Goal: Task Accomplishment & Management: Complete application form

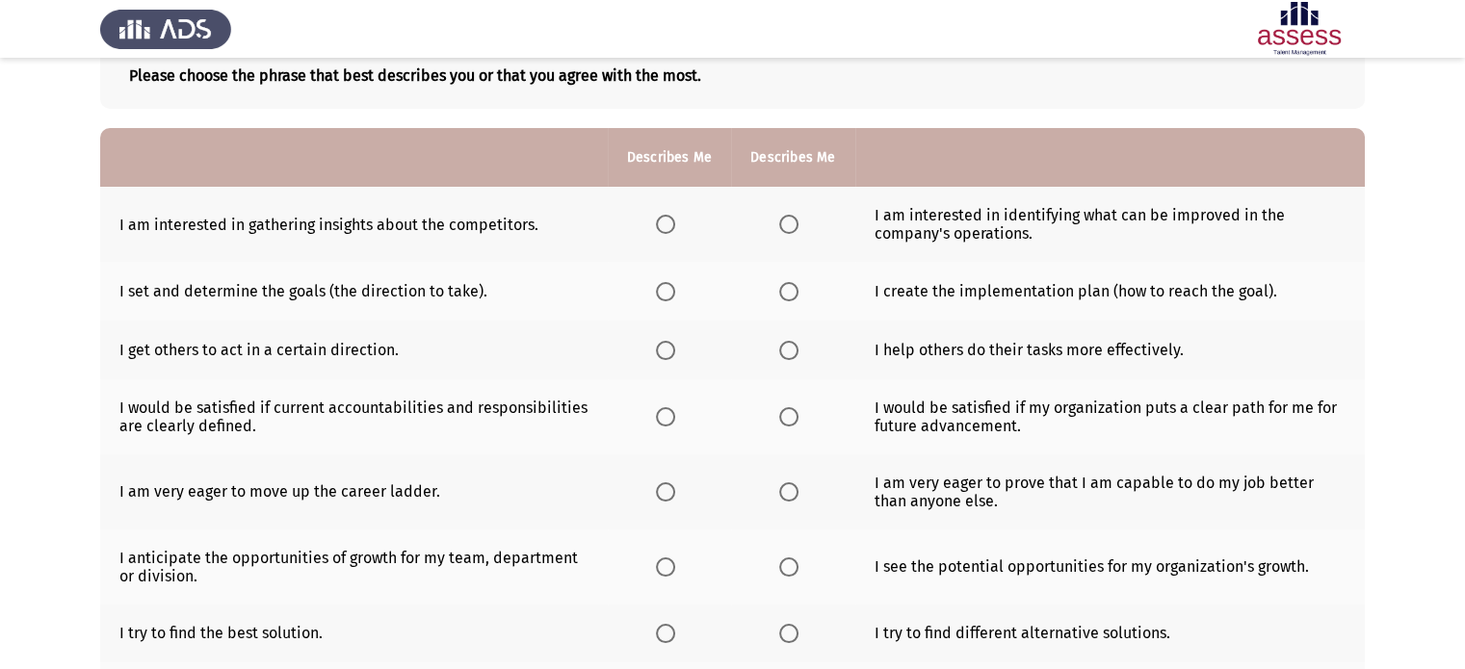
scroll to position [113, 0]
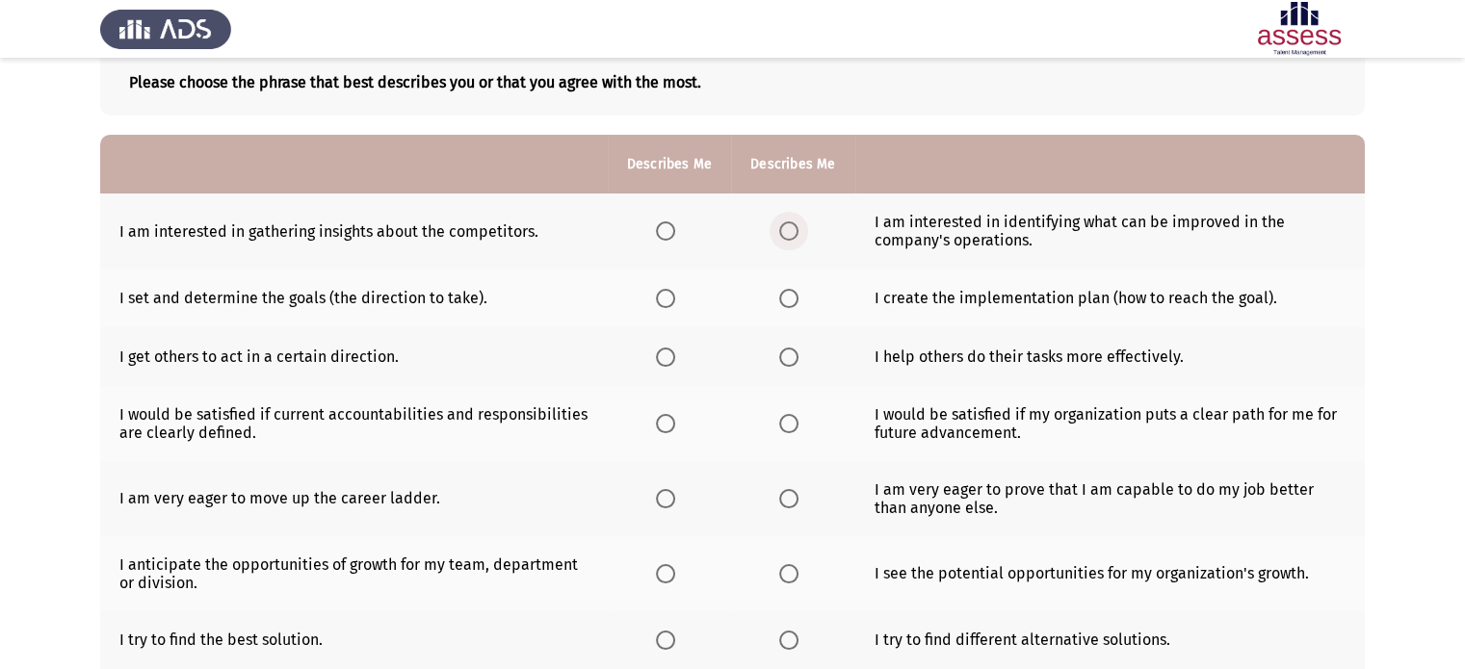
click at [779, 230] on span "Select an option" at bounding box center [788, 230] width 19 height 19
click at [779, 230] on input "Select an option" at bounding box center [788, 230] width 19 height 19
click at [794, 292] on span "Select an option" at bounding box center [788, 298] width 19 height 19
click at [794, 292] on input "Select an option" at bounding box center [788, 298] width 19 height 19
click at [790, 357] on span "Select an option" at bounding box center [788, 357] width 19 height 19
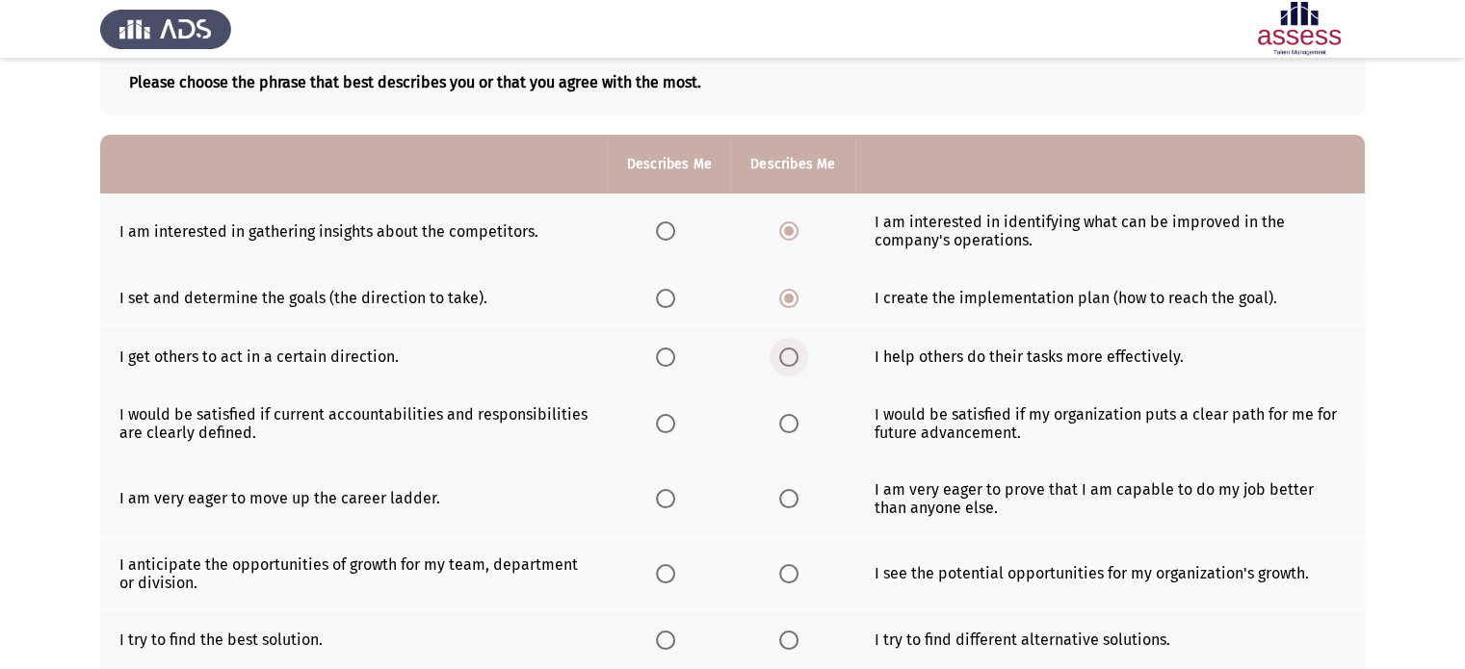
click at [790, 357] on input "Select an option" at bounding box center [788, 357] width 19 height 19
click at [786, 427] on span "Select an option" at bounding box center [788, 423] width 19 height 19
click at [786, 427] on input "Select an option" at bounding box center [788, 423] width 19 height 19
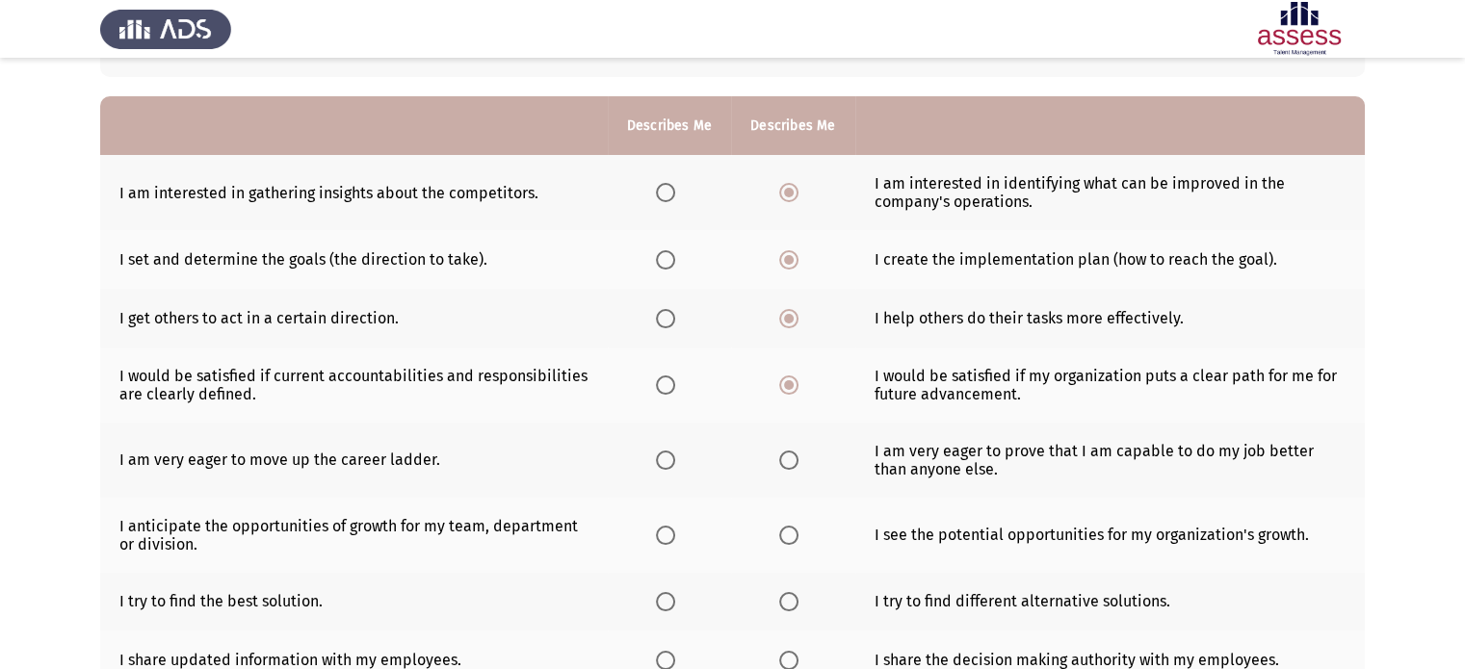
scroll to position [228, 0]
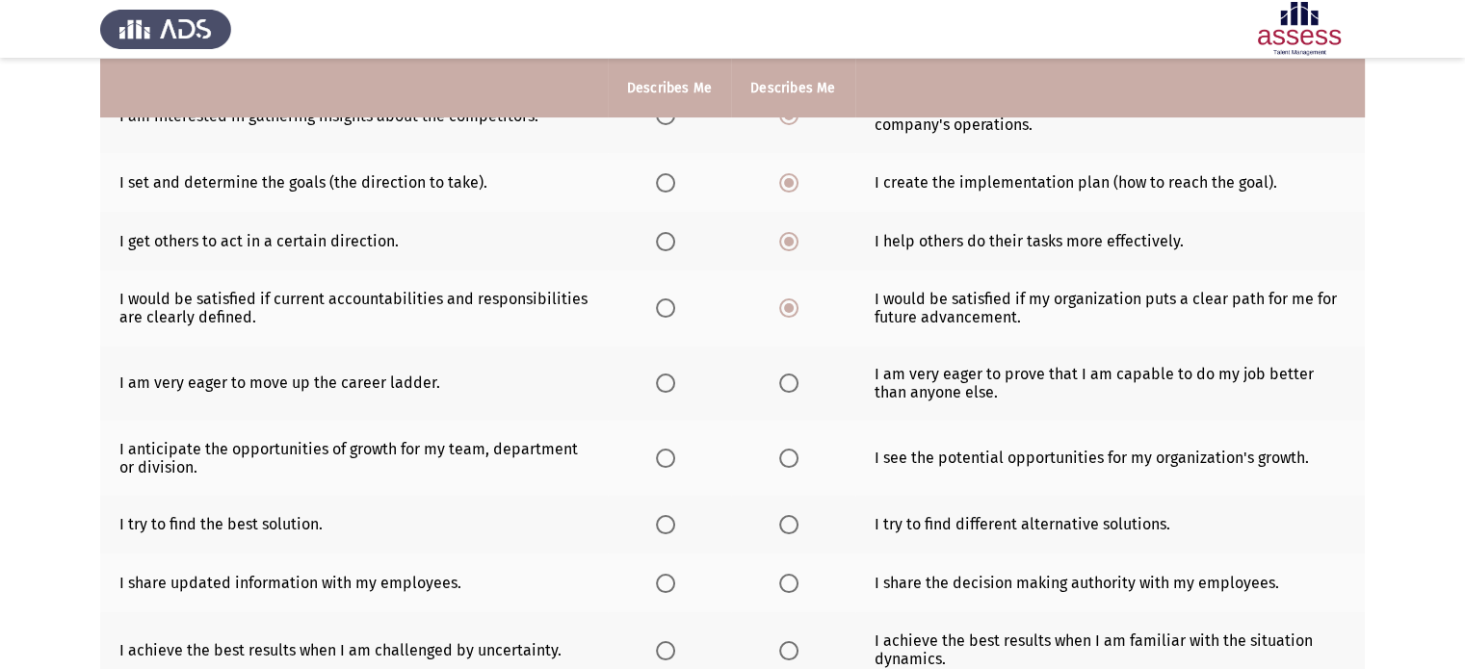
drag, startPoint x: 651, startPoint y: 377, endPoint x: 662, endPoint y: 387, distance: 15.0
click at [662, 387] on th at bounding box center [669, 383] width 123 height 75
click at [662, 387] on span "Select an option" at bounding box center [665, 383] width 19 height 19
click at [662, 387] on input "Select an option" at bounding box center [665, 383] width 19 height 19
click at [665, 454] on span "Select an option" at bounding box center [665, 458] width 19 height 19
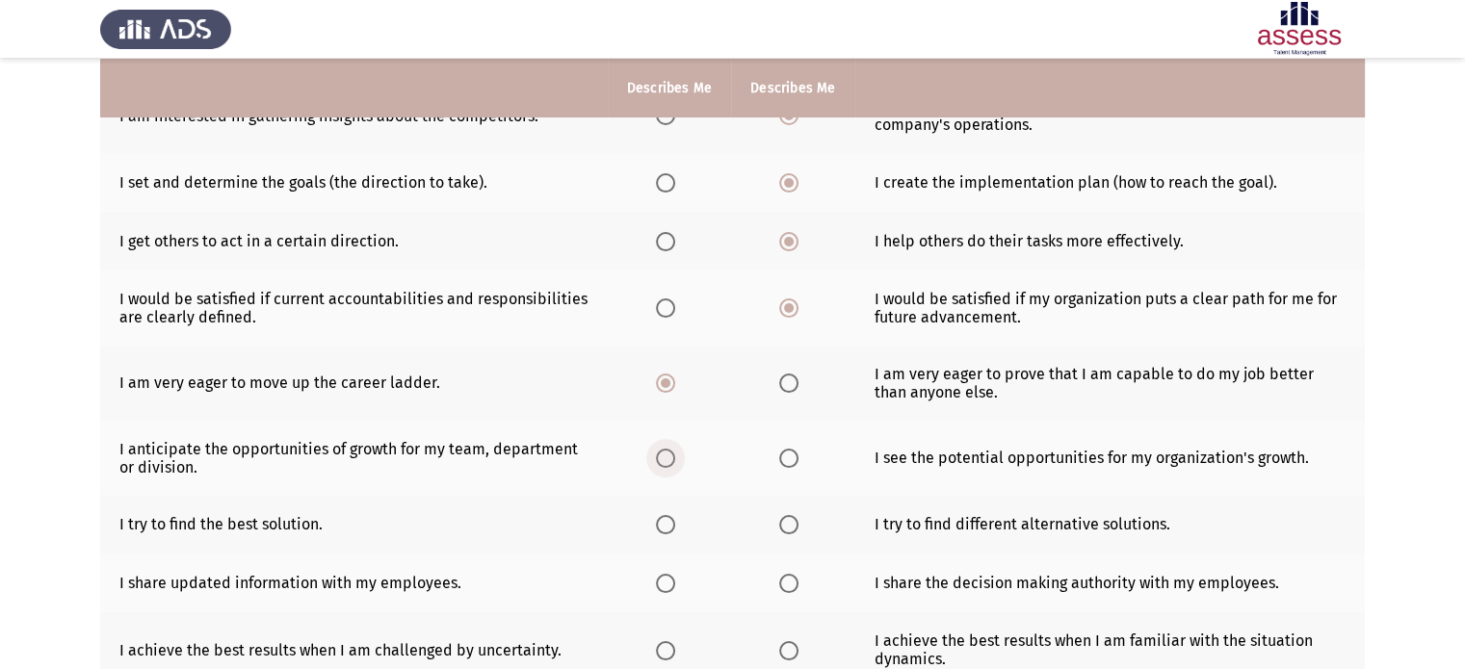
click at [665, 454] on input "Select an option" at bounding box center [665, 458] width 19 height 19
click at [784, 527] on span "Select an option" at bounding box center [788, 524] width 19 height 19
click at [784, 527] on input "Select an option" at bounding box center [788, 524] width 19 height 19
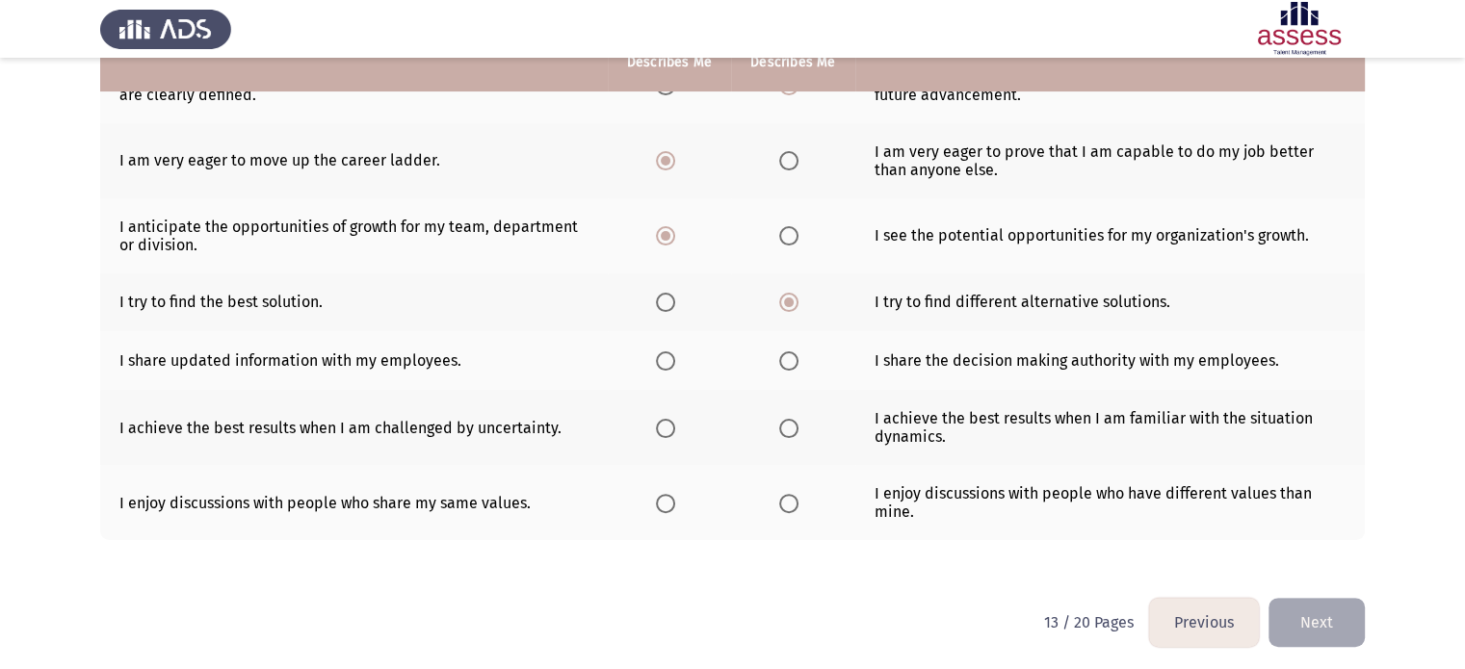
scroll to position [459, 0]
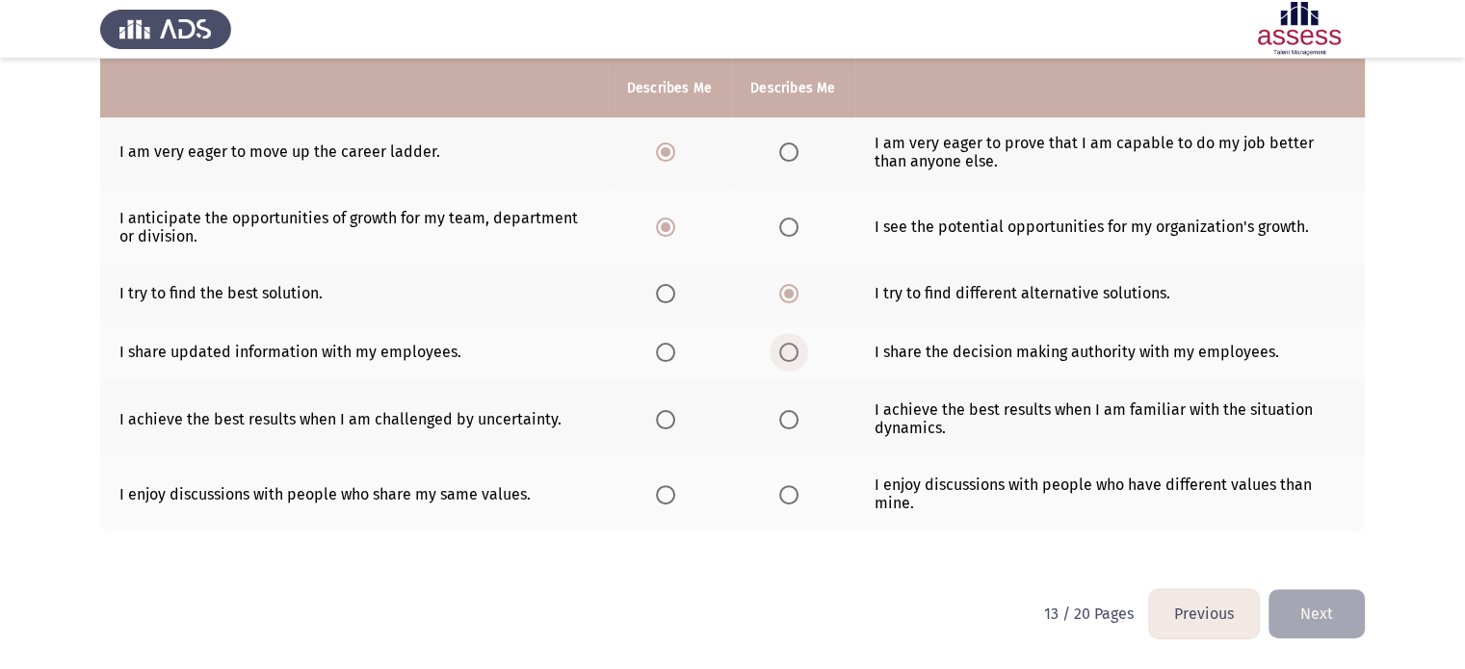
click at [792, 346] on span "Select an option" at bounding box center [788, 352] width 19 height 19
click at [792, 346] on input "Select an option" at bounding box center [788, 352] width 19 height 19
click at [666, 417] on span "Select an option" at bounding box center [665, 419] width 19 height 19
click at [666, 417] on input "Select an option" at bounding box center [665, 419] width 19 height 19
click at [667, 500] on span "Select an option" at bounding box center [665, 494] width 19 height 19
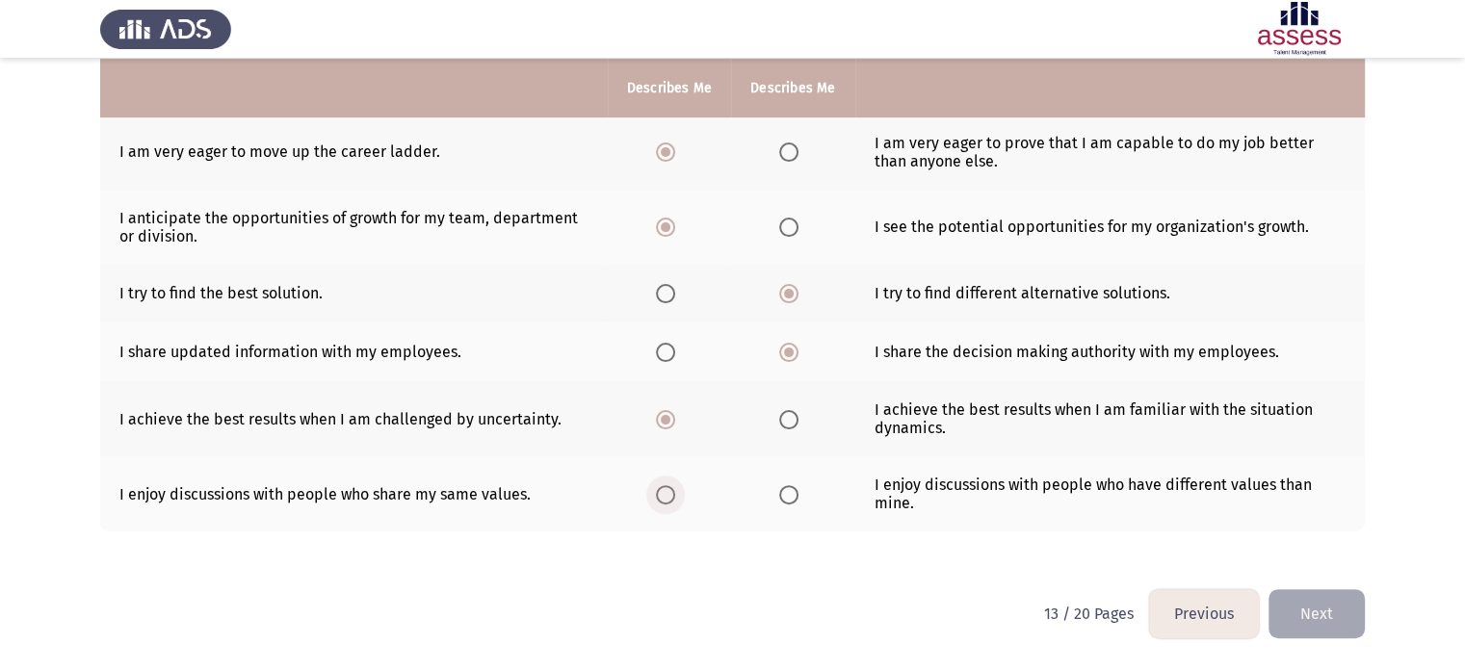
click at [667, 500] on input "Select an option" at bounding box center [665, 494] width 19 height 19
click at [1333, 617] on button "Next" at bounding box center [1316, 613] width 96 height 49
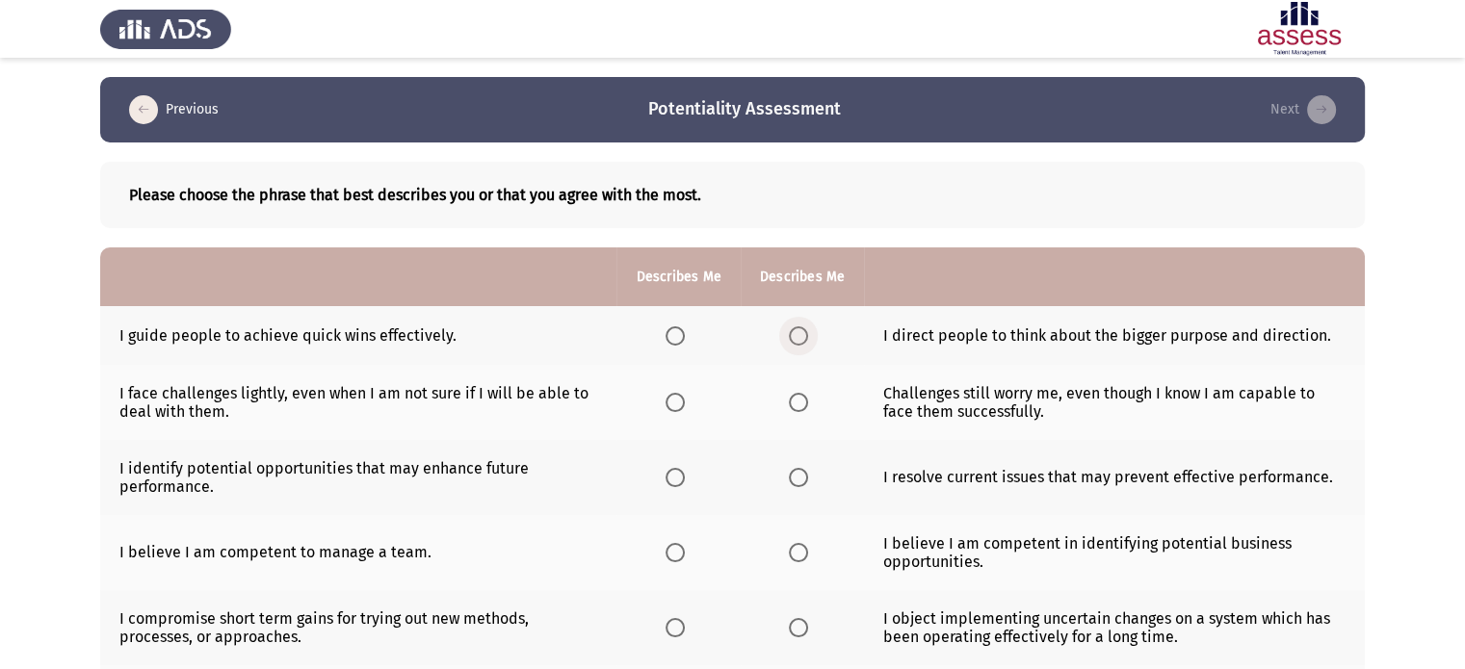
click at [791, 337] on span "Select an option" at bounding box center [798, 335] width 19 height 19
click at [791, 337] on input "Select an option" at bounding box center [798, 335] width 19 height 19
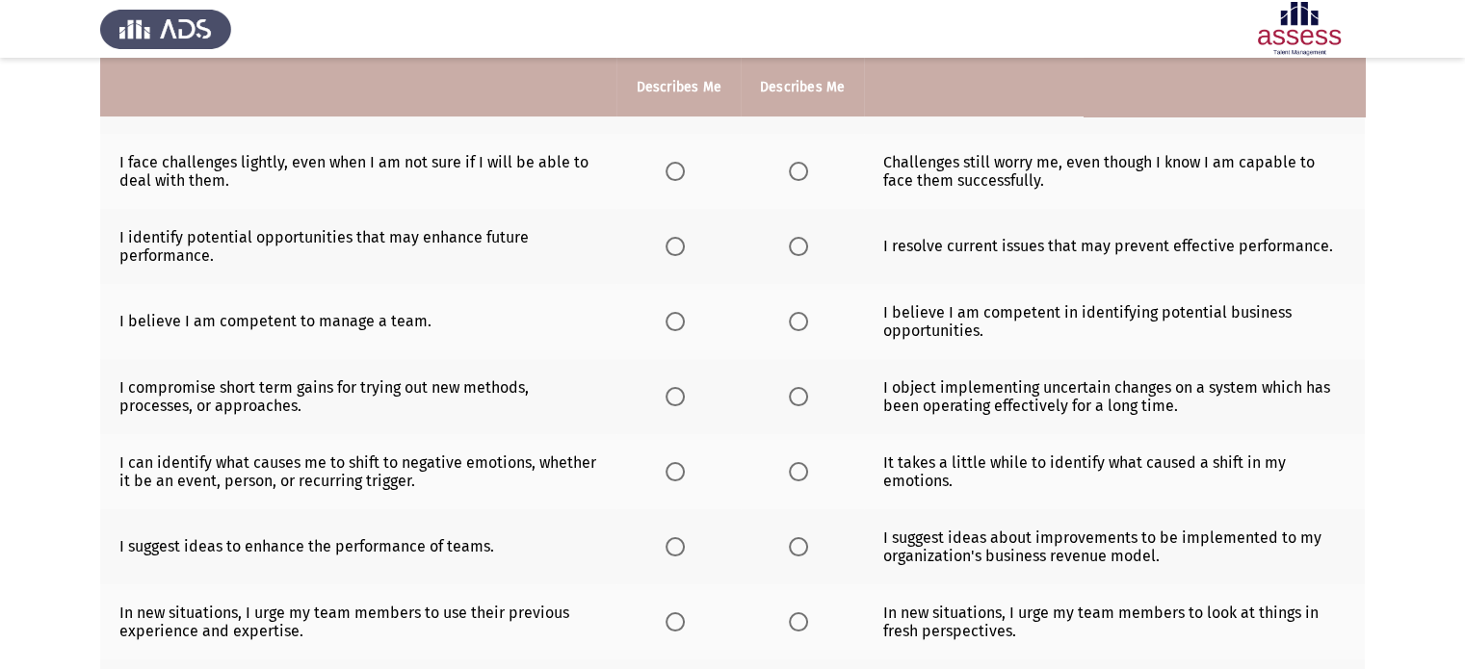
scroll to position [193, 0]
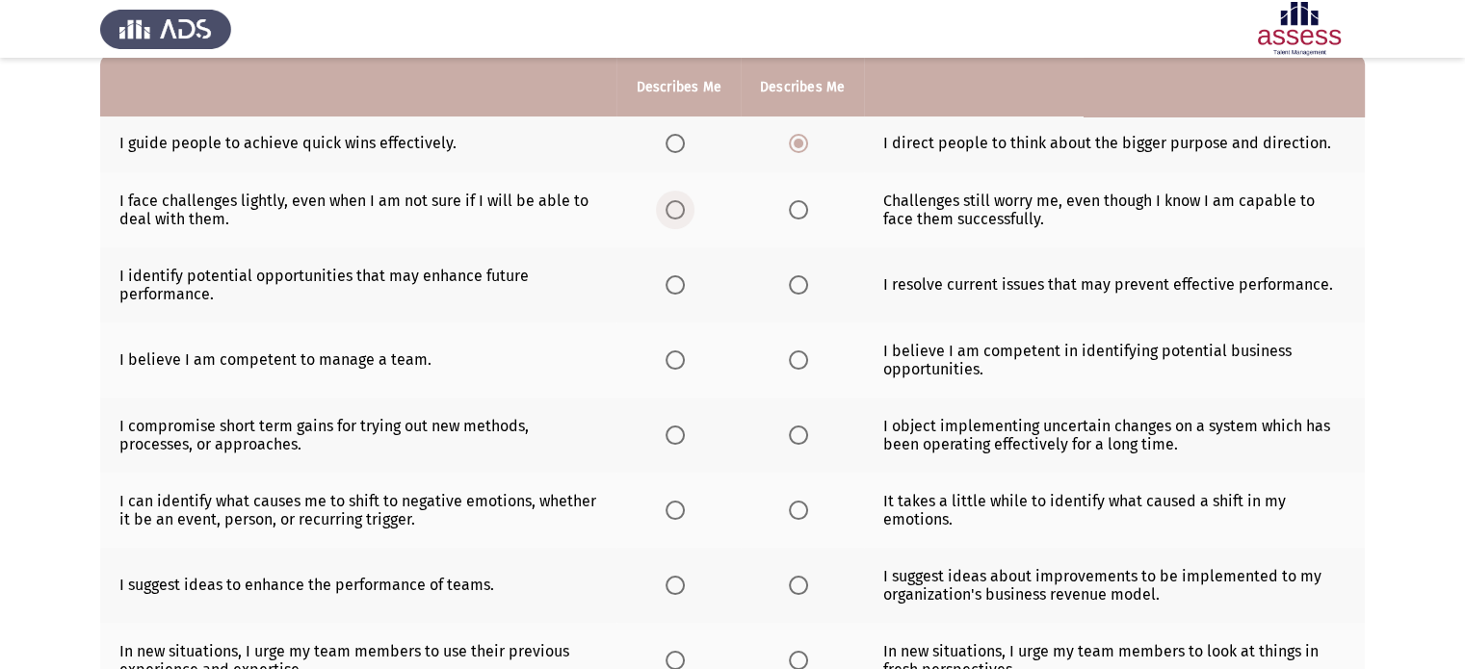
click at [670, 207] on span "Select an option" at bounding box center [674, 209] width 19 height 19
click at [670, 207] on input "Select an option" at bounding box center [674, 209] width 19 height 19
click at [802, 357] on span "Select an option" at bounding box center [798, 360] width 19 height 19
click at [802, 357] on input "Select an option" at bounding box center [798, 360] width 19 height 19
click at [677, 436] on span "Select an option" at bounding box center [674, 435] width 19 height 19
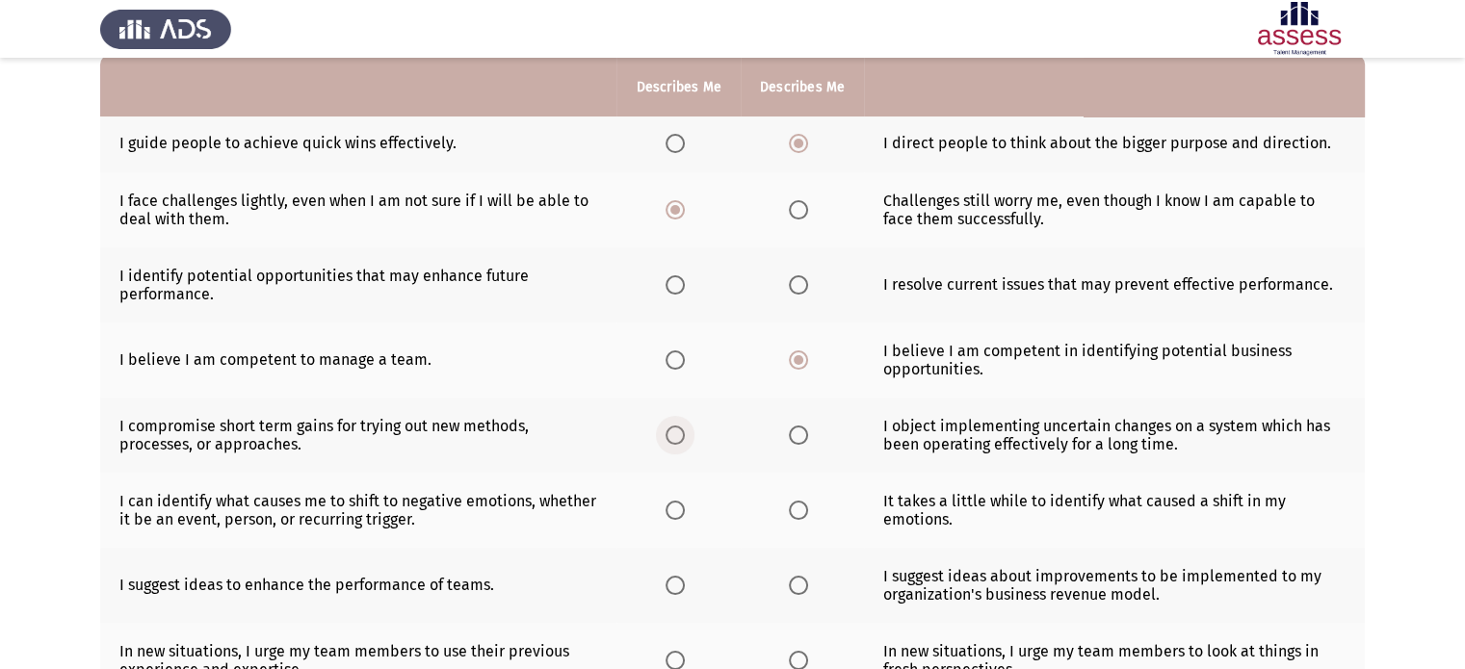
click at [677, 436] on input "Select an option" at bounding box center [674, 435] width 19 height 19
click at [1050, 529] on td "It takes a little while to identify what caused a shift in my emotions." at bounding box center [1114, 510] width 501 height 75
click at [682, 510] on span "Select an option" at bounding box center [674, 510] width 19 height 19
click at [682, 510] on input "Select an option" at bounding box center [674, 510] width 19 height 19
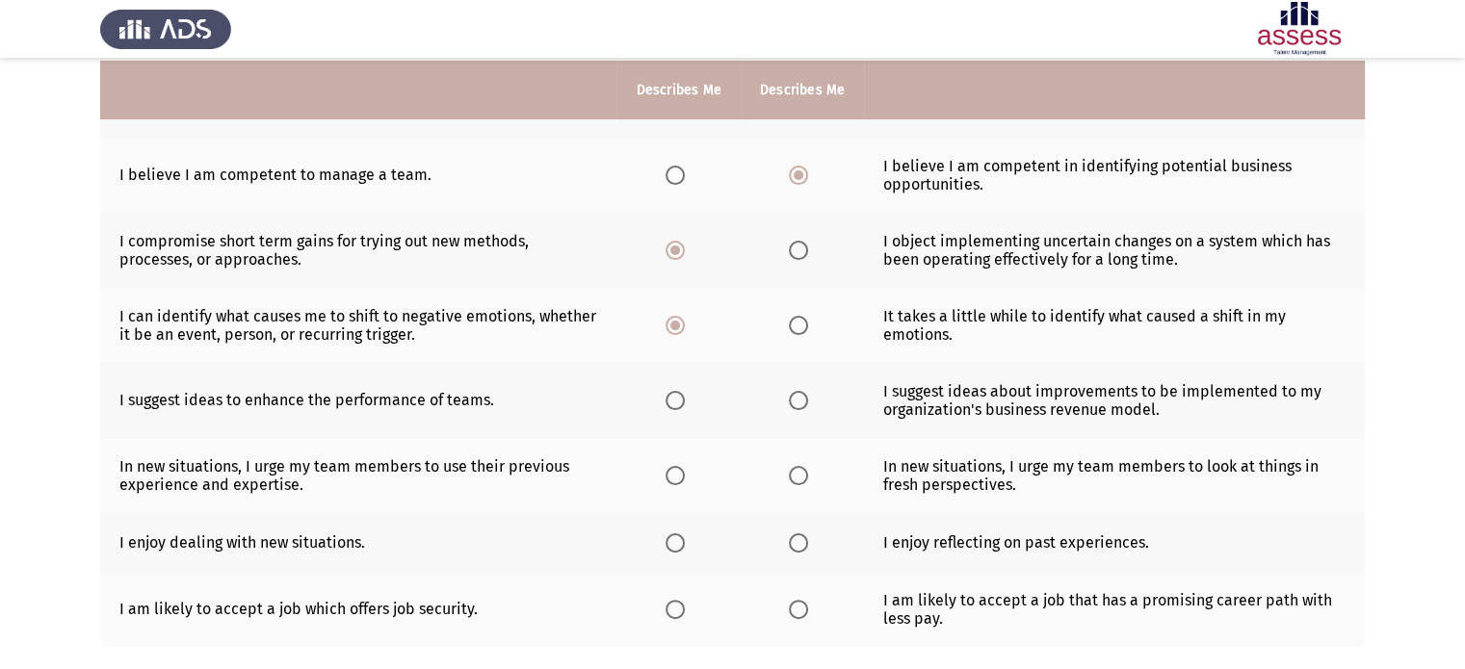
scroll to position [416, 0]
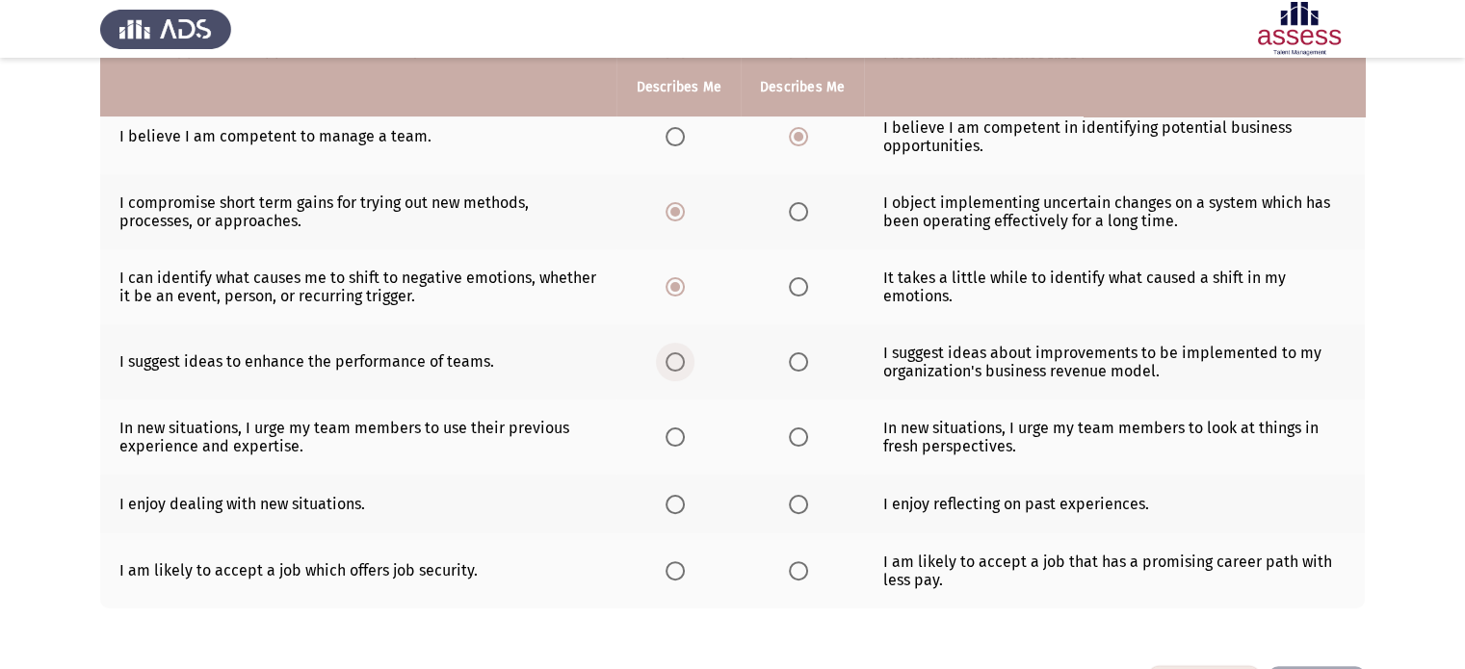
click at [666, 361] on span "Select an option" at bounding box center [674, 361] width 19 height 19
click at [666, 361] on input "Select an option" at bounding box center [674, 361] width 19 height 19
click at [805, 437] on span "Select an option" at bounding box center [798, 437] width 19 height 19
click at [805, 437] on input "Select an option" at bounding box center [798, 437] width 19 height 19
click at [682, 508] on span "Select an option" at bounding box center [674, 504] width 19 height 19
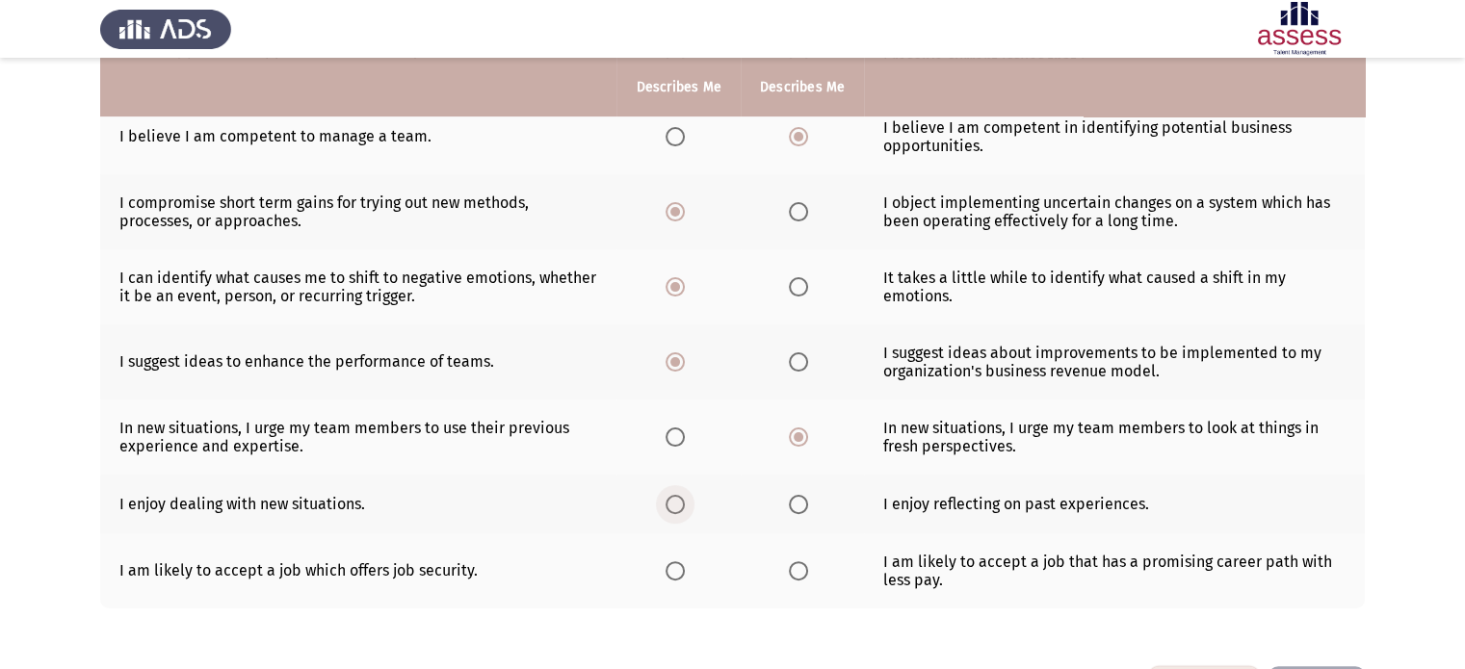
click at [682, 508] on input "Select an option" at bounding box center [674, 504] width 19 height 19
click at [805, 577] on span "Select an option" at bounding box center [798, 570] width 19 height 19
click at [805, 577] on input "Select an option" at bounding box center [798, 570] width 19 height 19
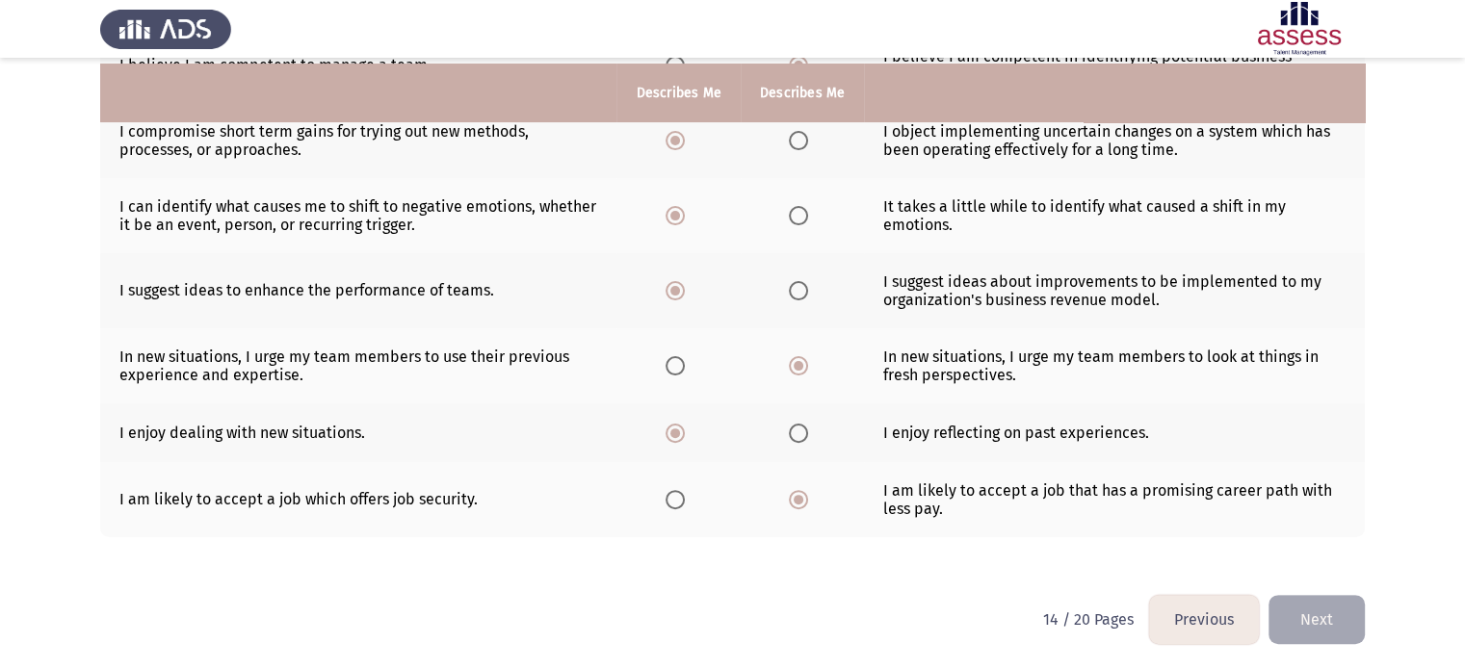
scroll to position [493, 0]
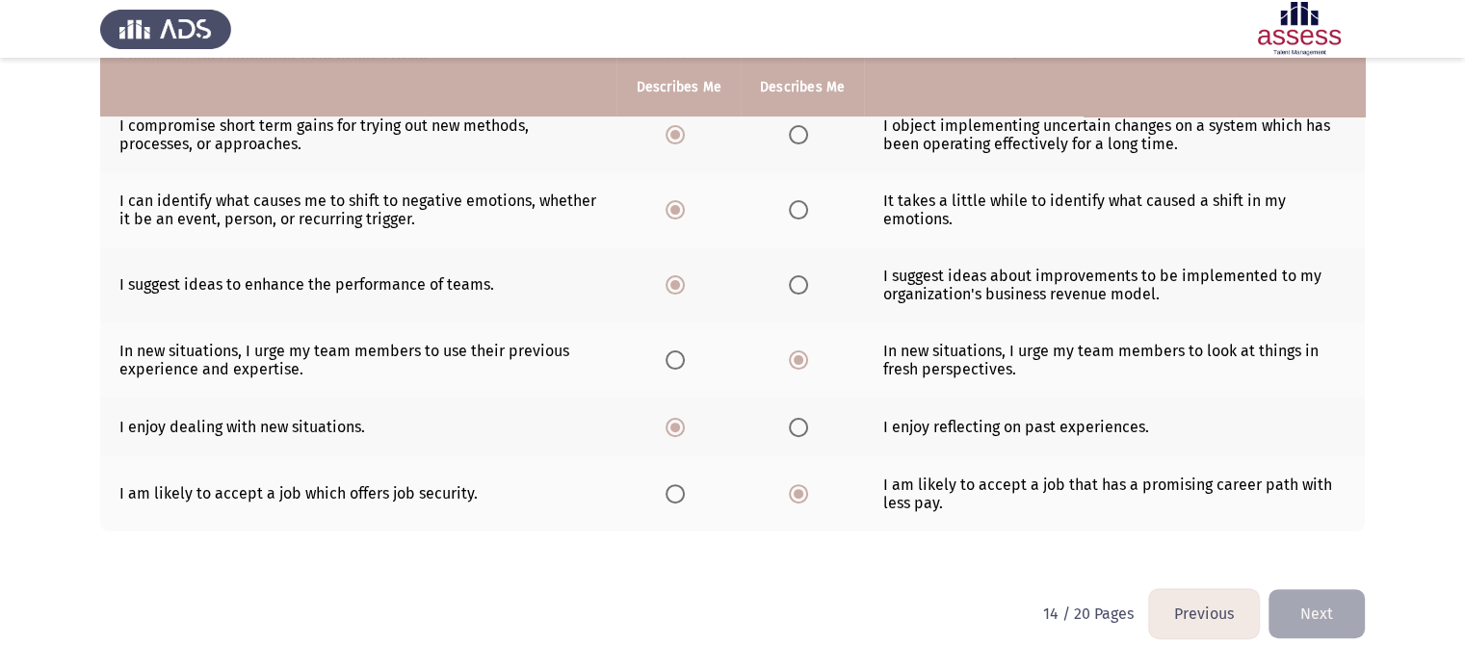
click at [1338, 627] on button "Next" at bounding box center [1316, 613] width 96 height 49
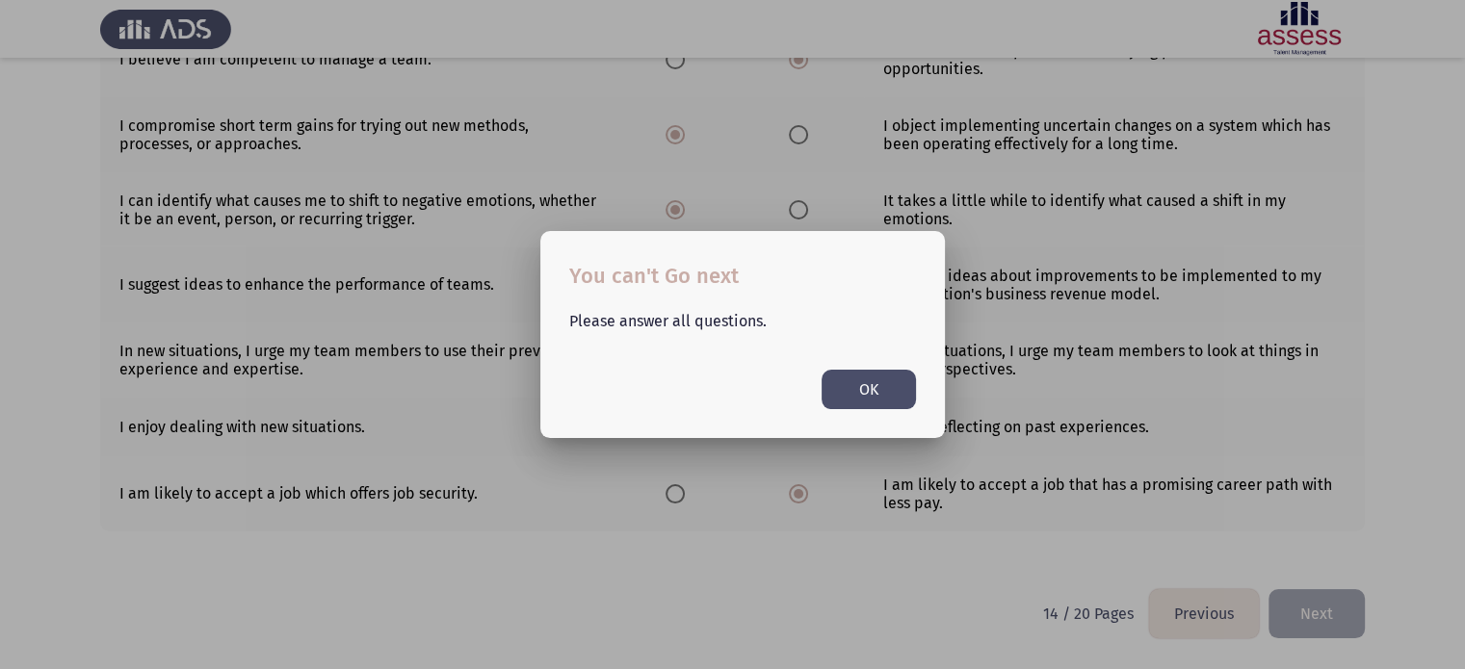
click at [867, 386] on button "OK" at bounding box center [868, 389] width 94 height 39
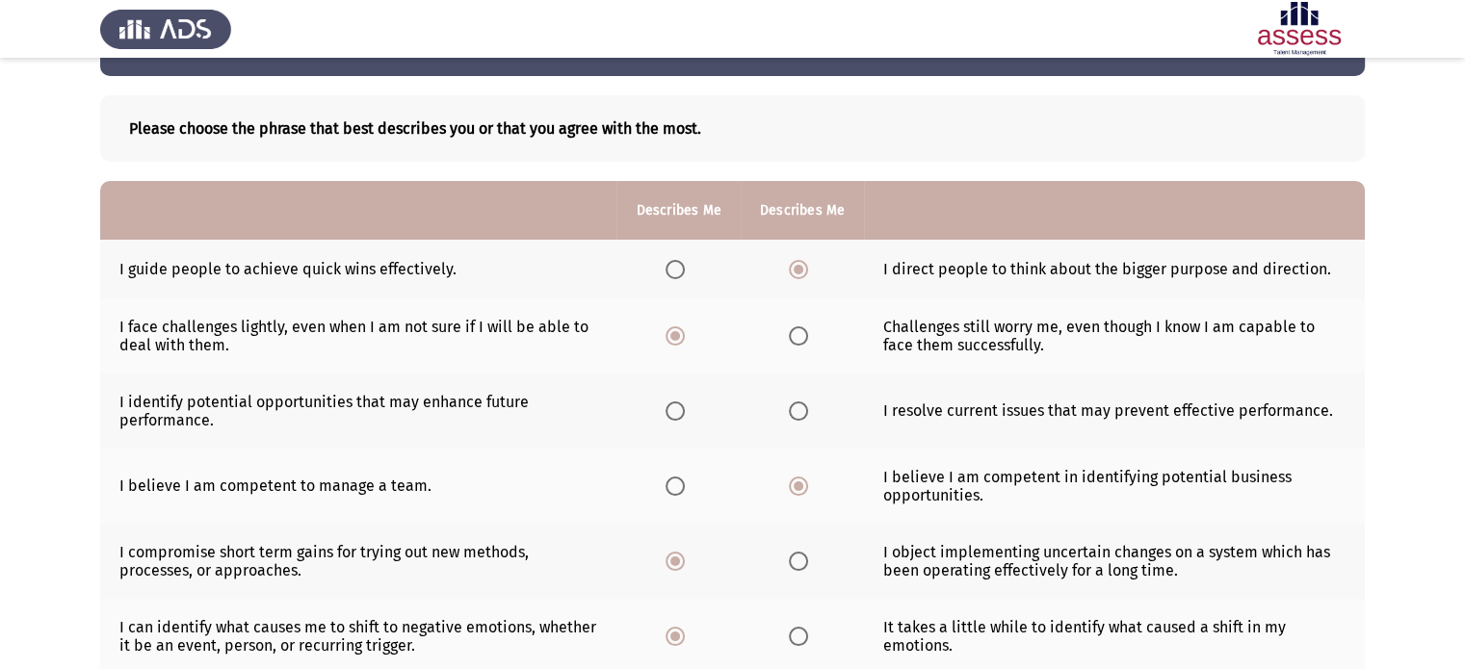
scroll to position [77, 0]
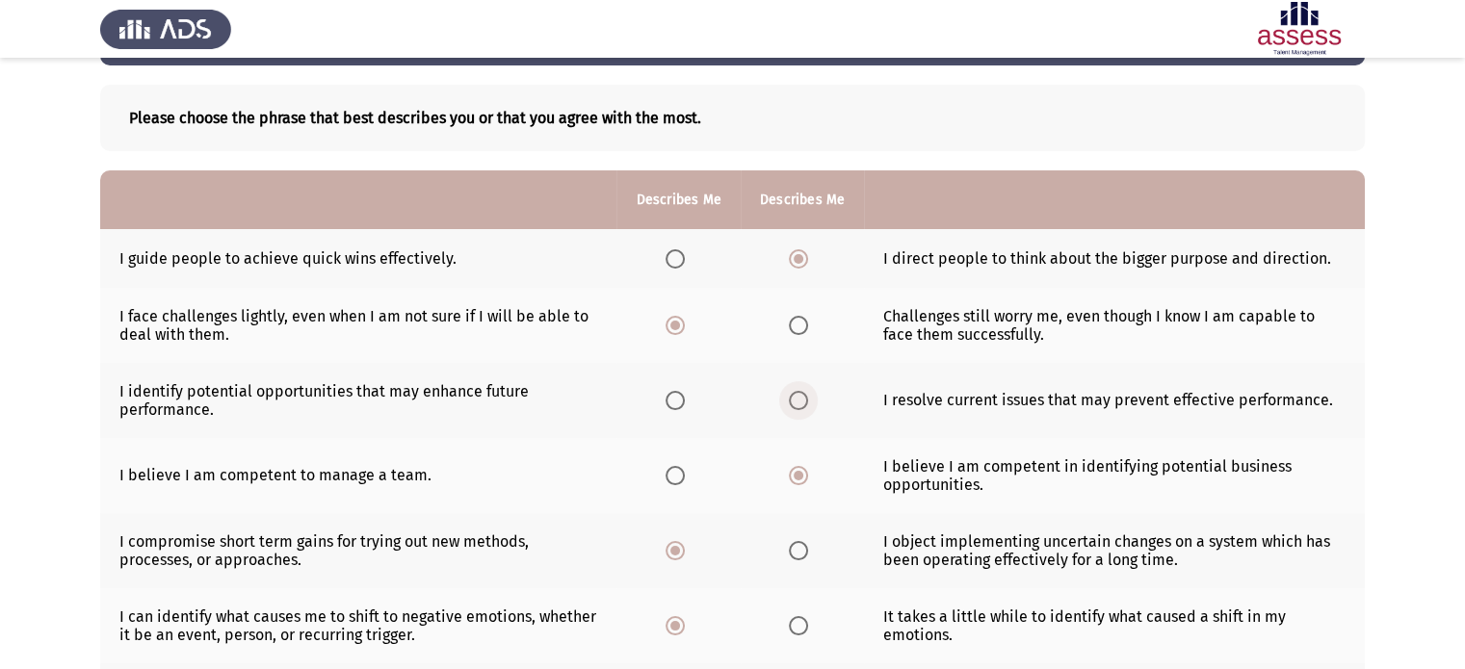
click at [796, 403] on span "Select an option" at bounding box center [798, 400] width 19 height 19
click at [796, 403] on input "Select an option" at bounding box center [798, 400] width 19 height 19
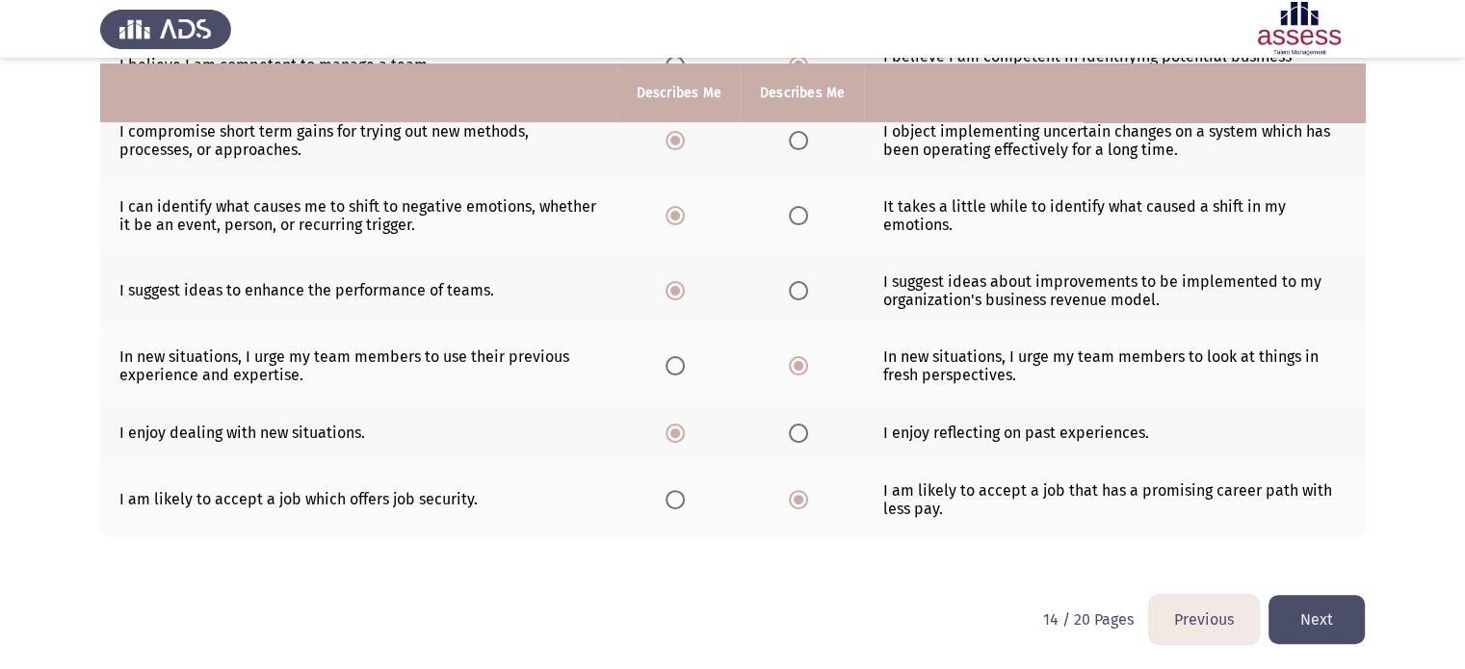
scroll to position [493, 0]
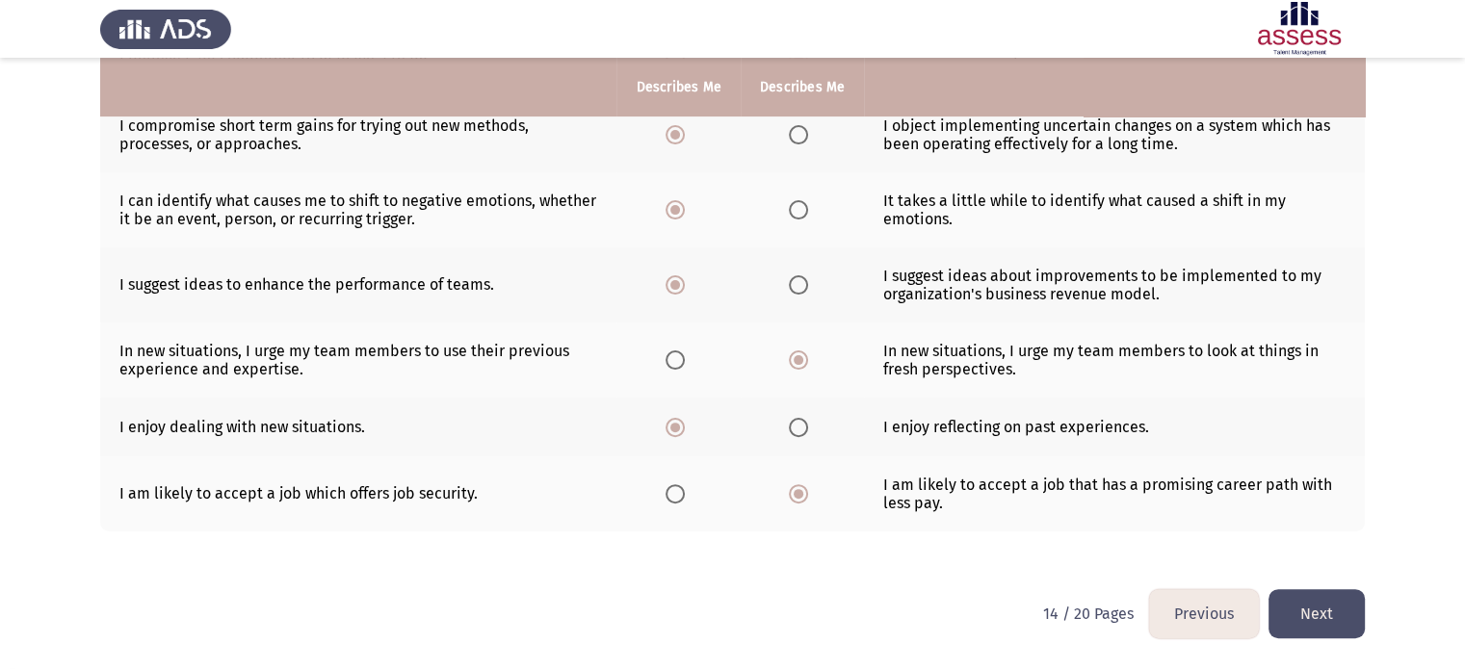
click at [1343, 612] on button "Next" at bounding box center [1316, 613] width 96 height 49
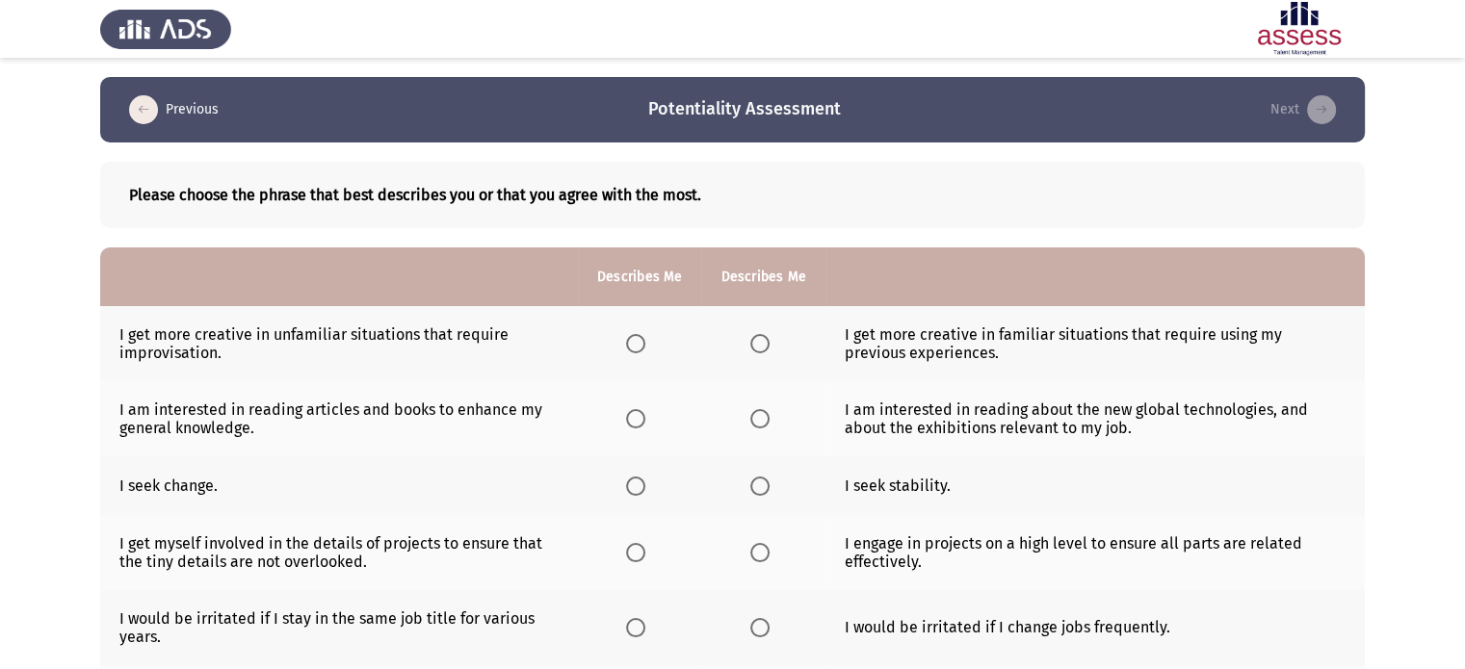
drag, startPoint x: 624, startPoint y: 350, endPoint x: 643, endPoint y: 341, distance: 21.1
click at [643, 341] on th at bounding box center [639, 343] width 123 height 75
click at [643, 341] on span "Select an option" at bounding box center [635, 343] width 19 height 19
click at [643, 341] on input "Select an option" at bounding box center [635, 343] width 19 height 19
click at [757, 419] on span "Select an option" at bounding box center [759, 418] width 19 height 19
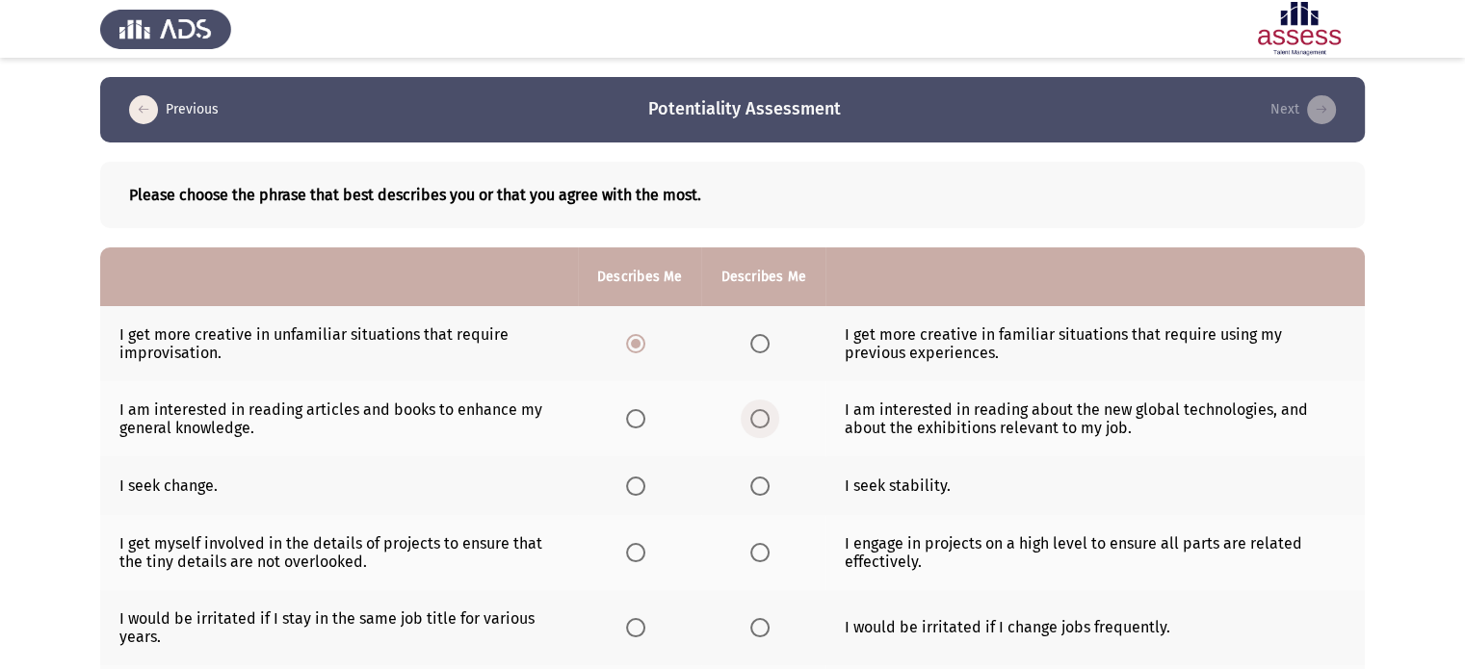
click at [757, 419] on input "Select an option" at bounding box center [759, 418] width 19 height 19
click at [644, 488] on span "Select an option" at bounding box center [635, 486] width 19 height 19
click at [644, 488] on input "Select an option" at bounding box center [635, 486] width 19 height 19
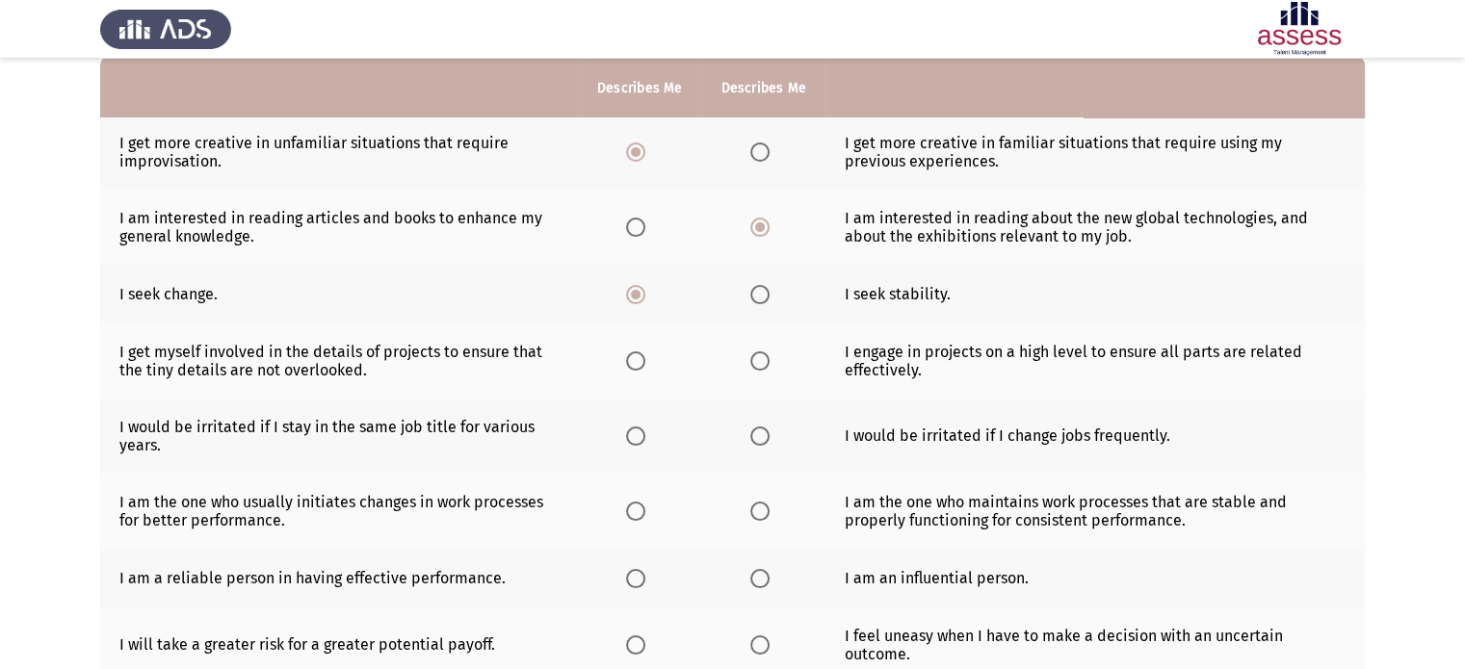
scroll to position [193, 0]
click at [636, 361] on span "Select an option" at bounding box center [635, 360] width 19 height 19
click at [636, 361] on input "Select an option" at bounding box center [635, 360] width 19 height 19
click at [773, 427] on label "Select an option" at bounding box center [763, 435] width 27 height 19
click at [769, 427] on input "Select an option" at bounding box center [759, 435] width 19 height 19
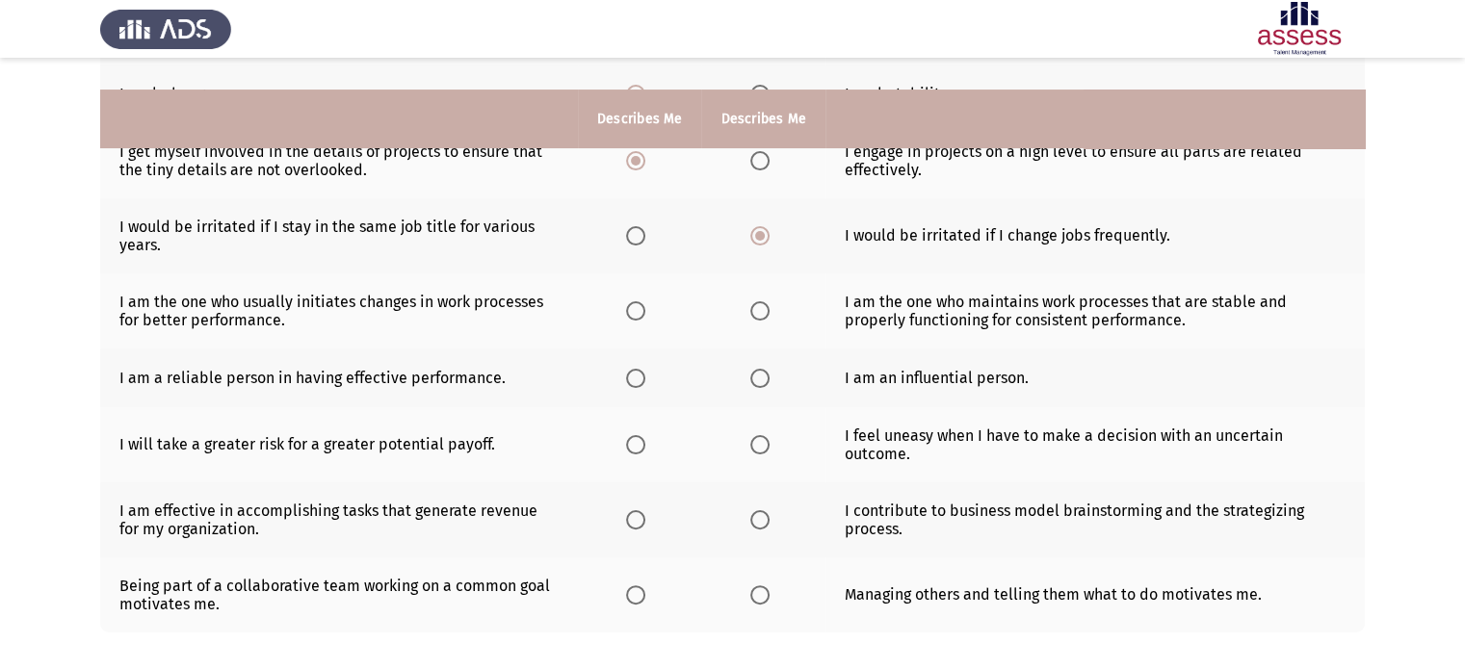
scroll to position [424, 0]
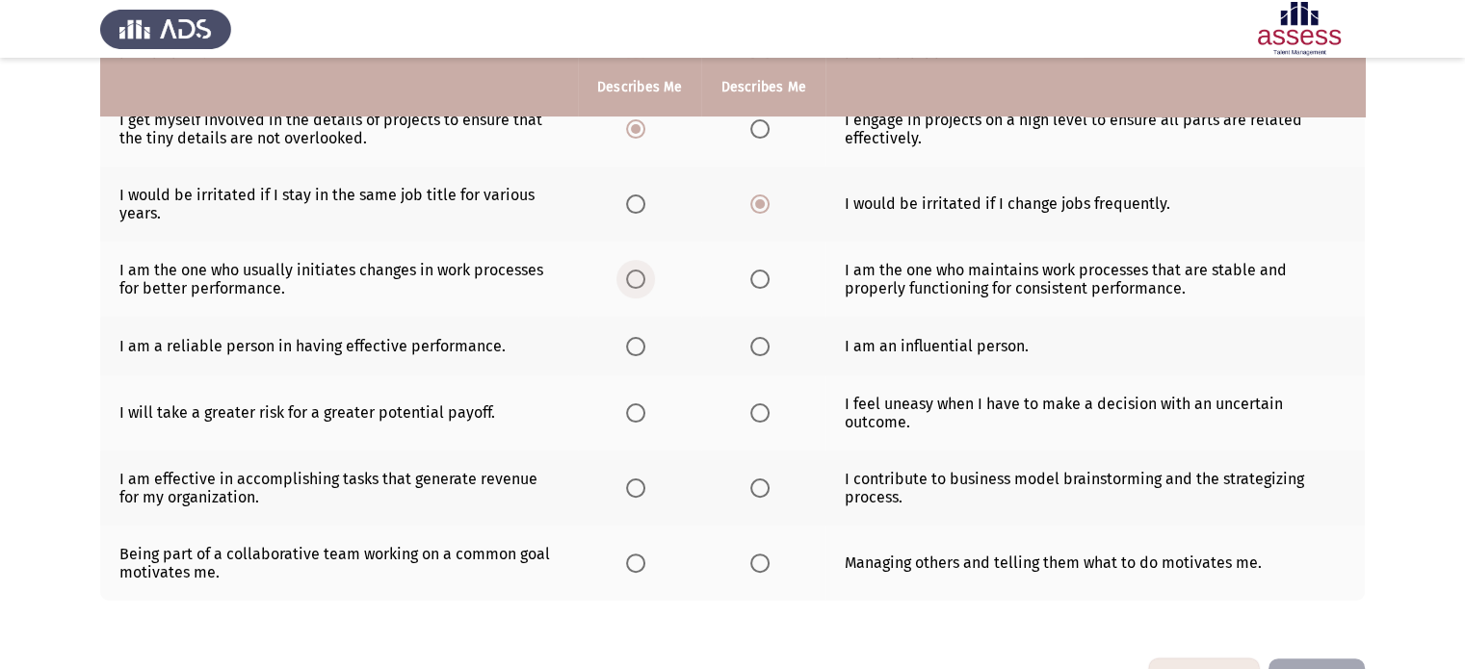
click at [630, 282] on span "Select an option" at bounding box center [635, 279] width 19 height 19
click at [630, 282] on input "Select an option" at bounding box center [635, 279] width 19 height 19
click at [634, 346] on span "Select an option" at bounding box center [635, 346] width 19 height 19
click at [634, 346] on input "Select an option" at bounding box center [635, 346] width 19 height 19
click at [761, 423] on span "Select an option" at bounding box center [759, 412] width 19 height 19
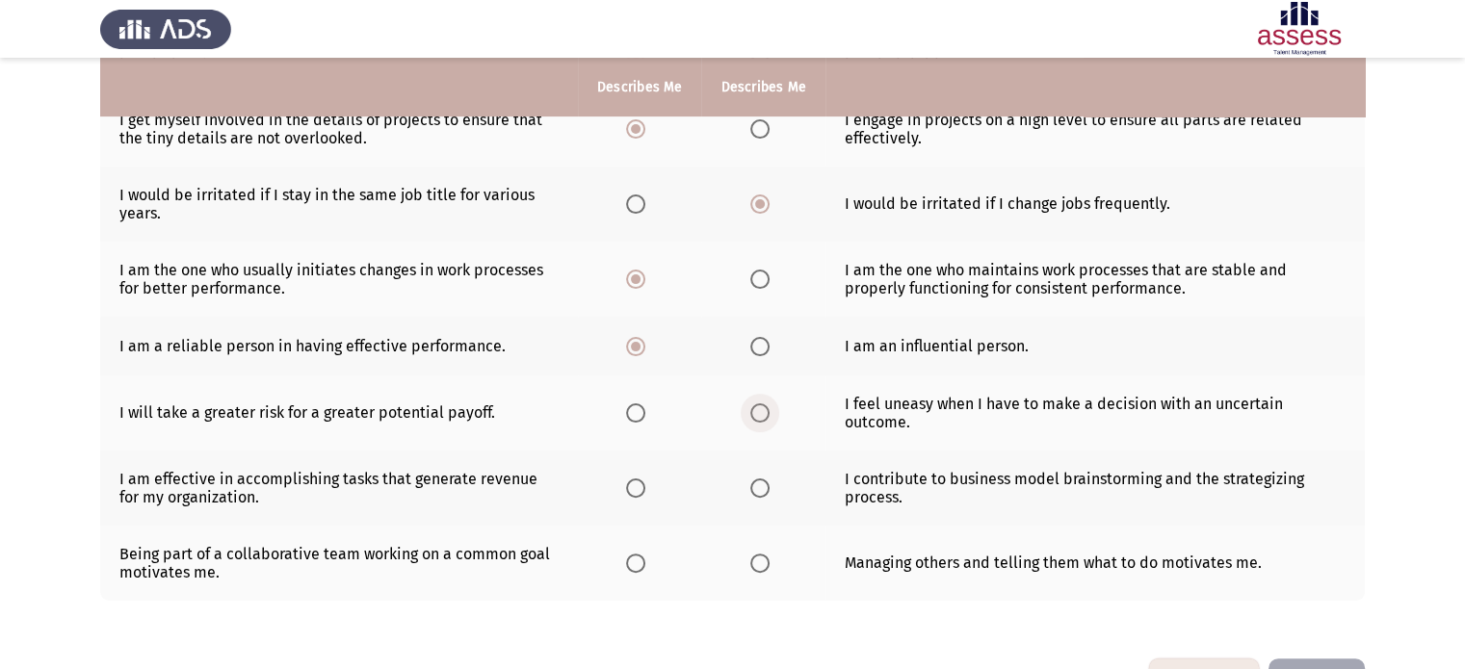
click at [761, 423] on input "Select an option" at bounding box center [759, 412] width 19 height 19
click at [631, 492] on span "Select an option" at bounding box center [635, 488] width 19 height 19
click at [631, 492] on input "Select an option" at bounding box center [635, 488] width 19 height 19
click at [760, 573] on span "Select an option" at bounding box center [759, 563] width 19 height 19
click at [760, 573] on input "Select an option" at bounding box center [759, 563] width 19 height 19
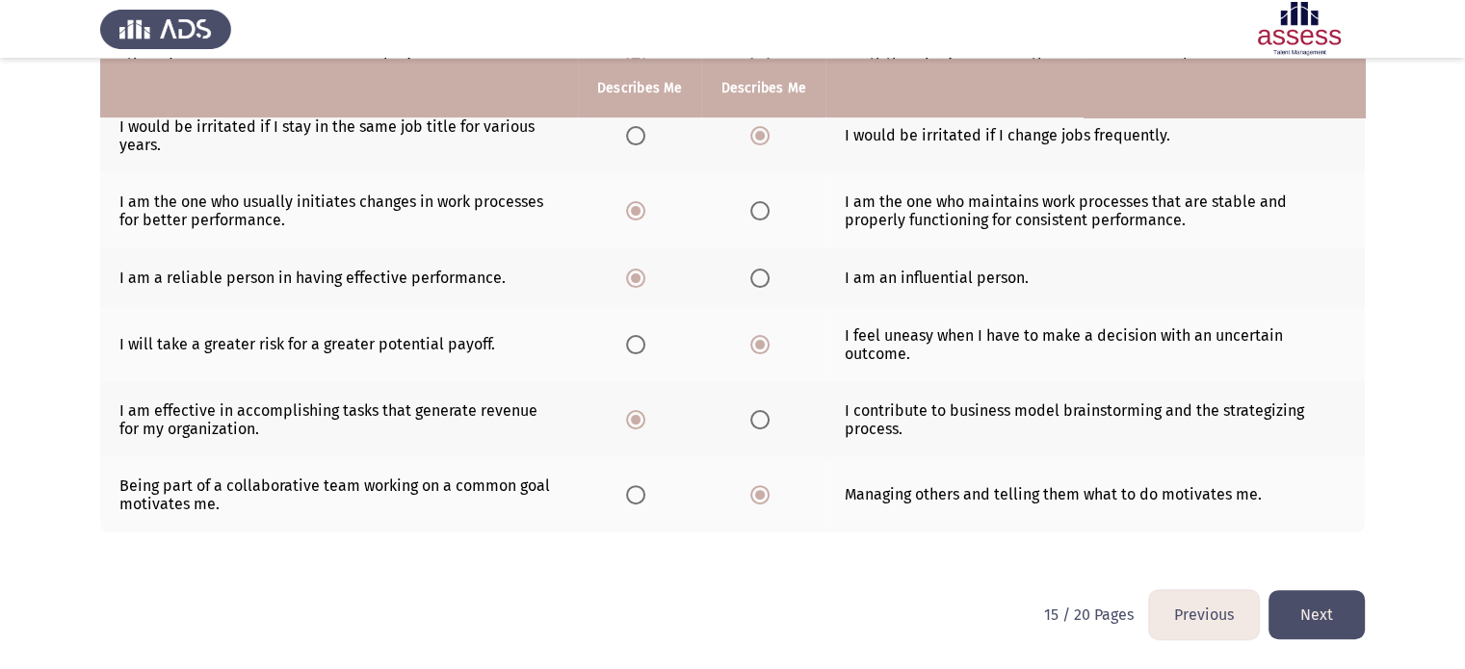
scroll to position [493, 0]
click at [1353, 611] on button "Next" at bounding box center [1316, 613] width 96 height 49
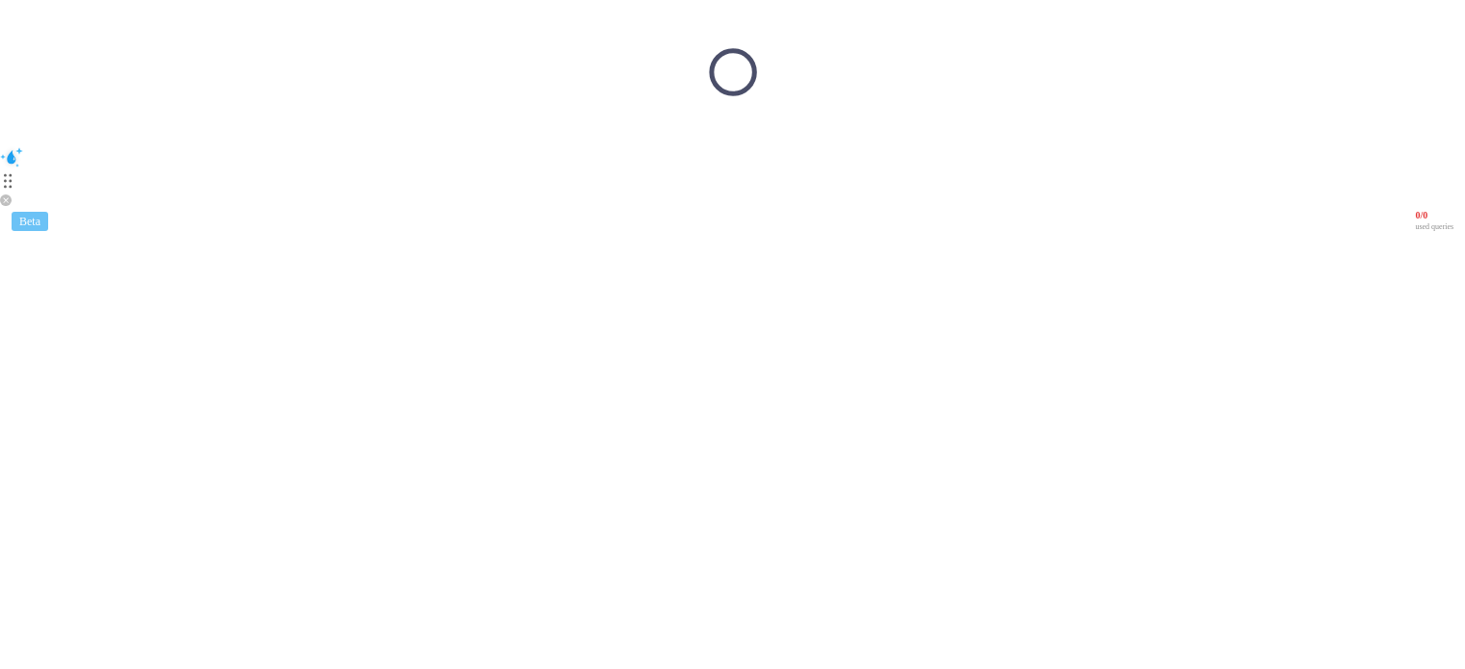
scroll to position [0, 0]
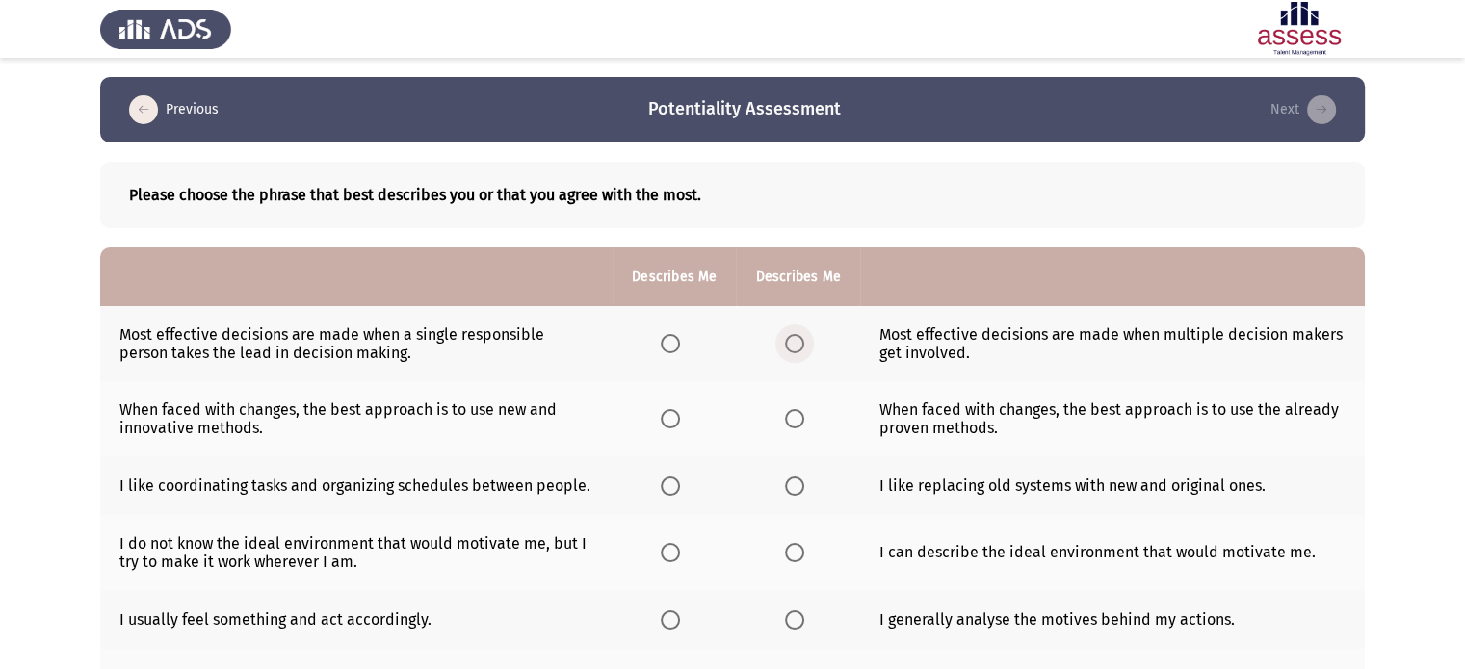
click at [785, 346] on span "Select an option" at bounding box center [794, 343] width 19 height 19
click at [785, 346] on input "Select an option" at bounding box center [794, 343] width 19 height 19
click at [805, 422] on label "Select an option" at bounding box center [798, 418] width 27 height 19
click at [804, 422] on input "Select an option" at bounding box center [794, 418] width 19 height 19
click at [790, 492] on span "Select an option" at bounding box center [794, 486] width 19 height 19
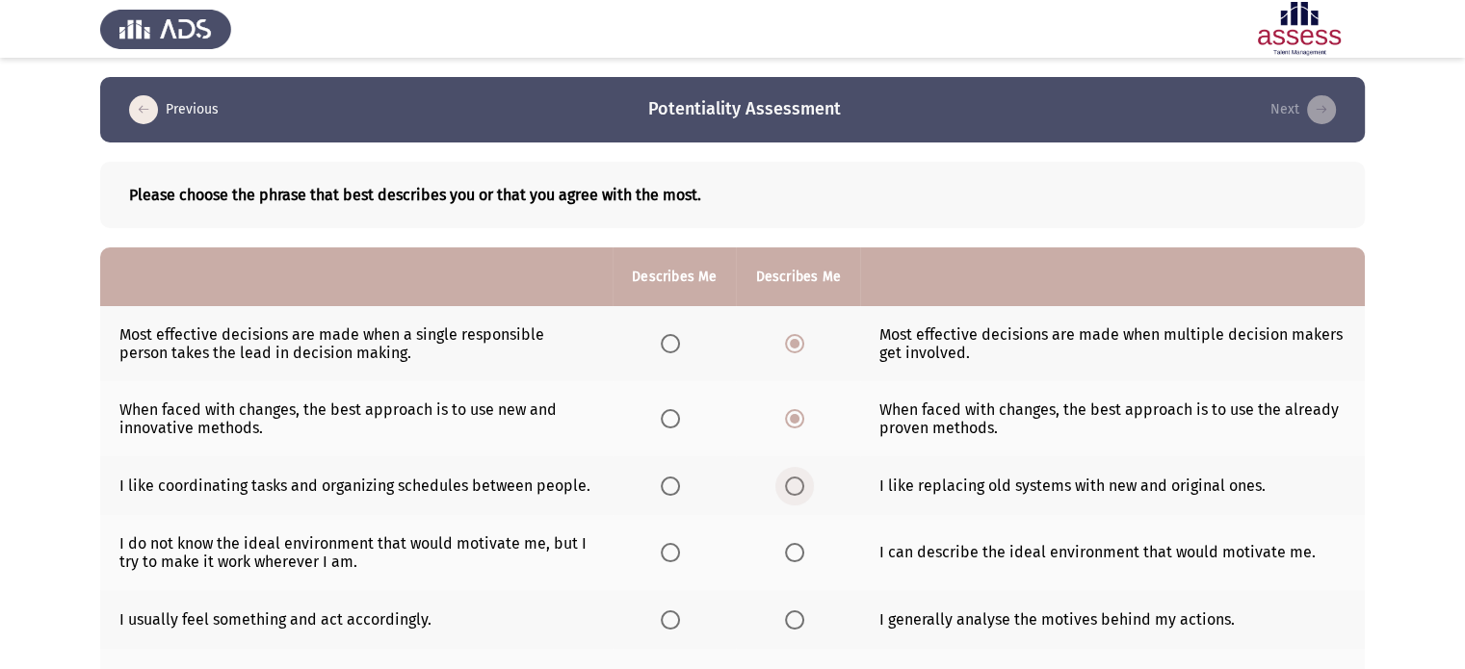
click at [790, 492] on input "Select an option" at bounding box center [794, 486] width 19 height 19
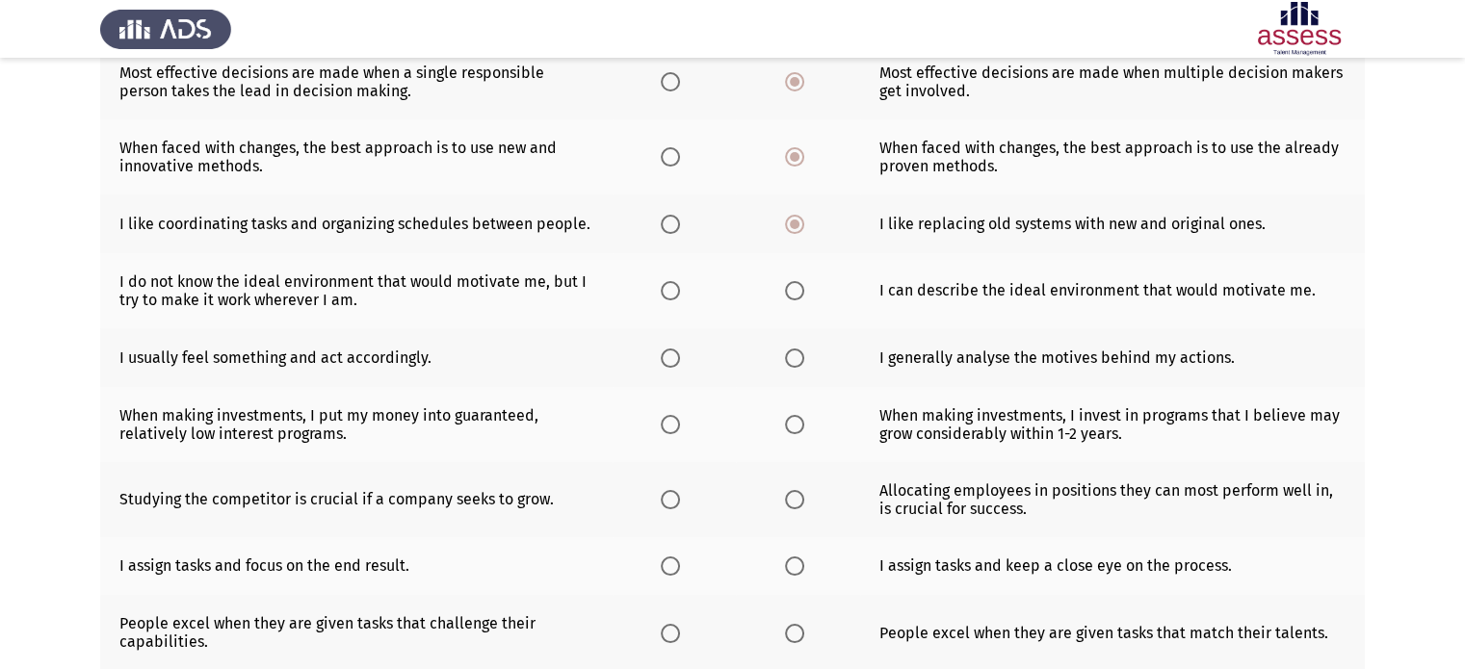
scroll to position [308, 0]
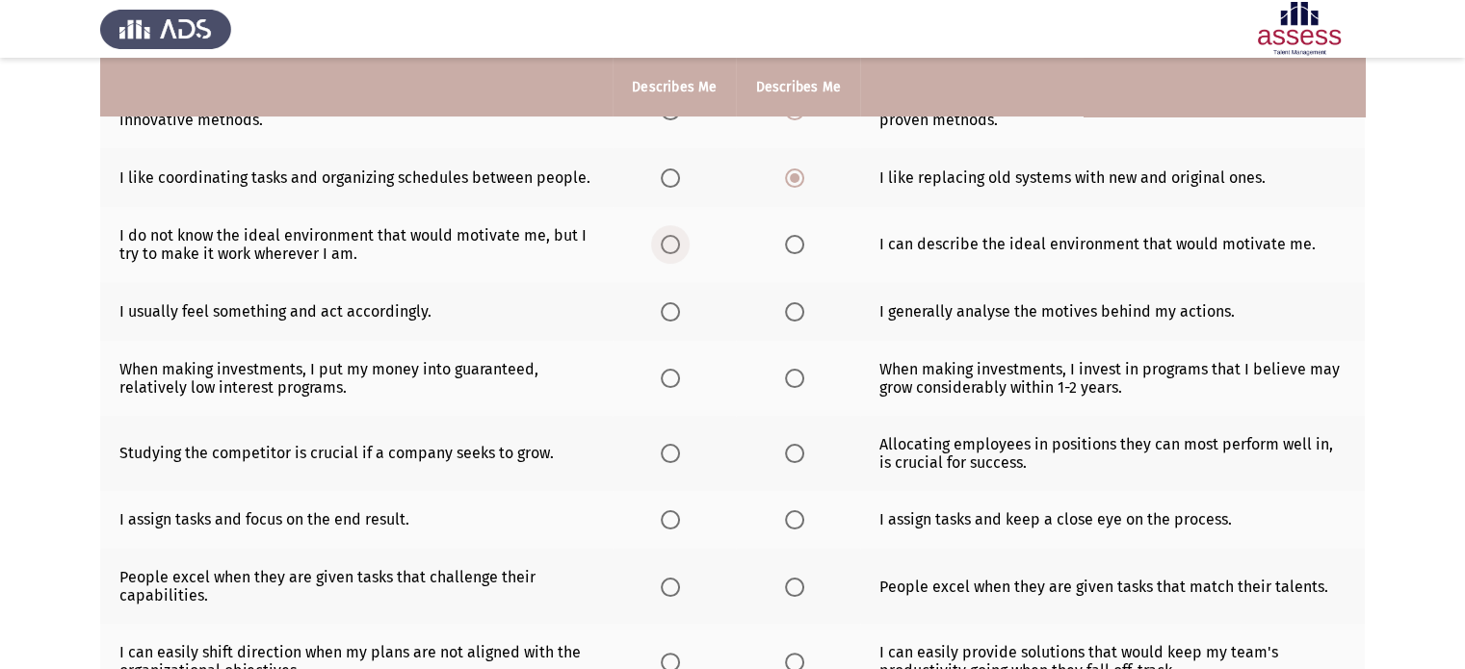
click at [674, 242] on span "Select an option" at bounding box center [670, 244] width 19 height 19
click at [674, 242] on input "Select an option" at bounding box center [670, 244] width 19 height 19
click at [677, 312] on span "Select an option" at bounding box center [670, 311] width 19 height 19
click at [677, 312] on input "Select an option" at bounding box center [670, 311] width 19 height 19
click at [790, 378] on span "Select an option" at bounding box center [794, 378] width 19 height 19
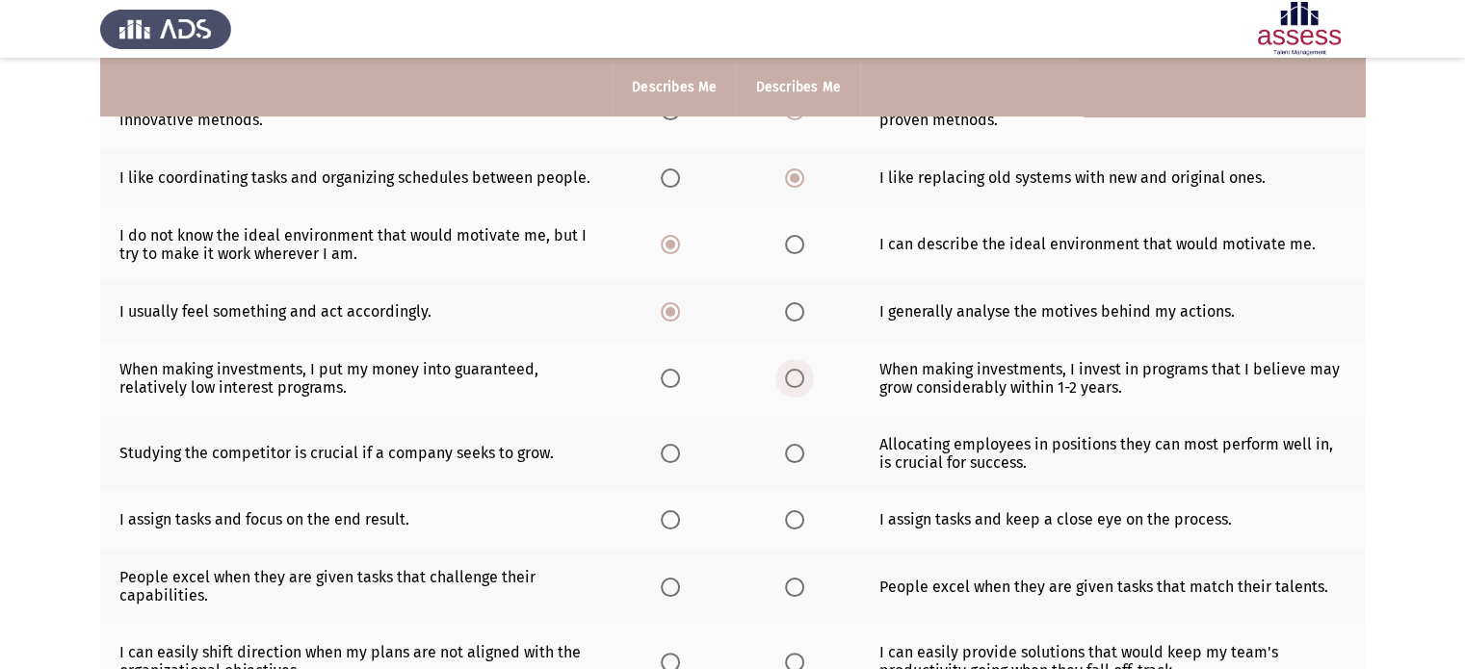
click at [790, 378] on input "Select an option" at bounding box center [794, 378] width 19 height 19
click at [804, 457] on label "Select an option" at bounding box center [798, 453] width 27 height 19
click at [804, 457] on input "Select an option" at bounding box center [794, 453] width 19 height 19
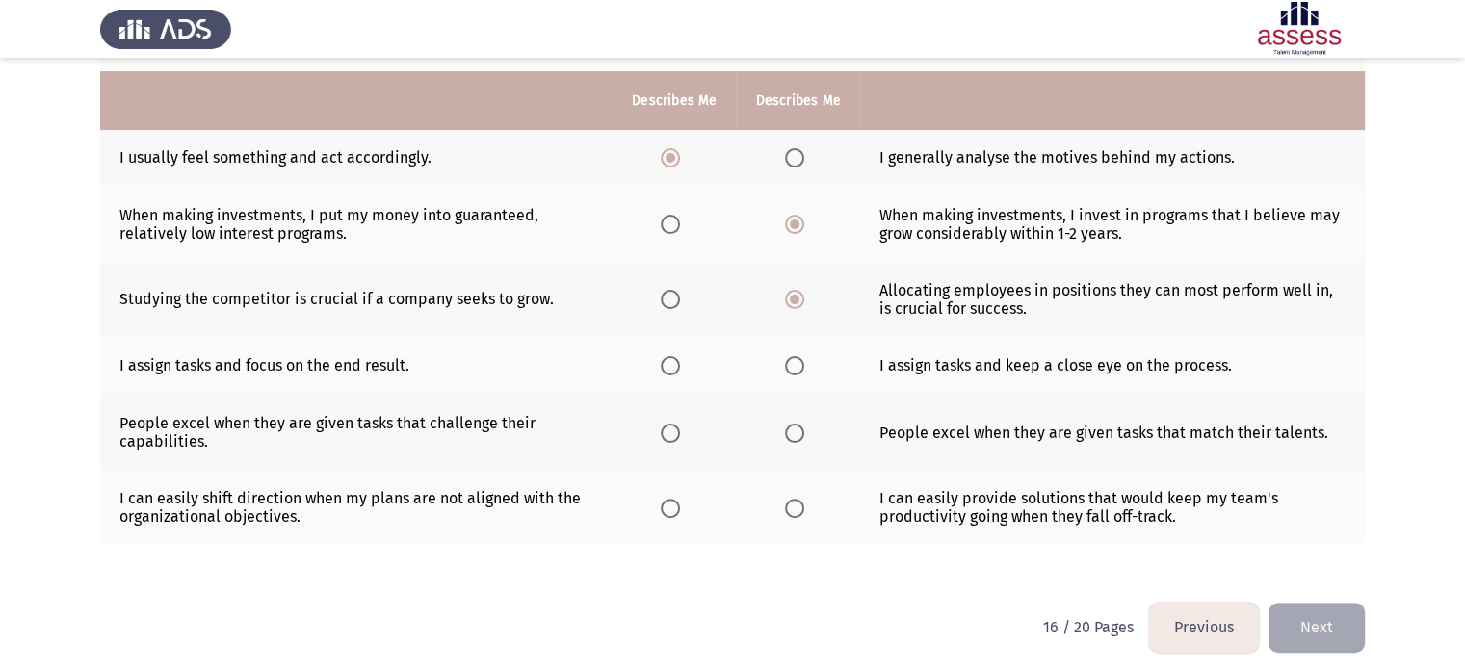
scroll to position [476, 0]
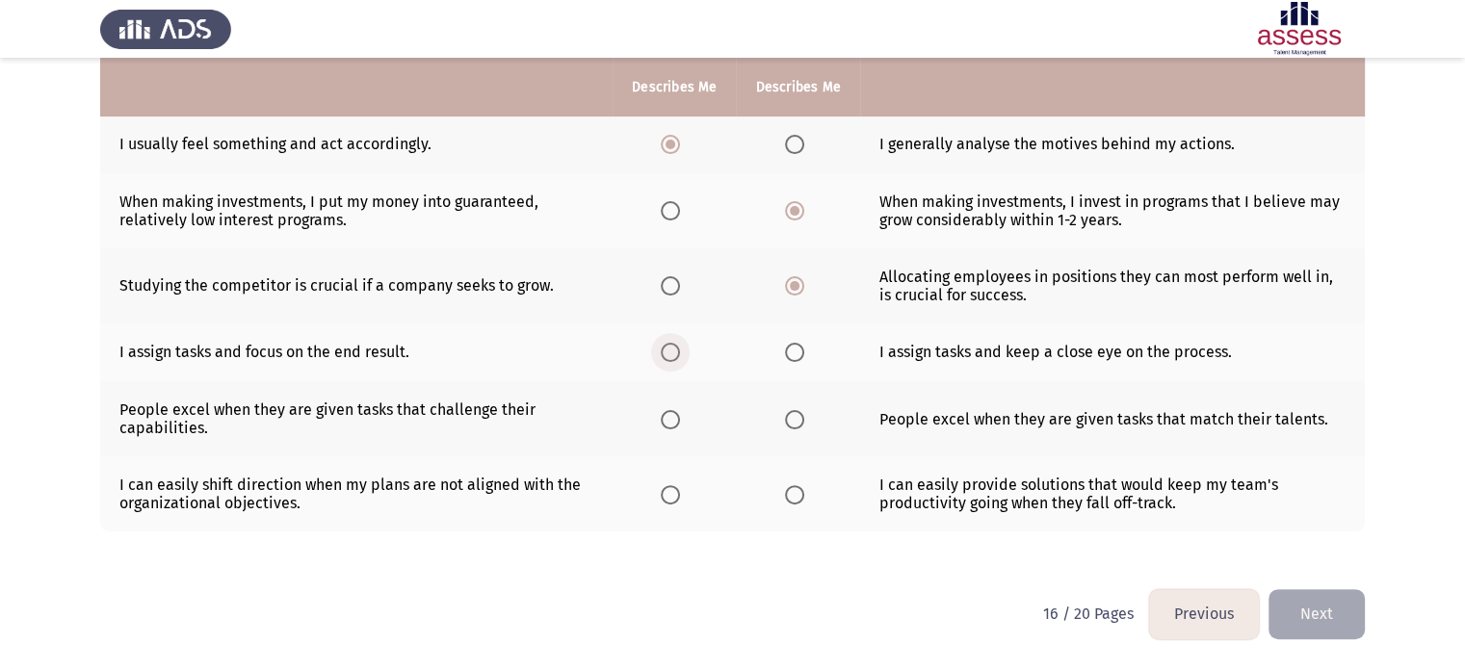
click at [673, 354] on span "Select an option" at bounding box center [670, 352] width 19 height 19
click at [673, 354] on input "Select an option" at bounding box center [670, 352] width 19 height 19
click at [659, 422] on th at bounding box center [673, 418] width 123 height 75
click at [673, 420] on span "Select an option" at bounding box center [670, 419] width 19 height 19
click at [673, 420] on input "Select an option" at bounding box center [670, 419] width 19 height 19
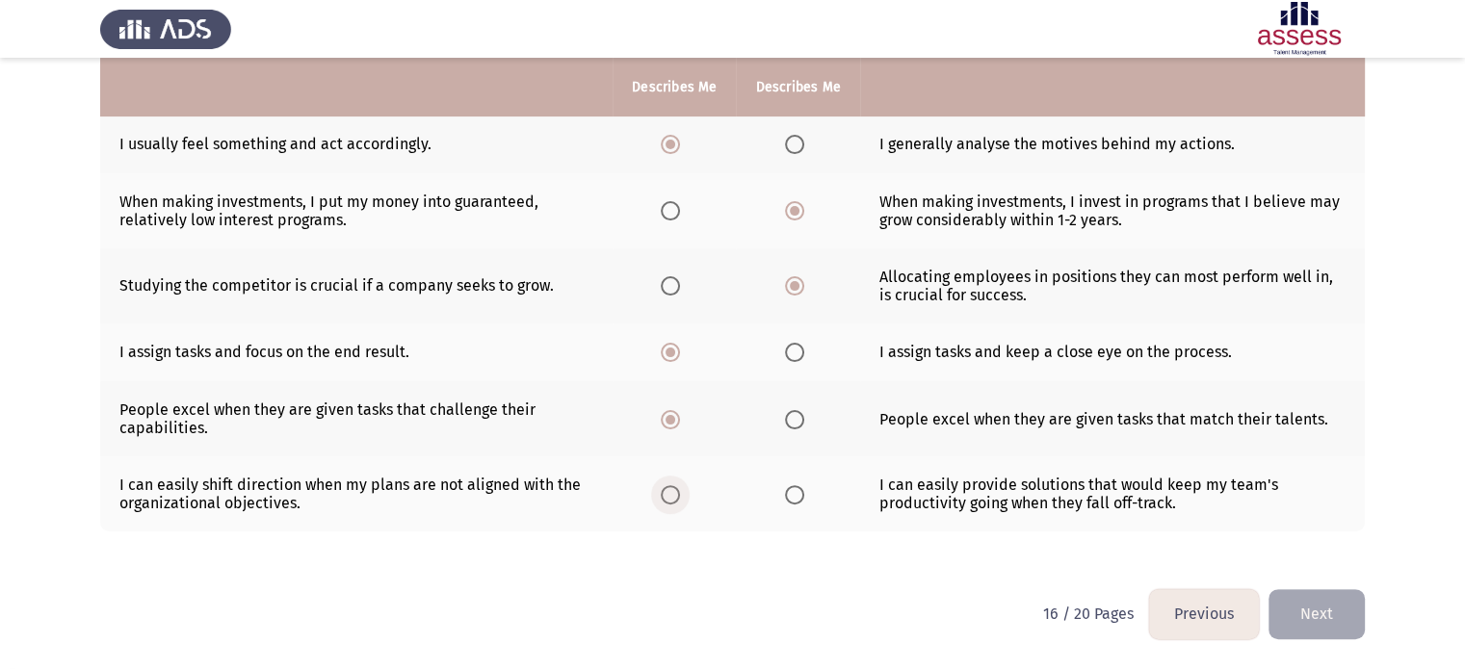
click at [674, 497] on span "Select an option" at bounding box center [670, 494] width 19 height 19
click at [674, 497] on input "Select an option" at bounding box center [670, 494] width 19 height 19
click at [1334, 627] on button "Next" at bounding box center [1316, 613] width 96 height 49
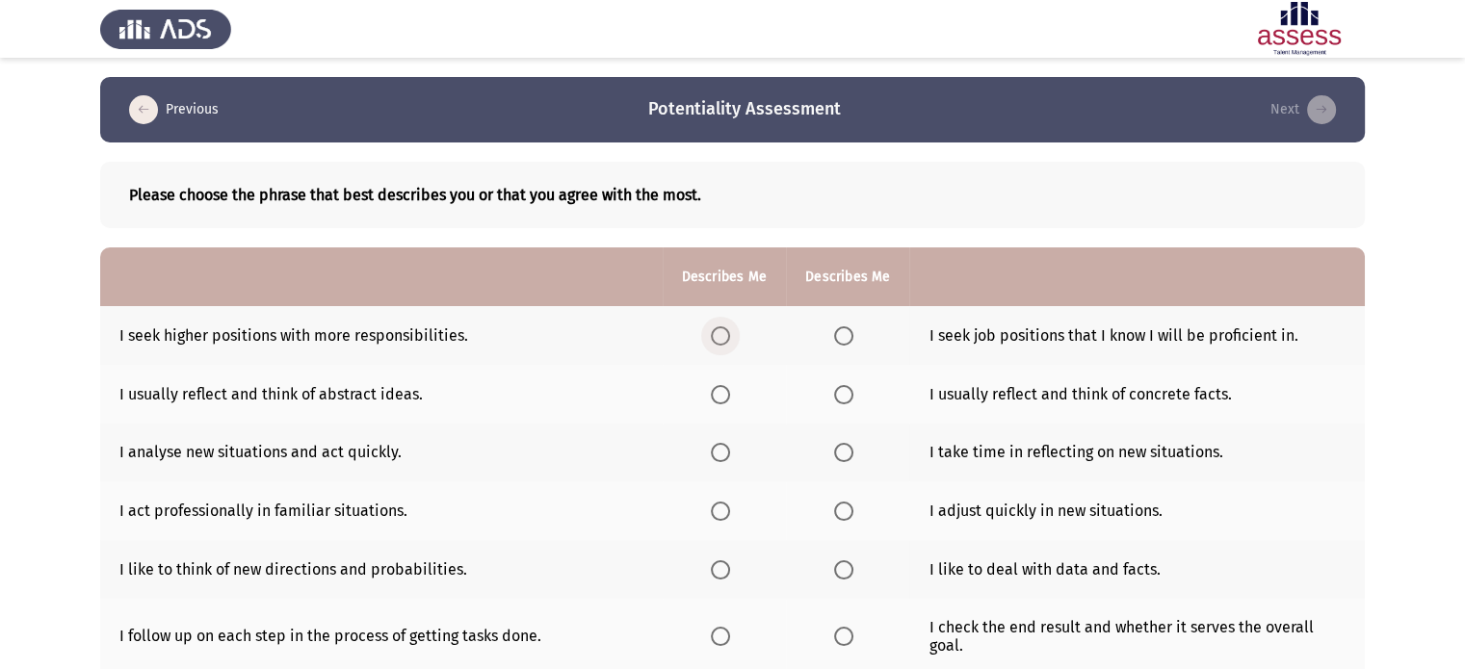
click at [716, 333] on span "Select an option" at bounding box center [720, 335] width 19 height 19
click at [716, 333] on input "Select an option" at bounding box center [720, 335] width 19 height 19
click at [844, 339] on span "Select an option" at bounding box center [843, 335] width 19 height 19
click at [844, 339] on input "Select an option" at bounding box center [843, 335] width 19 height 19
click at [721, 339] on span "Select an option" at bounding box center [720, 335] width 19 height 19
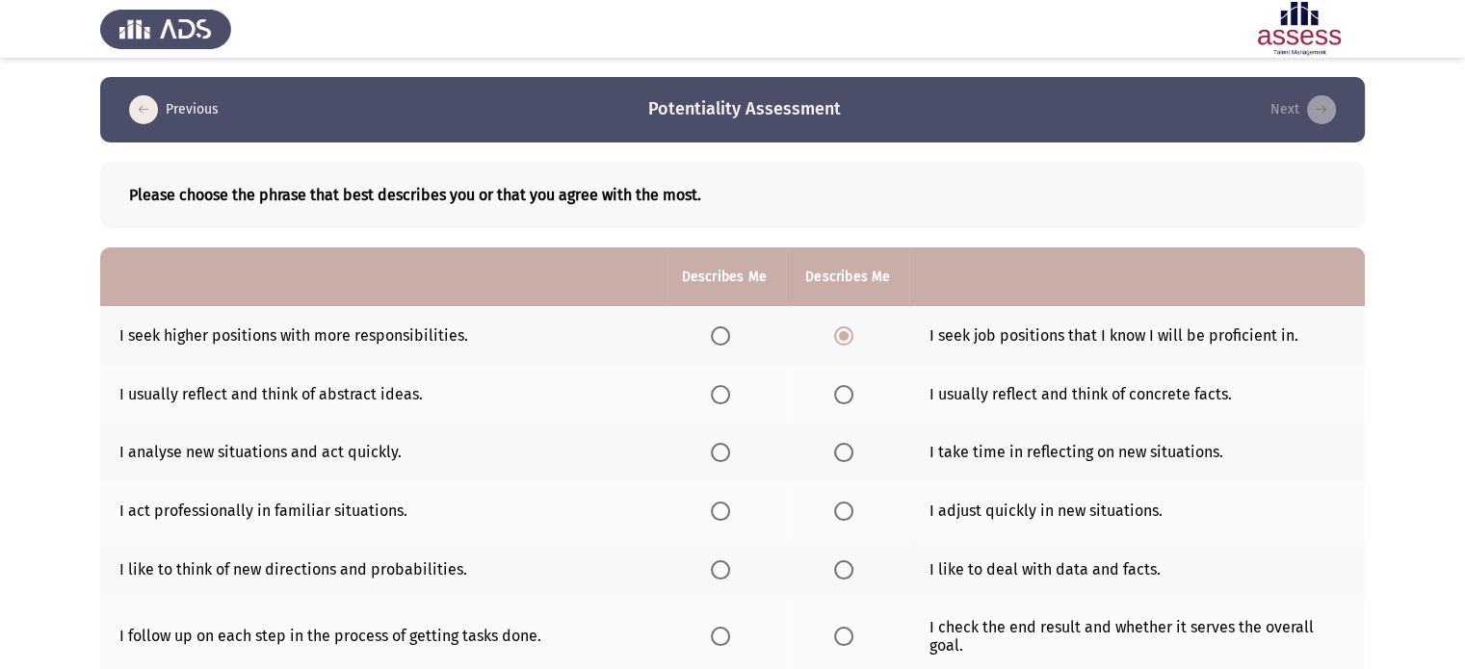
click at [721, 339] on input "Select an option" at bounding box center [720, 335] width 19 height 19
click at [841, 391] on span "Select an option" at bounding box center [843, 394] width 19 height 19
click at [841, 391] on input "Select an option" at bounding box center [843, 394] width 19 height 19
click at [840, 448] on span "Select an option" at bounding box center [843, 452] width 19 height 19
click at [840, 448] on input "Select an option" at bounding box center [843, 452] width 19 height 19
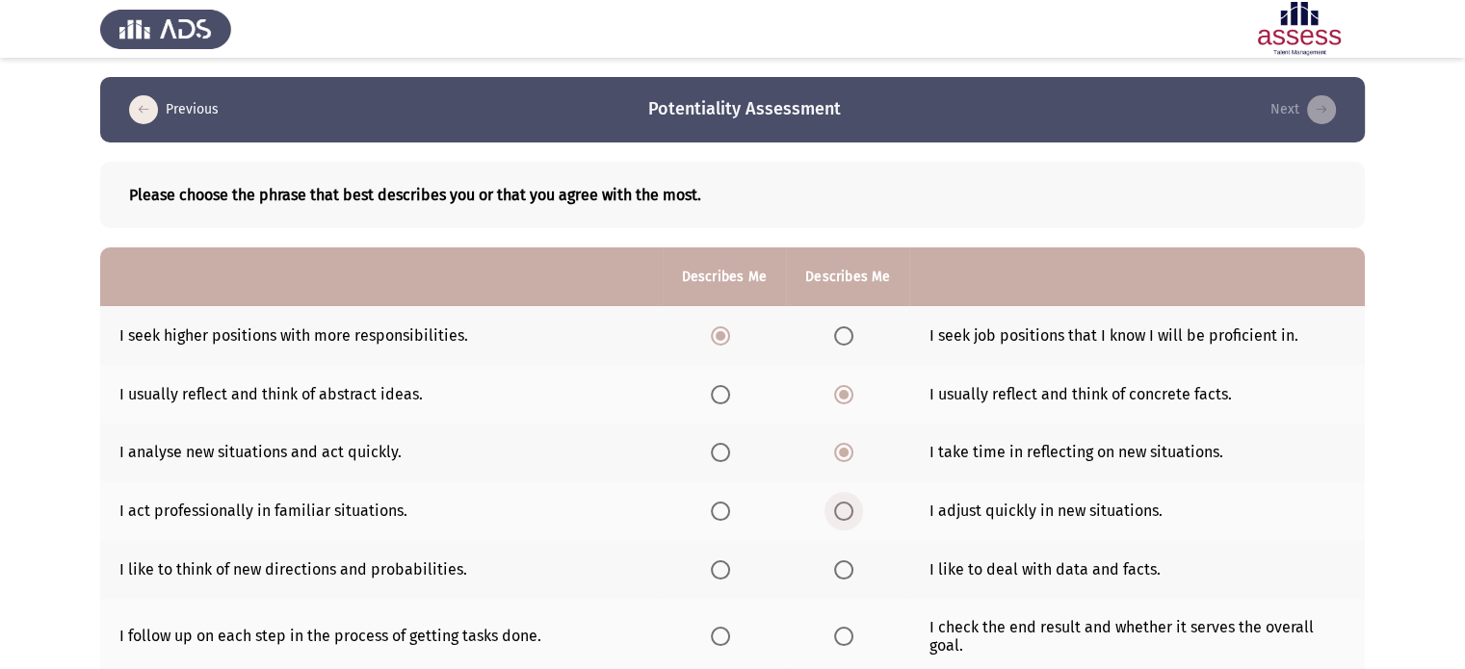
click at [844, 520] on span "Select an option" at bounding box center [843, 511] width 19 height 19
click at [844, 520] on input "Select an option" at bounding box center [843, 511] width 19 height 19
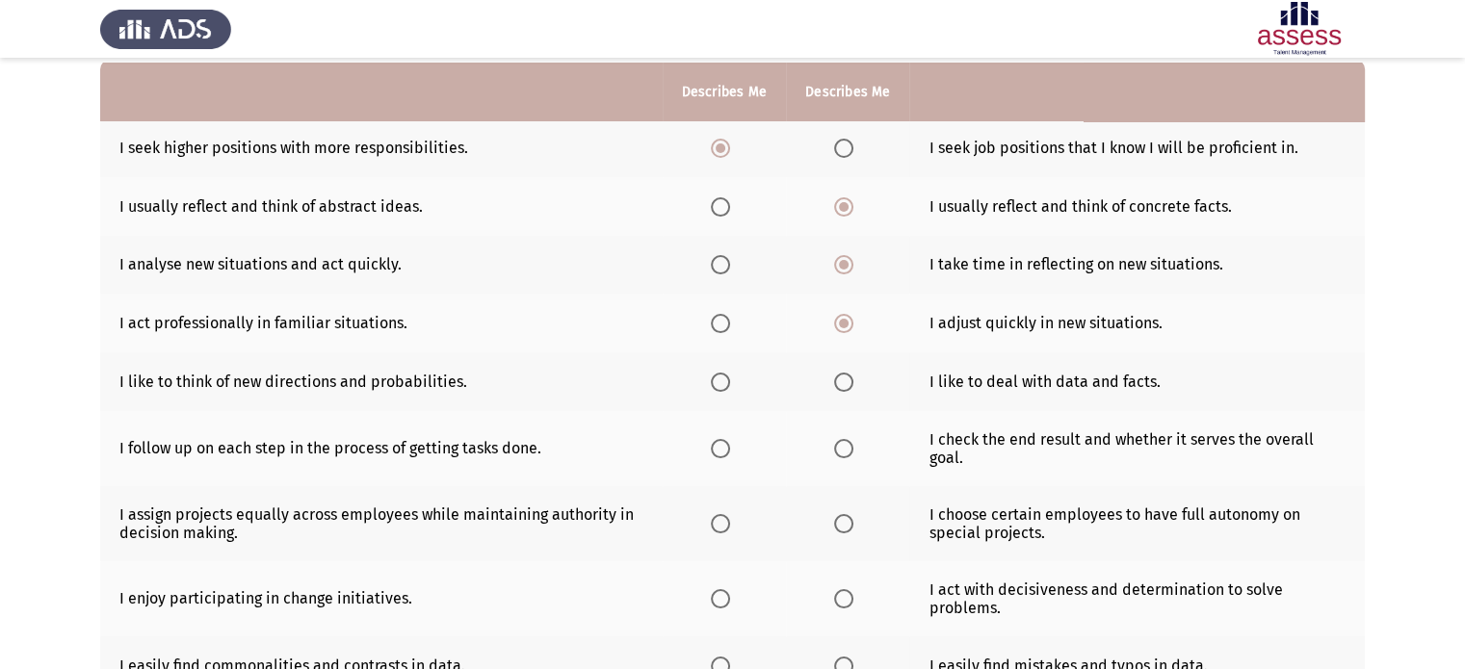
scroll to position [193, 0]
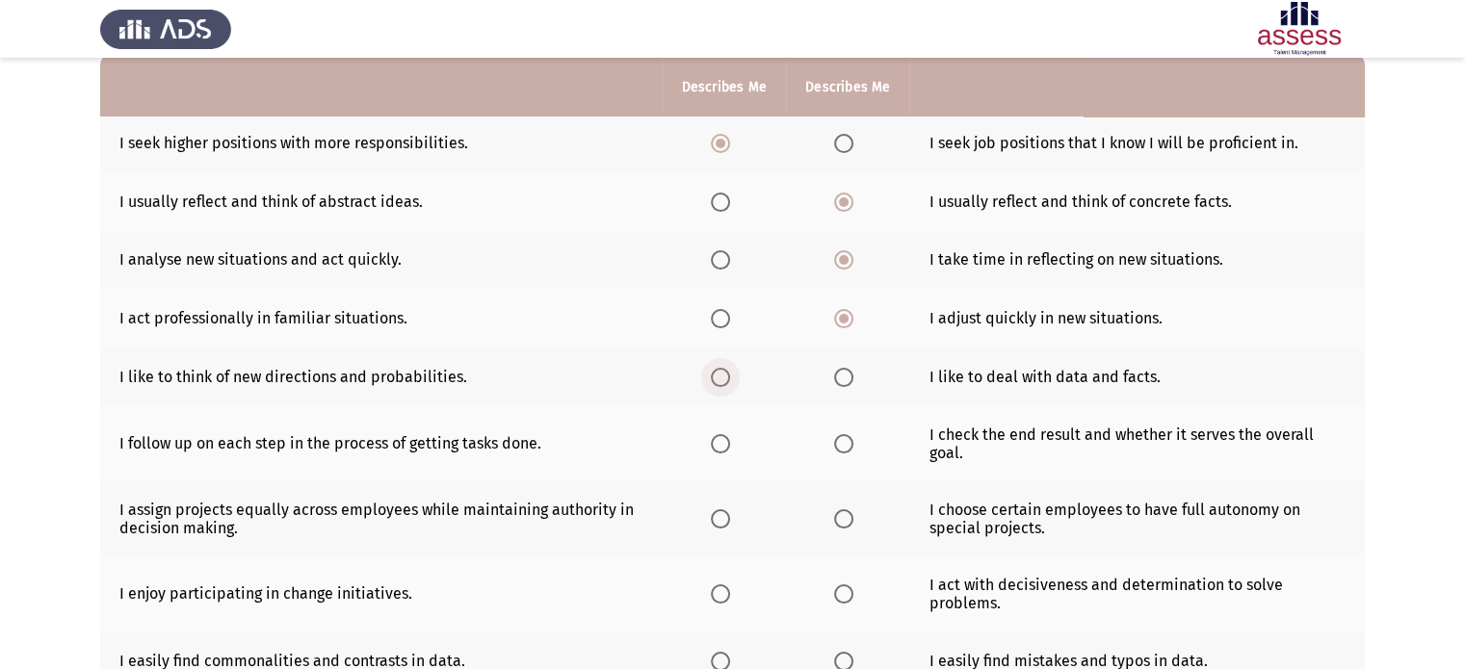
click at [725, 377] on span "Select an option" at bounding box center [720, 377] width 19 height 19
click at [725, 377] on input "Select an option" at bounding box center [720, 377] width 19 height 19
click at [731, 443] on label "Select an option" at bounding box center [724, 443] width 27 height 19
click at [730, 443] on input "Select an option" at bounding box center [720, 443] width 19 height 19
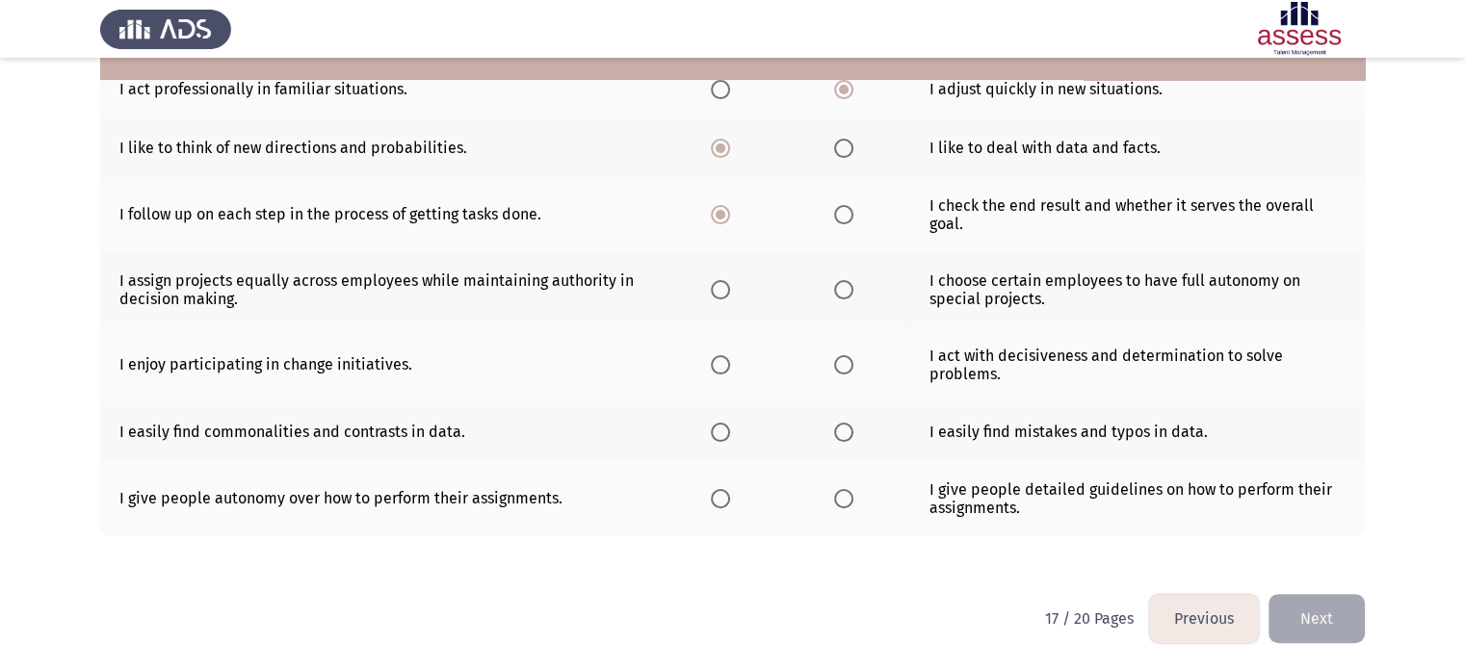
scroll to position [424, 0]
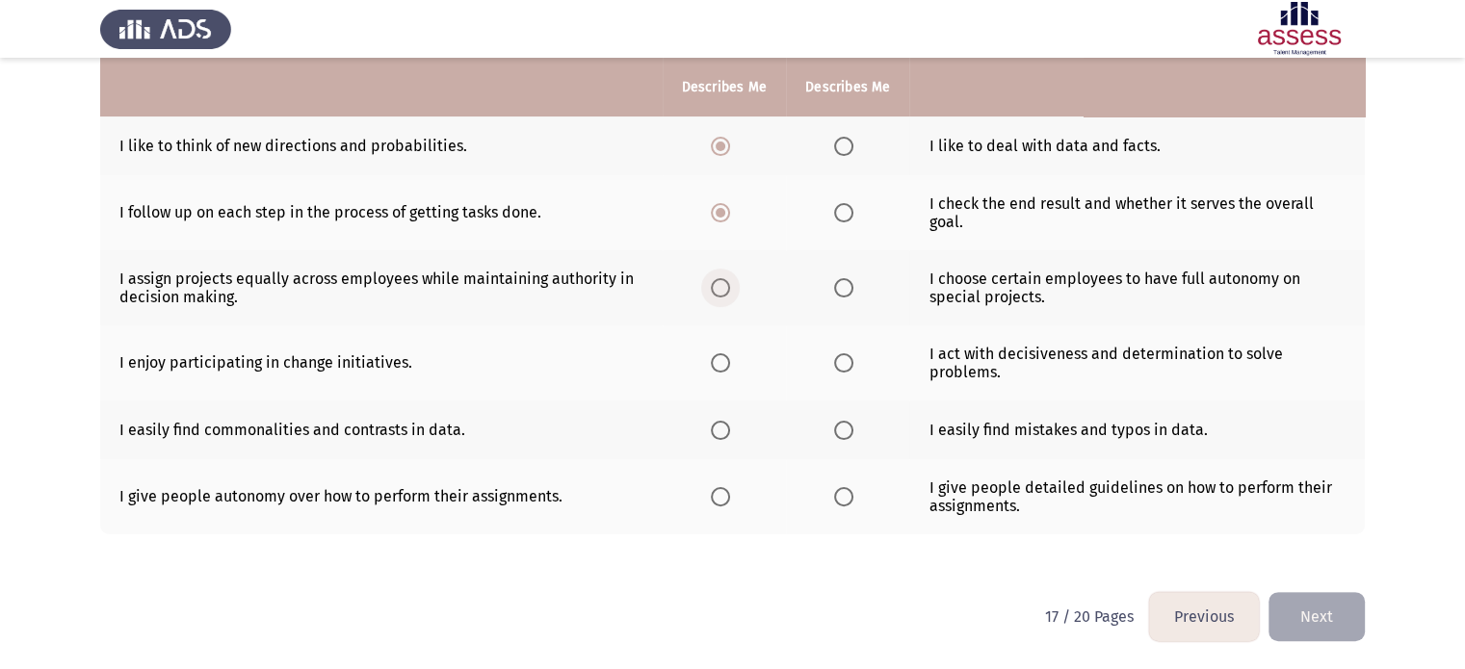
click at [715, 290] on span "Select an option" at bounding box center [720, 287] width 19 height 19
click at [715, 290] on input "Select an option" at bounding box center [720, 287] width 19 height 19
click at [847, 295] on span "Select an option" at bounding box center [843, 287] width 19 height 19
click at [847, 295] on input "Select an option" at bounding box center [843, 287] width 19 height 19
click at [732, 370] on label "Select an option" at bounding box center [724, 362] width 27 height 19
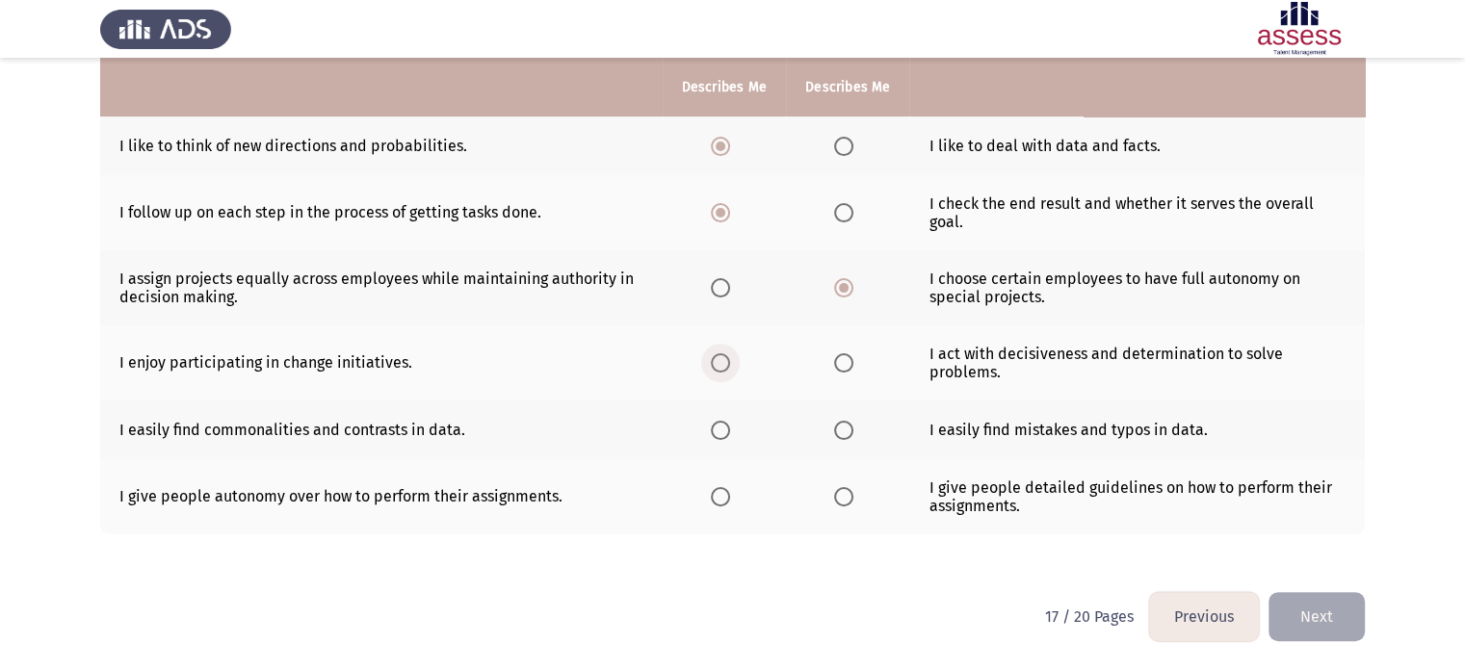
click at [730, 370] on input "Select an option" at bounding box center [720, 362] width 19 height 19
click at [713, 433] on span "Select an option" at bounding box center [720, 430] width 19 height 19
click at [713, 433] on input "Select an option" at bounding box center [720, 430] width 19 height 19
click at [716, 500] on span "Select an option" at bounding box center [720, 496] width 19 height 19
click at [716, 500] on input "Select an option" at bounding box center [720, 496] width 19 height 19
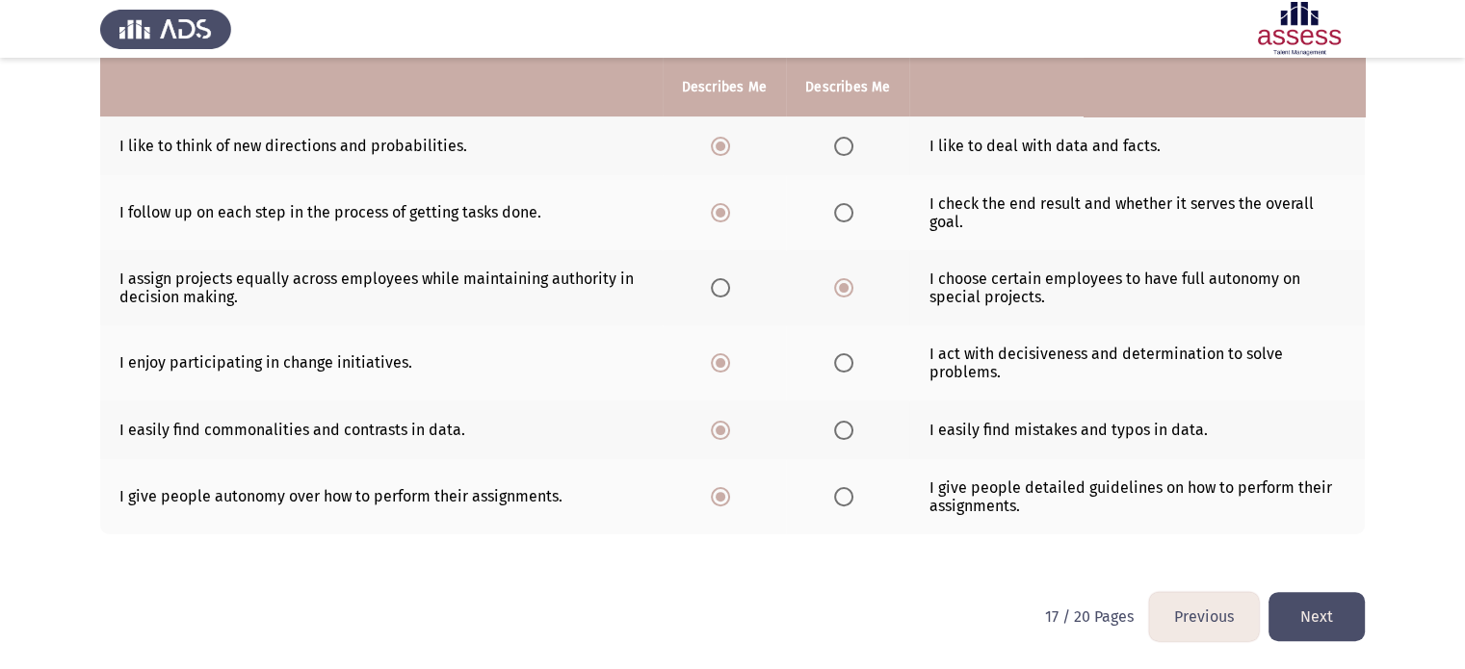
click at [1311, 613] on button "Next" at bounding box center [1316, 616] width 96 height 49
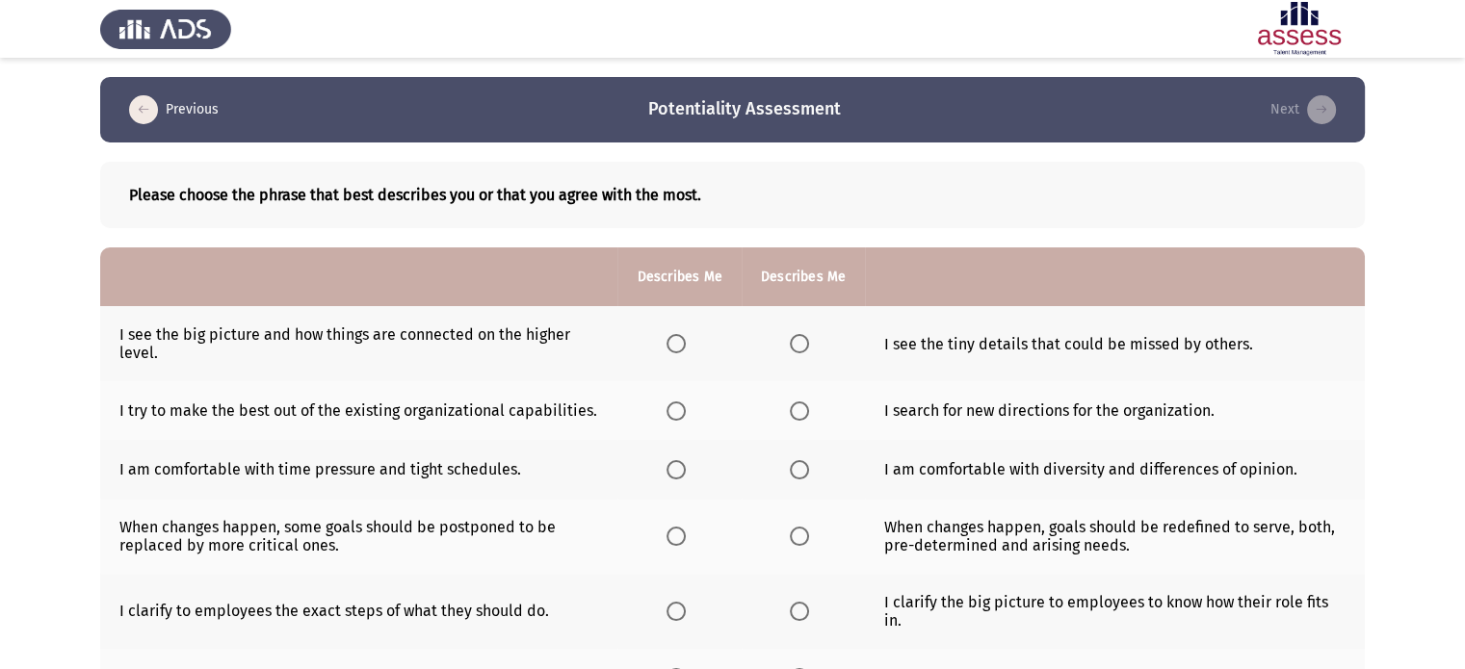
click at [987, 221] on div "Please choose the phrase that best describes you or that you agree with the mos…" at bounding box center [732, 195] width 1264 height 66
click at [800, 342] on span "Select an option" at bounding box center [799, 343] width 19 height 19
click at [800, 342] on input "Select an option" at bounding box center [799, 343] width 19 height 19
click at [790, 411] on span "Select an option" at bounding box center [799, 411] width 19 height 19
click at [790, 411] on input "Select an option" at bounding box center [799, 411] width 19 height 19
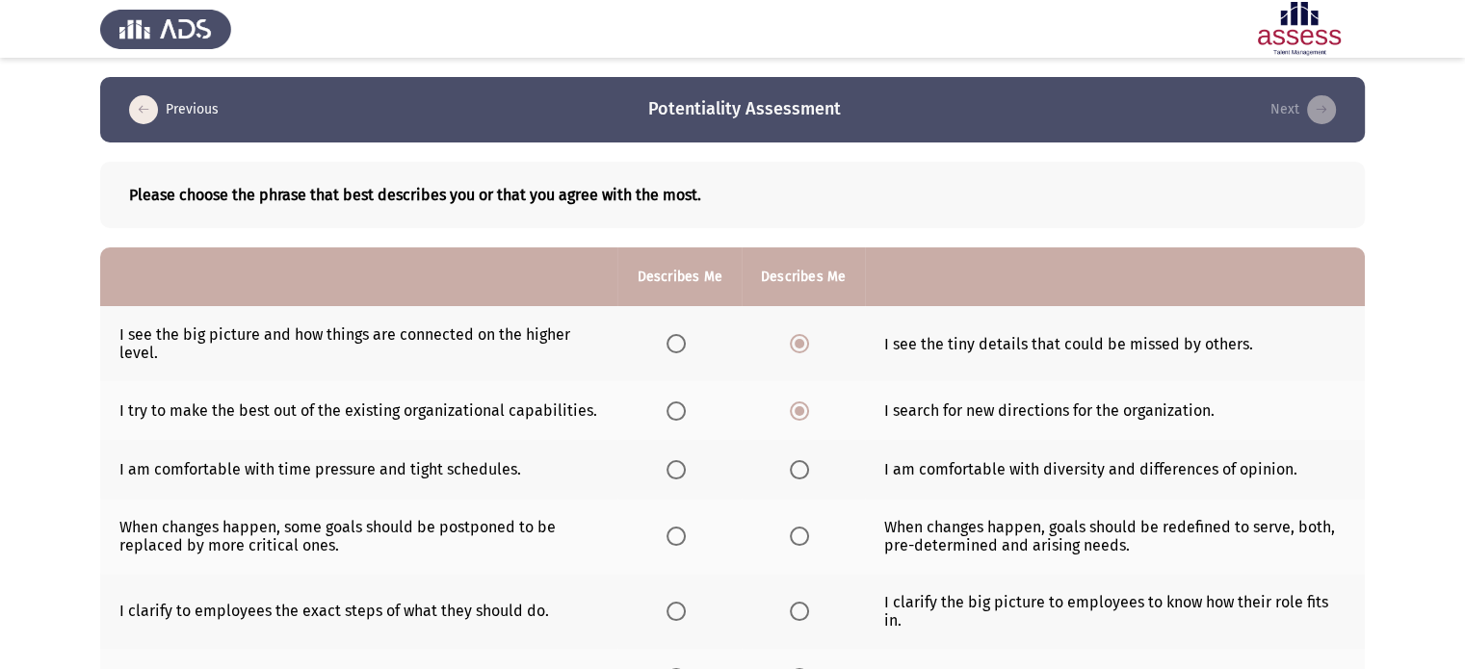
click at [786, 469] on th at bounding box center [802, 469] width 123 height 59
click at [793, 469] on span "Select an option" at bounding box center [799, 469] width 19 height 19
click at [793, 469] on input "Select an option" at bounding box center [799, 469] width 19 height 19
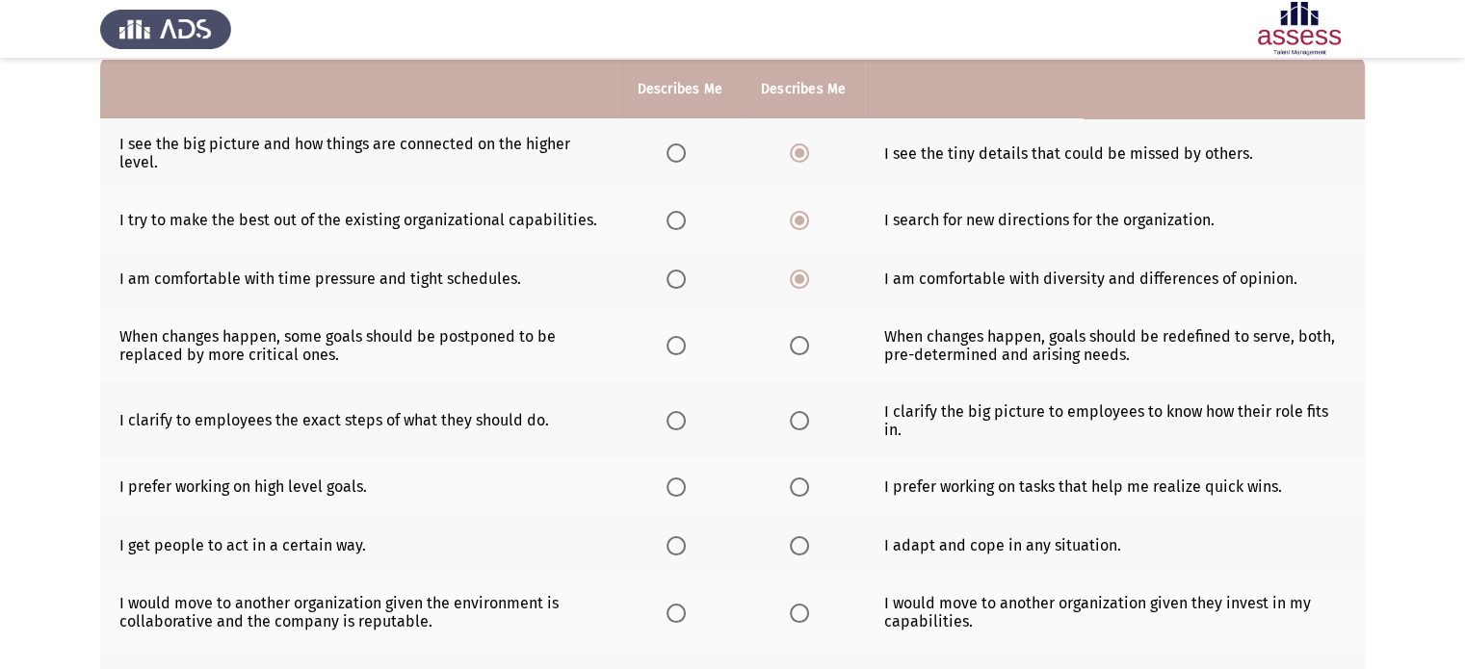
scroll to position [193, 0]
click at [670, 348] on span "Select an option" at bounding box center [675, 343] width 19 height 19
click at [670, 348] on input "Select an option" at bounding box center [675, 343] width 19 height 19
click at [802, 427] on span "Select an option" at bounding box center [799, 418] width 19 height 19
click at [802, 427] on input "Select an option" at bounding box center [799, 418] width 19 height 19
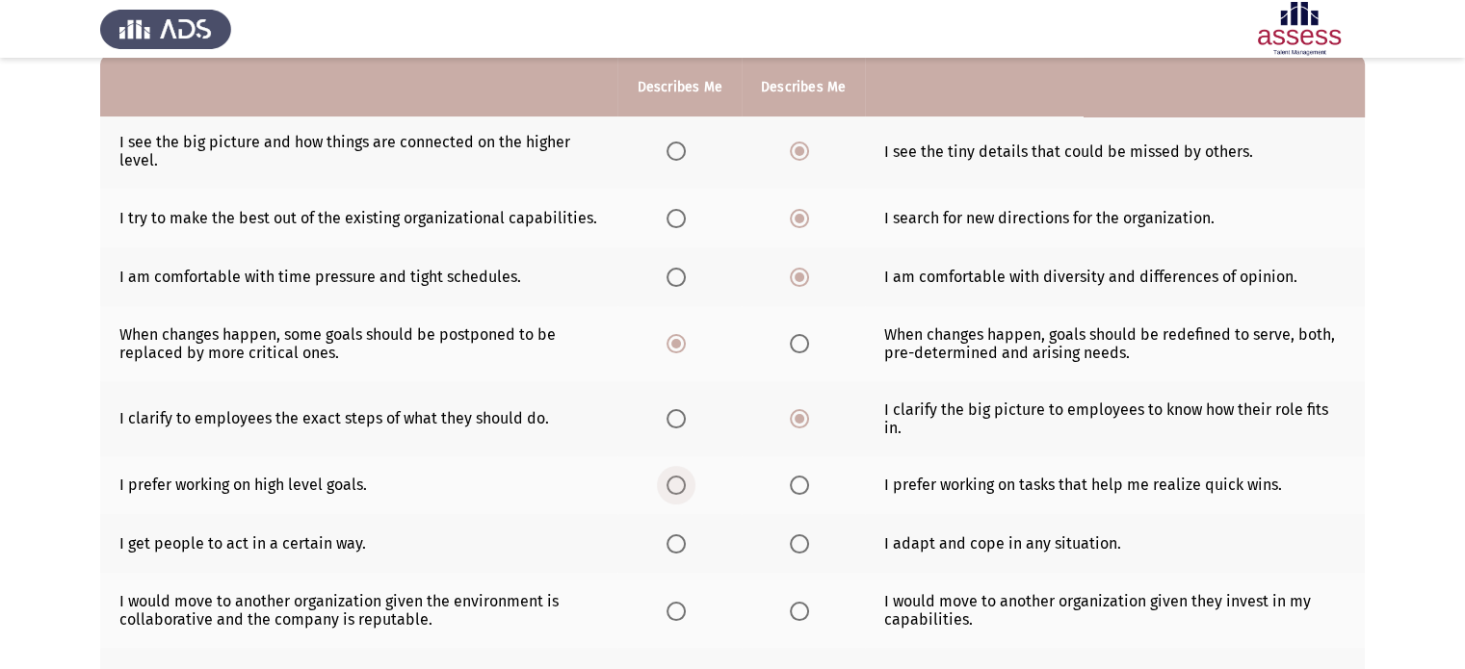
click at [684, 488] on span "Select an option" at bounding box center [675, 485] width 19 height 19
click at [684, 488] on input "Select an option" at bounding box center [675, 485] width 19 height 19
click at [798, 550] on span "Select an option" at bounding box center [799, 543] width 19 height 19
click at [798, 550] on input "Select an option" at bounding box center [799, 543] width 19 height 19
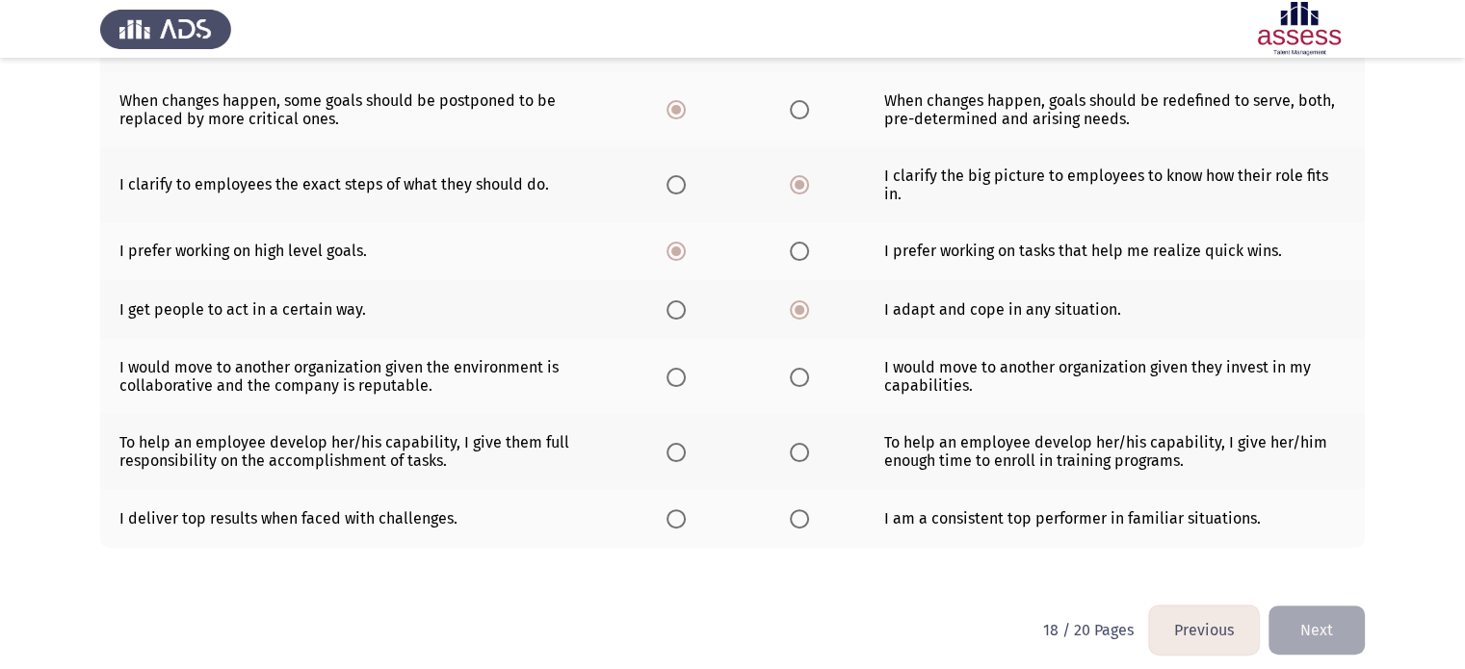
scroll to position [443, 0]
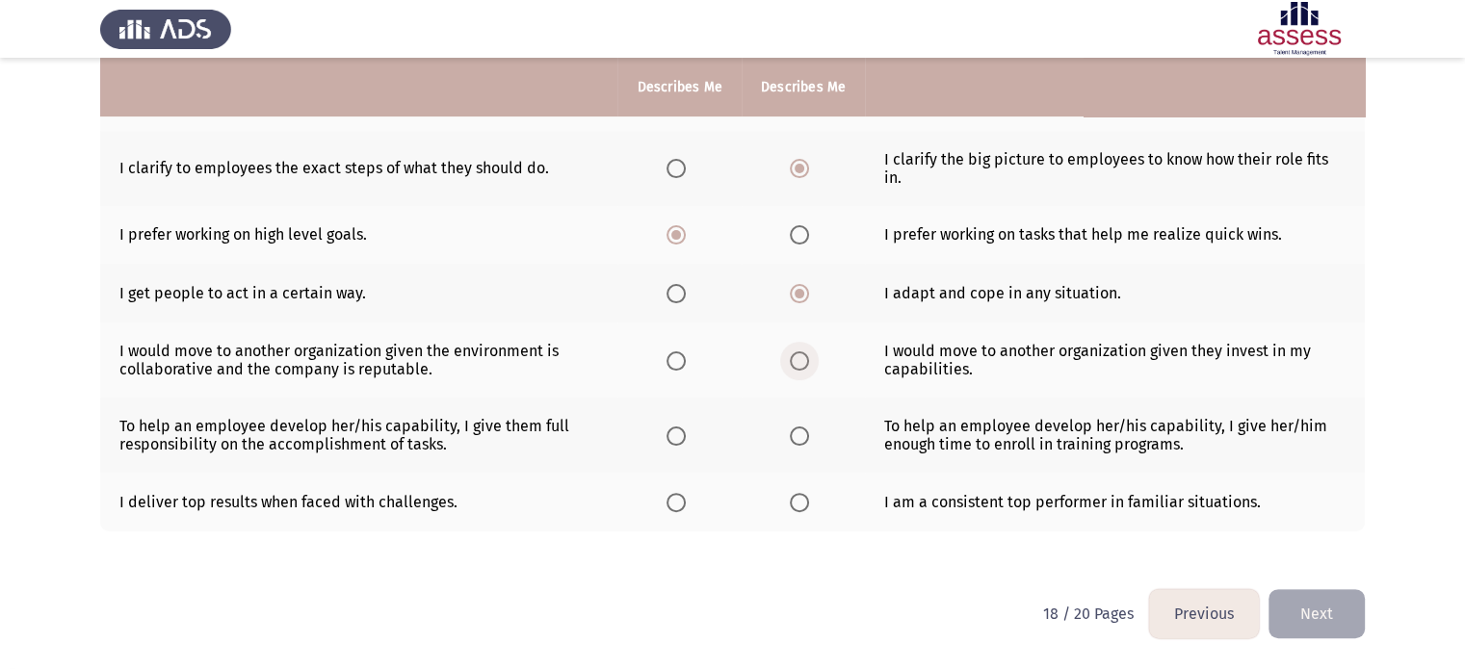
click at [790, 365] on span "Select an option" at bounding box center [799, 360] width 19 height 19
click at [790, 365] on input "Select an option" at bounding box center [799, 360] width 19 height 19
click at [790, 438] on span "Select an option" at bounding box center [799, 436] width 19 height 19
click at [790, 438] on input "Select an option" at bounding box center [799, 436] width 19 height 19
click at [688, 502] on label "Select an option" at bounding box center [679, 502] width 27 height 19
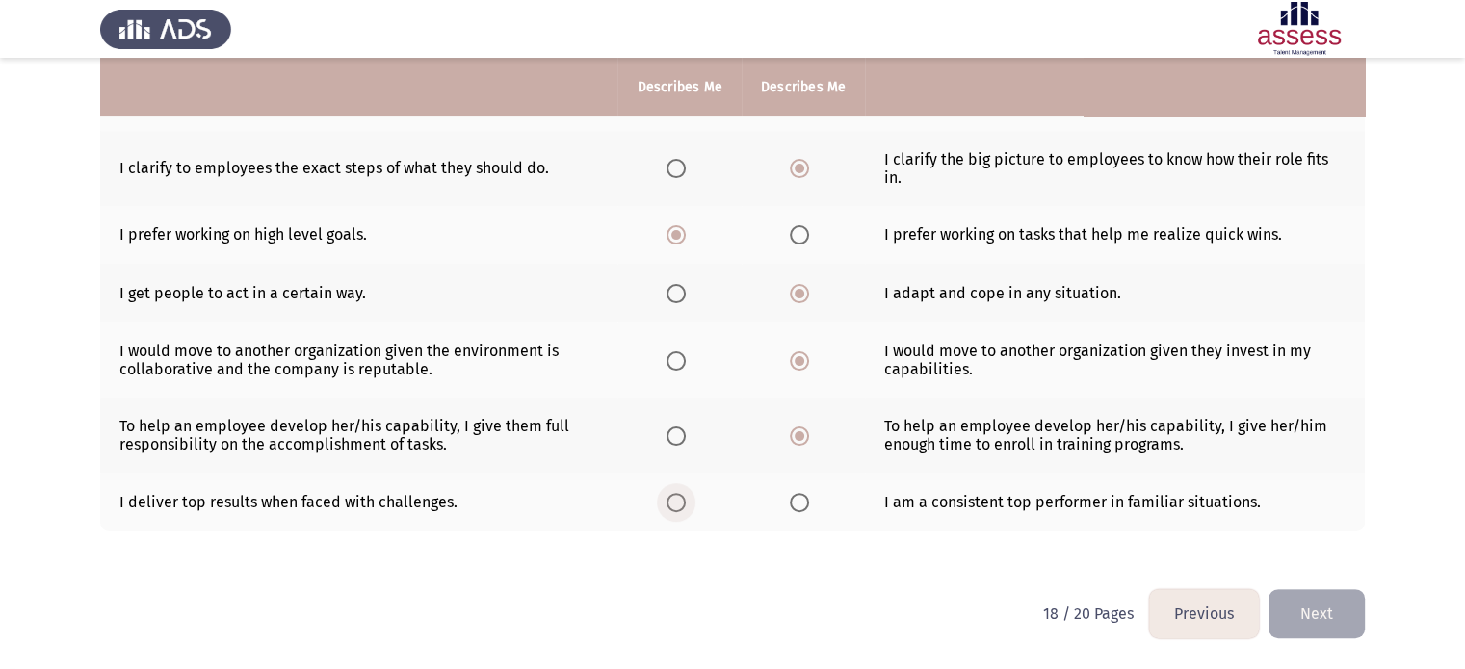
click at [686, 502] on input "Select an option" at bounding box center [675, 502] width 19 height 19
click at [1299, 627] on button "Next" at bounding box center [1316, 613] width 96 height 49
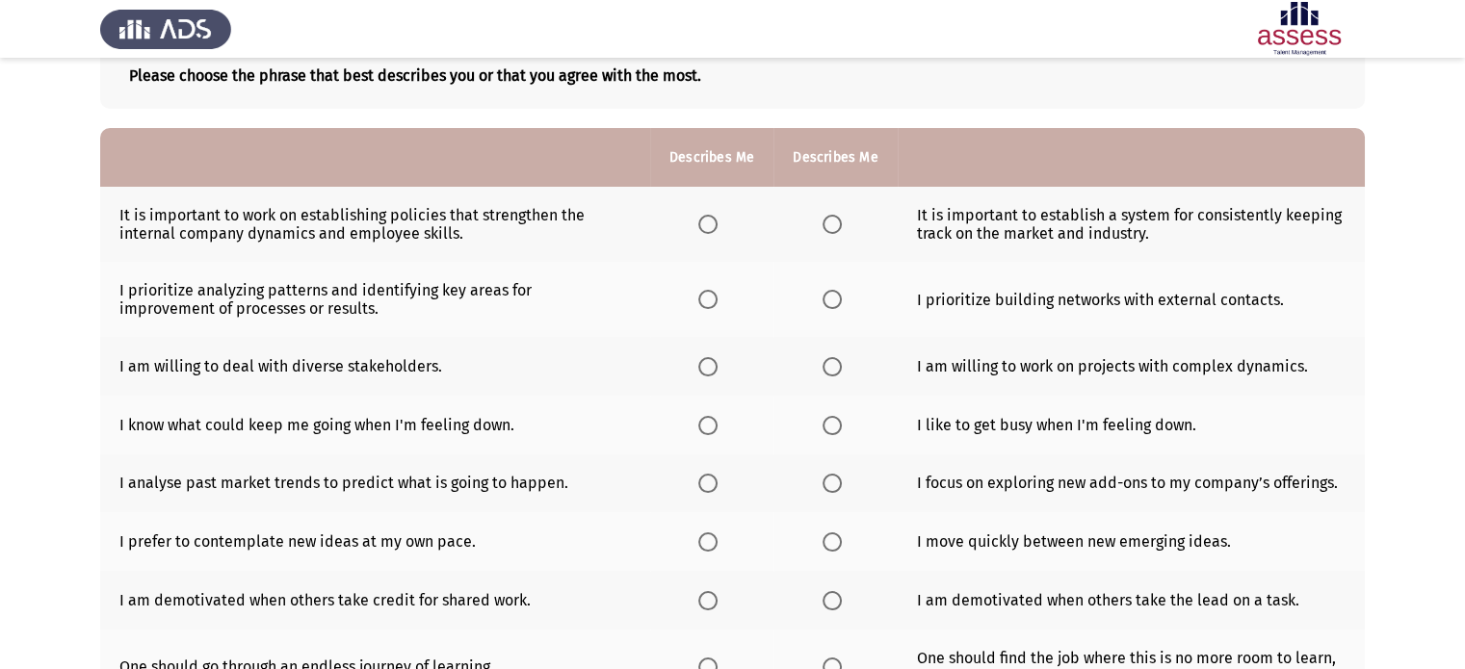
scroll to position [116, 0]
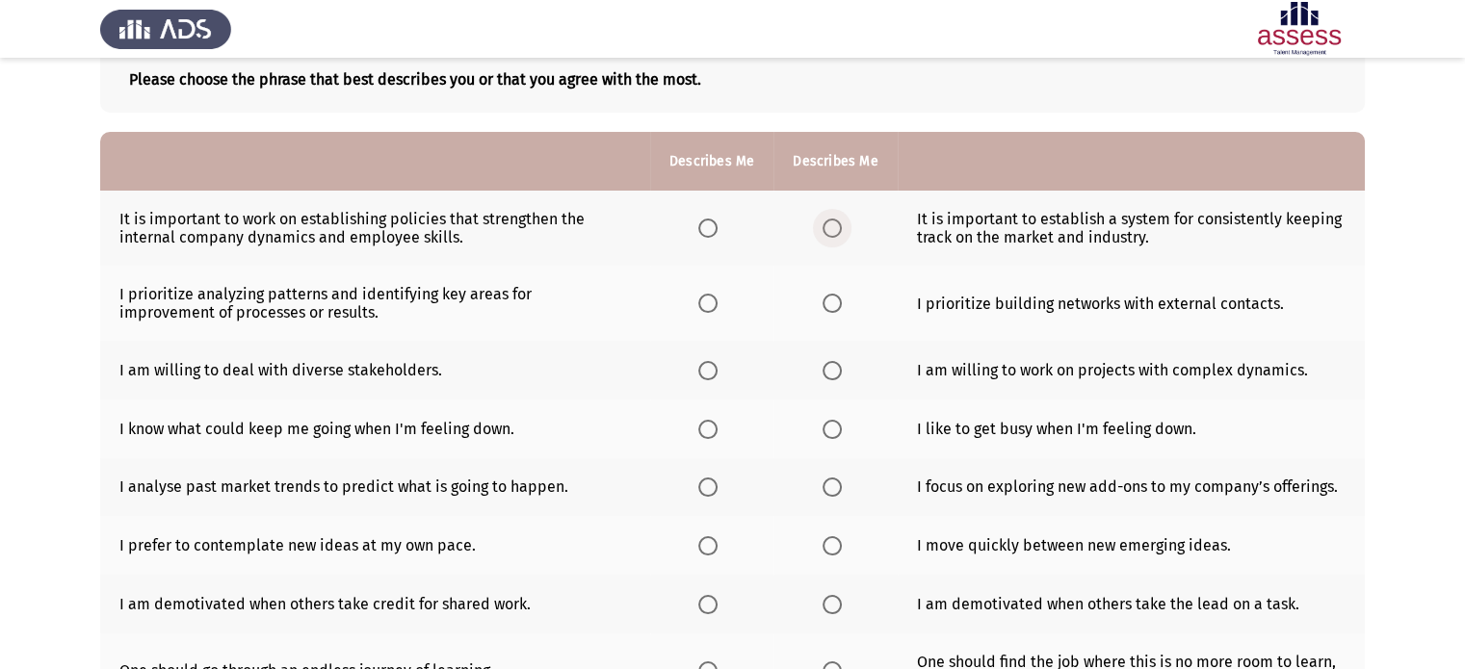
click at [832, 226] on span "Select an option" at bounding box center [831, 228] width 19 height 19
click at [832, 226] on input "Select an option" at bounding box center [831, 228] width 19 height 19
click at [715, 299] on span "Select an option" at bounding box center [707, 303] width 19 height 19
click at [715, 299] on input "Select an option" at bounding box center [707, 303] width 19 height 19
click at [822, 371] on span "Select an option" at bounding box center [831, 370] width 19 height 19
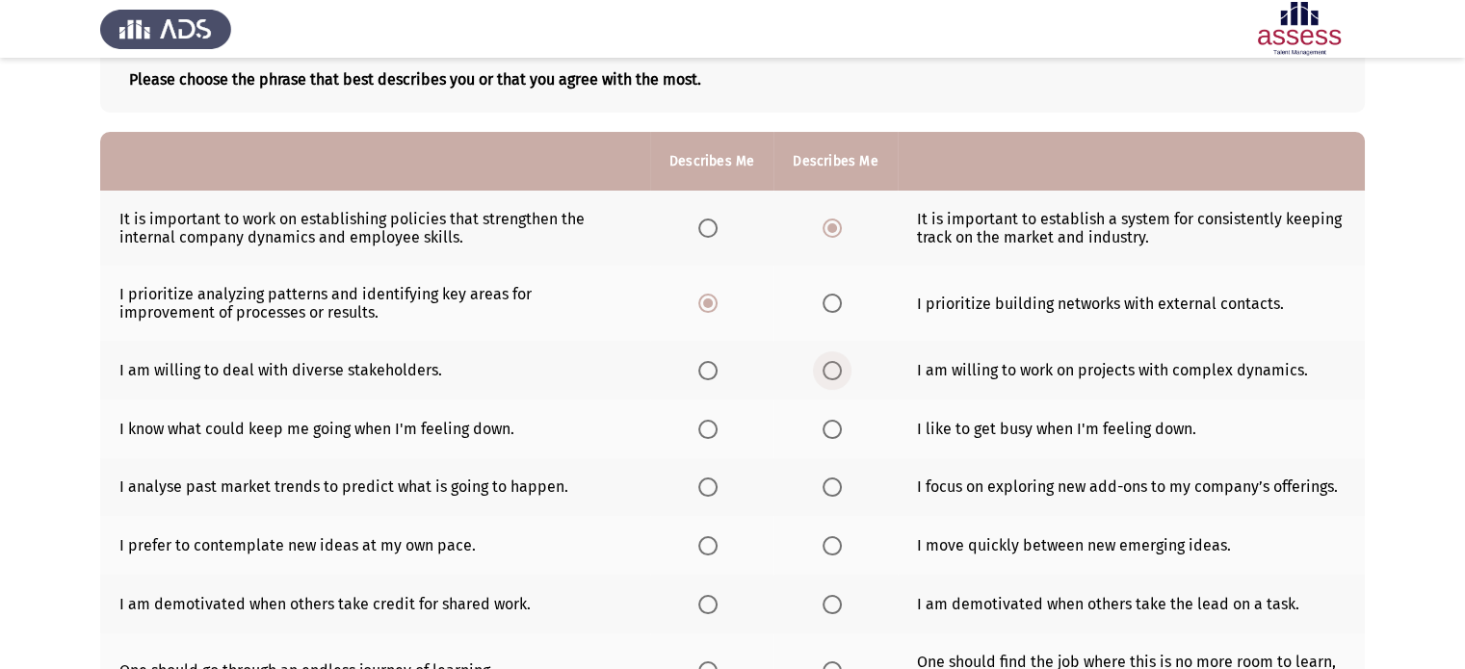
click at [822, 371] on input "Select an option" at bounding box center [831, 370] width 19 height 19
click at [711, 435] on span "Select an option" at bounding box center [707, 429] width 19 height 19
click at [711, 435] on input "Select an option" at bounding box center [707, 429] width 19 height 19
click at [713, 489] on span "Select an option" at bounding box center [707, 487] width 19 height 19
click at [713, 489] on input "Select an option" at bounding box center [707, 487] width 19 height 19
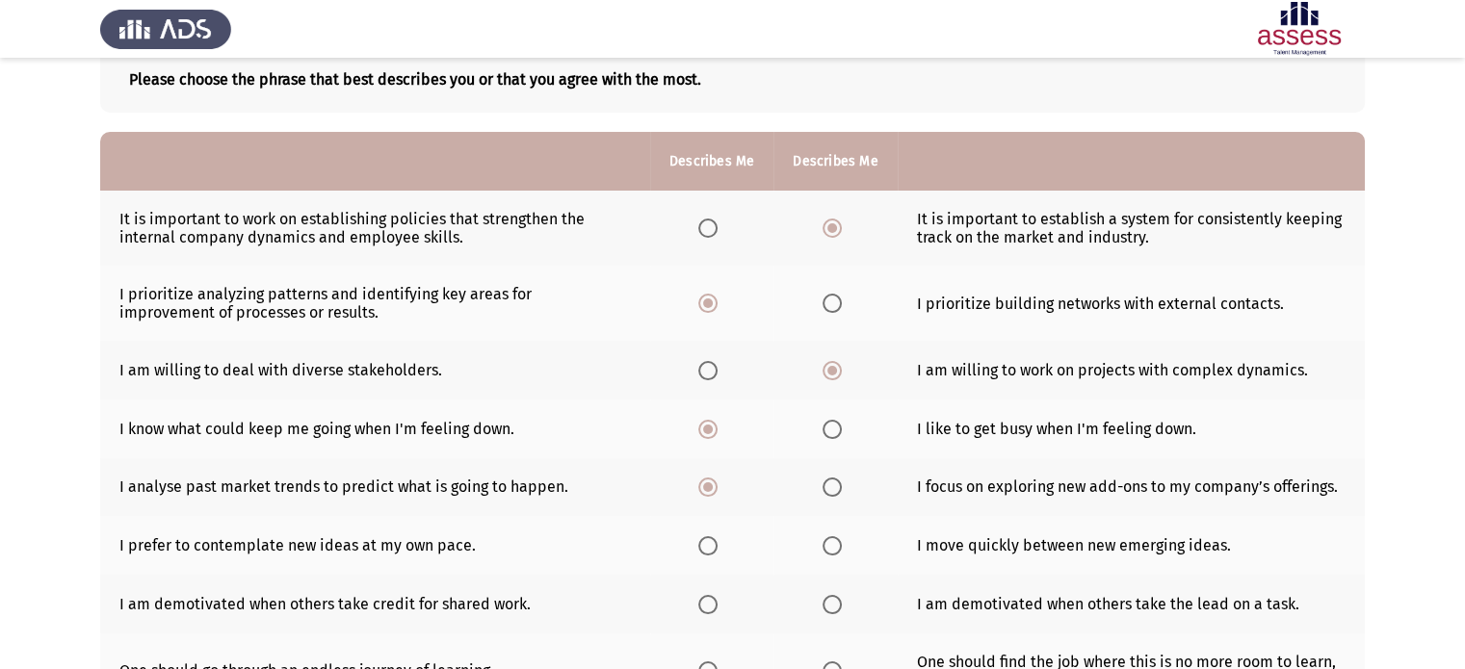
click at [716, 554] on span "Select an option" at bounding box center [707, 545] width 19 height 19
click at [716, 554] on input "Select an option" at bounding box center [707, 545] width 19 height 19
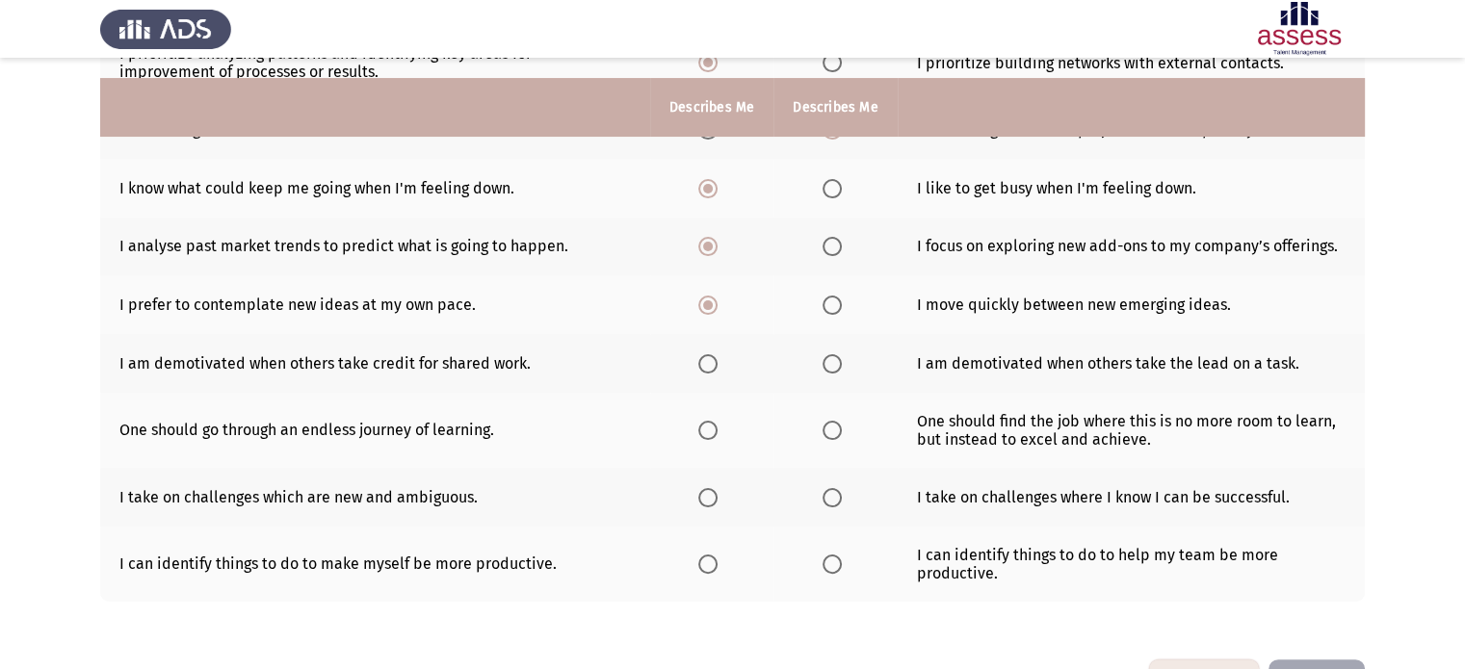
scroll to position [347, 0]
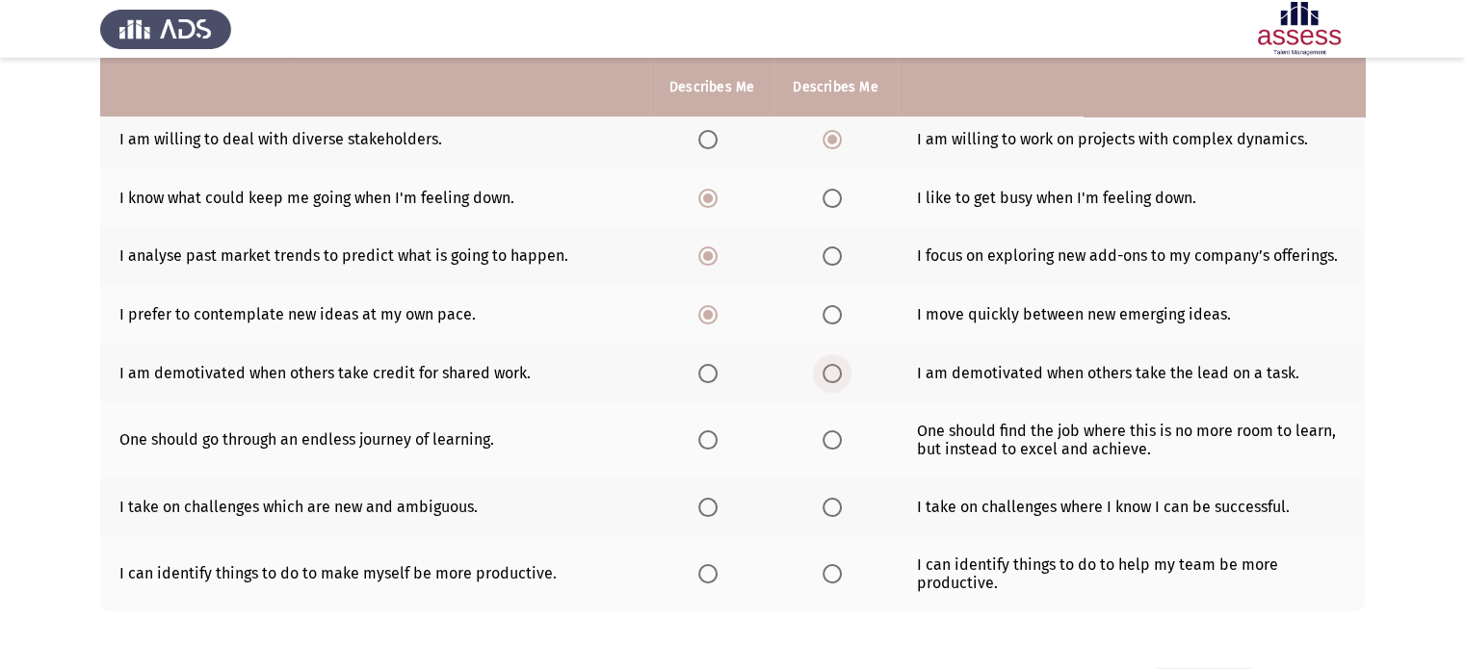
click at [838, 383] on span "Select an option" at bounding box center [831, 373] width 19 height 19
click at [838, 383] on input "Select an option" at bounding box center [831, 373] width 19 height 19
click at [709, 442] on span "Select an option" at bounding box center [707, 439] width 19 height 19
click at [709, 442] on input "Select an option" at bounding box center [707, 439] width 19 height 19
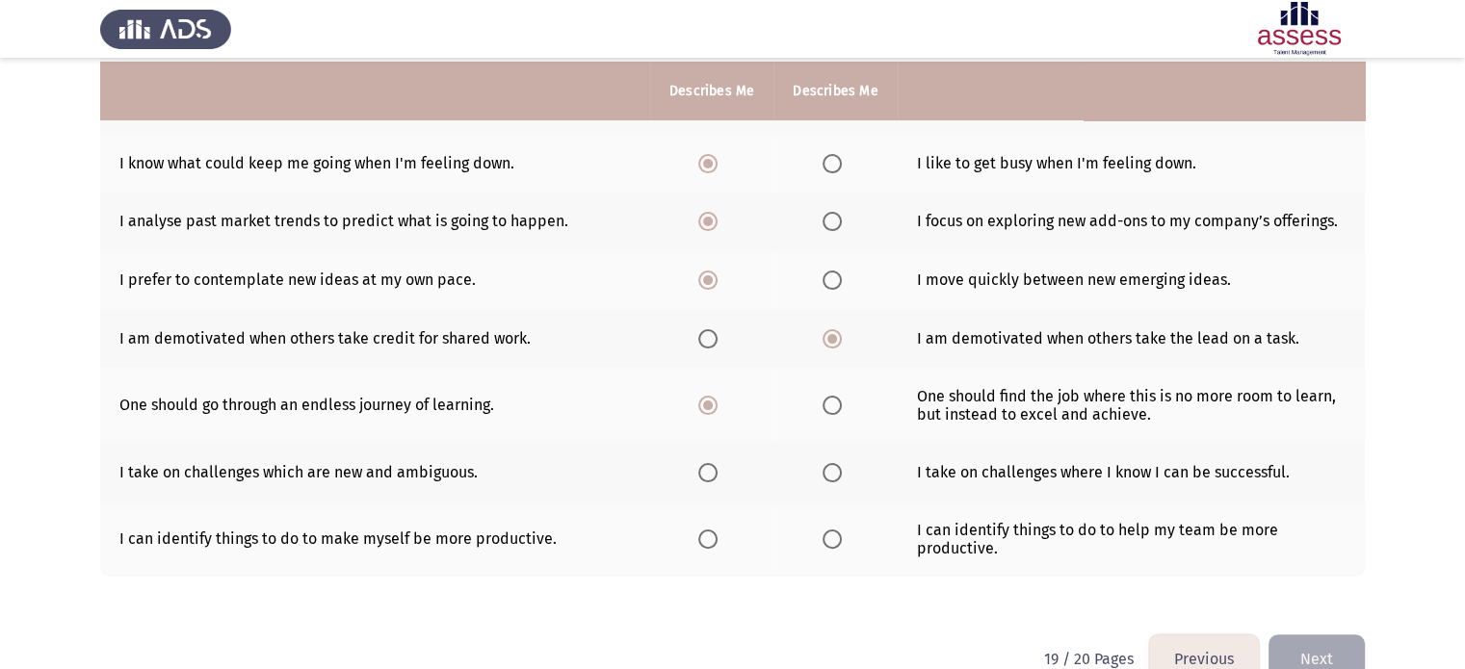
scroll to position [385, 0]
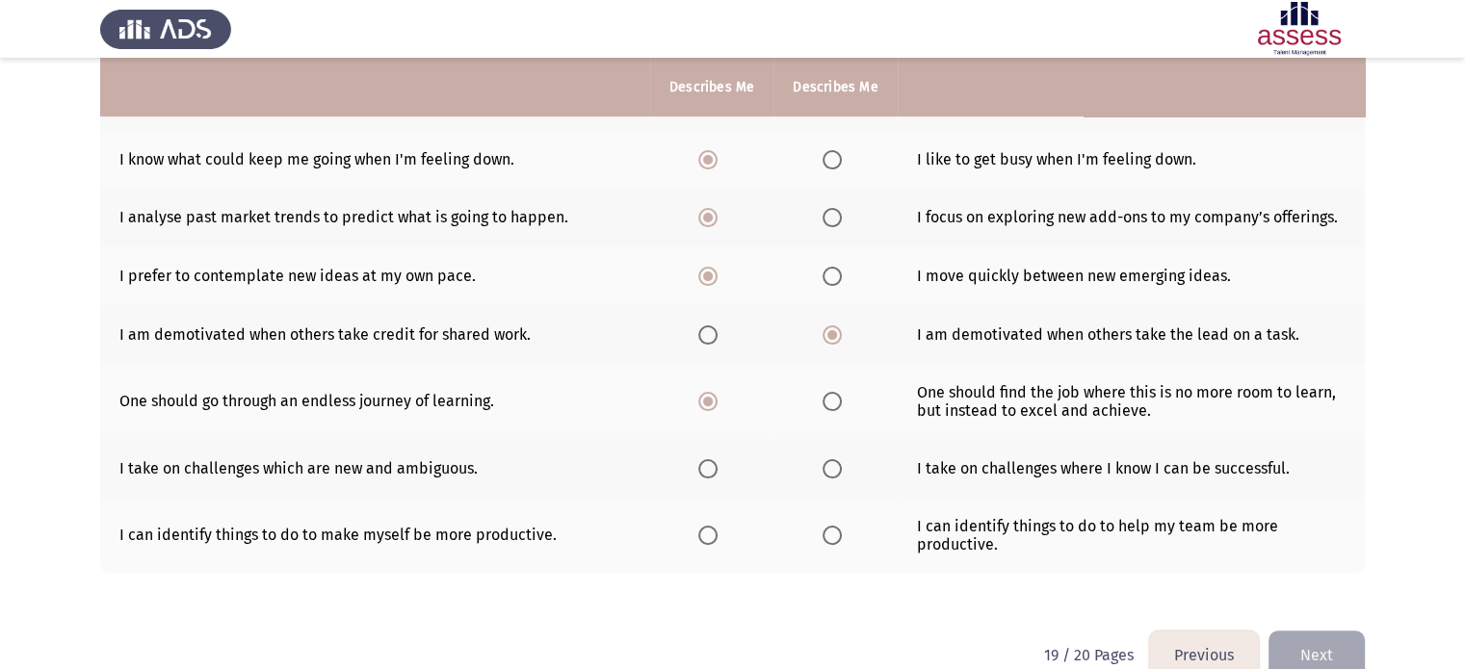
click at [706, 468] on span "Select an option" at bounding box center [707, 468] width 19 height 19
click at [706, 468] on input "Select an option" at bounding box center [707, 468] width 19 height 19
click at [836, 545] on span "Select an option" at bounding box center [831, 535] width 19 height 19
click at [836, 545] on input "Select an option" at bounding box center [831, 535] width 19 height 19
click at [1365, 651] on html "Previous Potentiality Assessment Next Please choose the phrase that best descri…" at bounding box center [732, 210] width 1465 height 1190
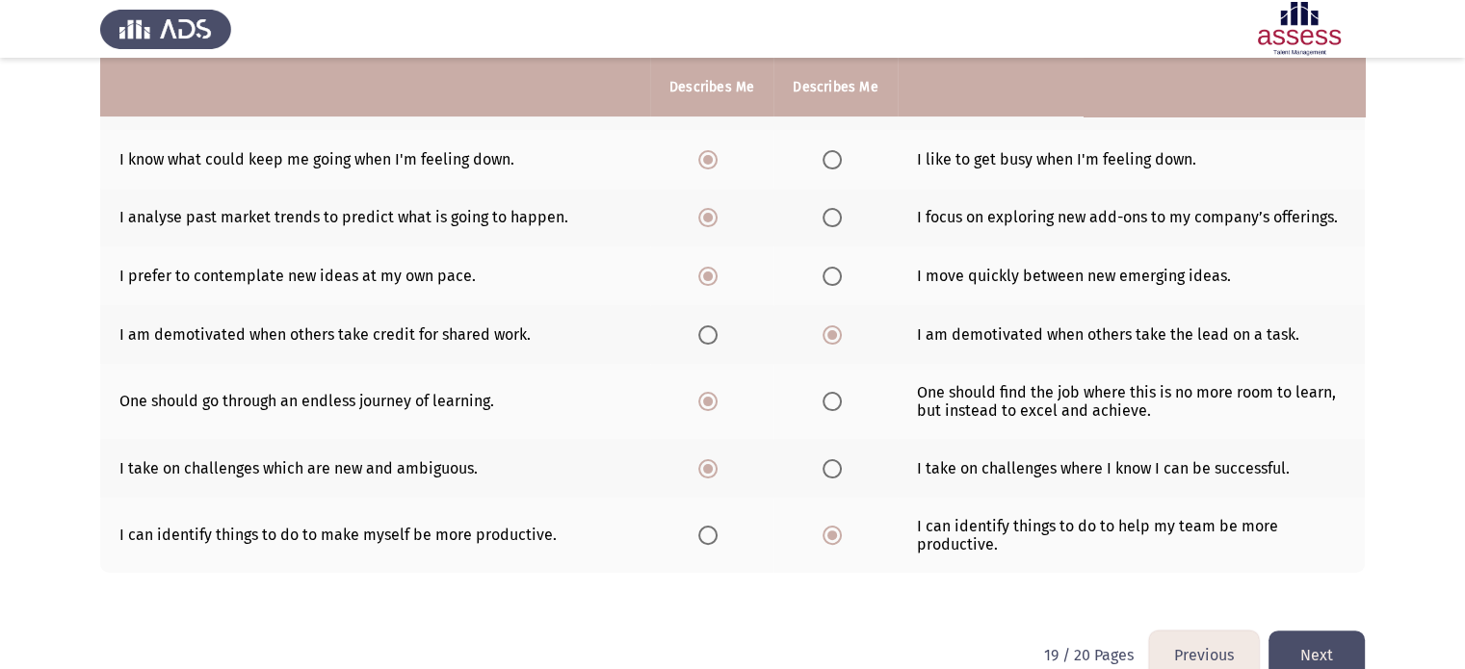
click at [1355, 650] on button "Next" at bounding box center [1316, 655] width 96 height 49
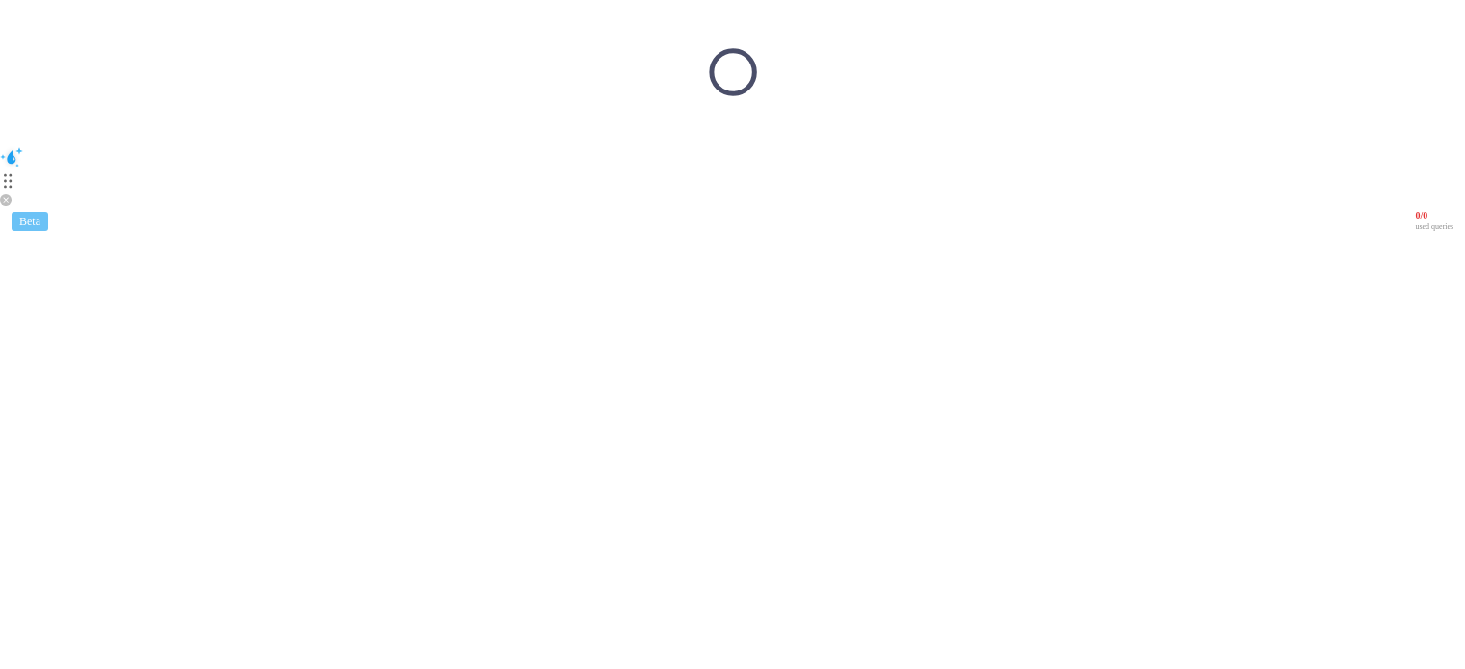
scroll to position [0, 0]
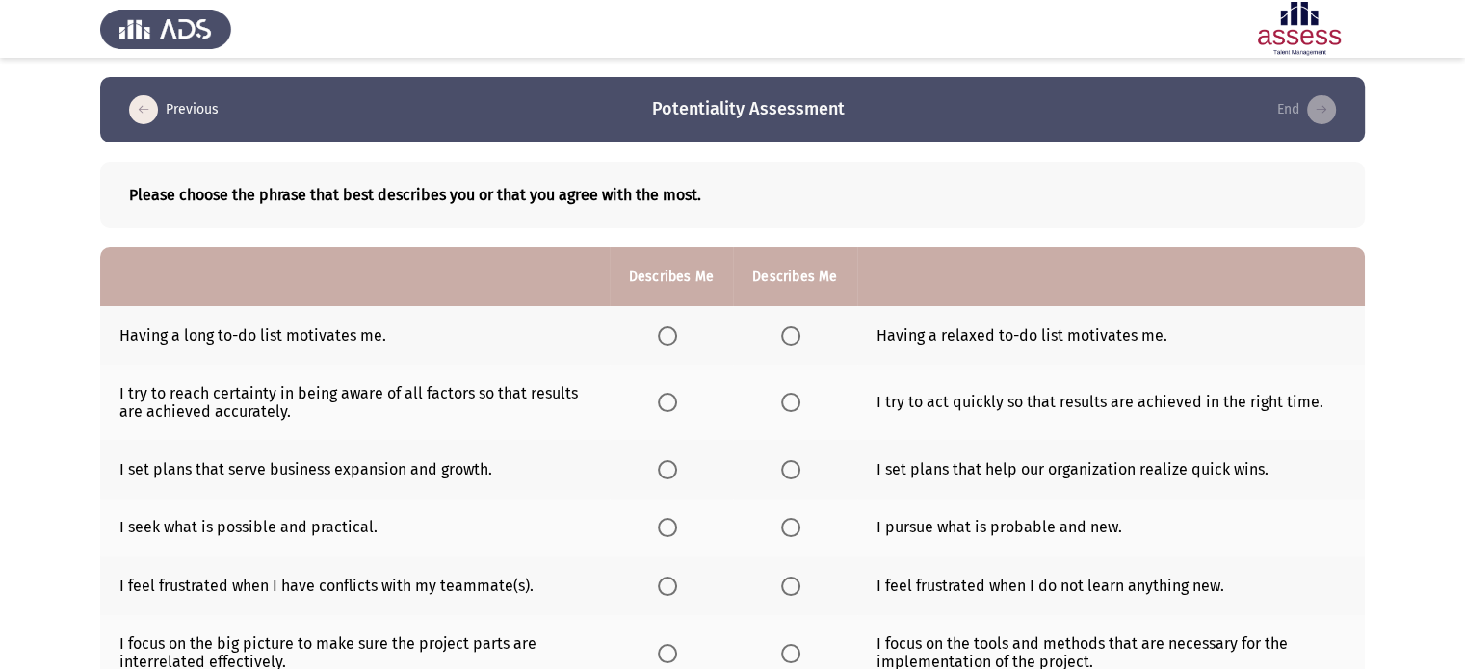
click at [797, 312] on th at bounding box center [794, 335] width 123 height 59
click at [792, 344] on span "Select an option" at bounding box center [790, 335] width 19 height 19
click at [792, 344] on input "Select an option" at bounding box center [790, 335] width 19 height 19
click at [667, 337] on span "Select an option" at bounding box center [667, 335] width 19 height 19
click at [667, 337] on input "Select an option" at bounding box center [667, 335] width 19 height 19
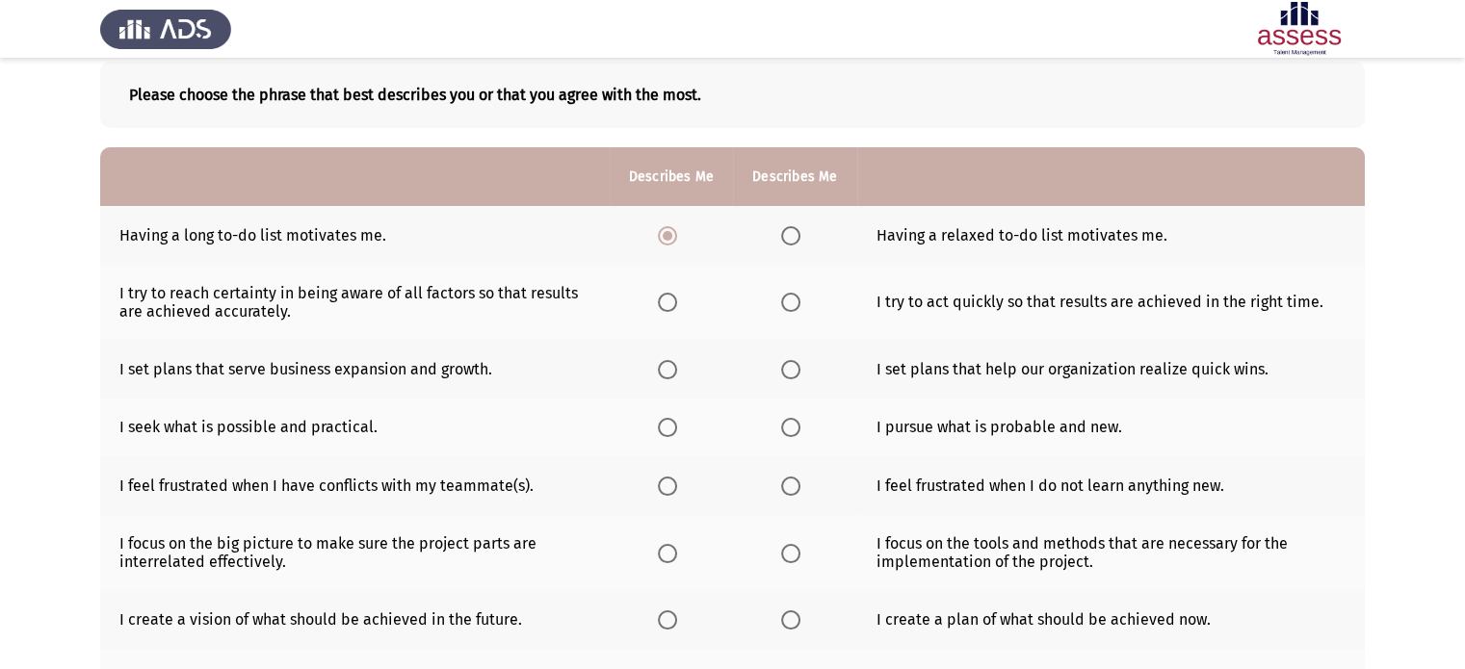
scroll to position [139, 0]
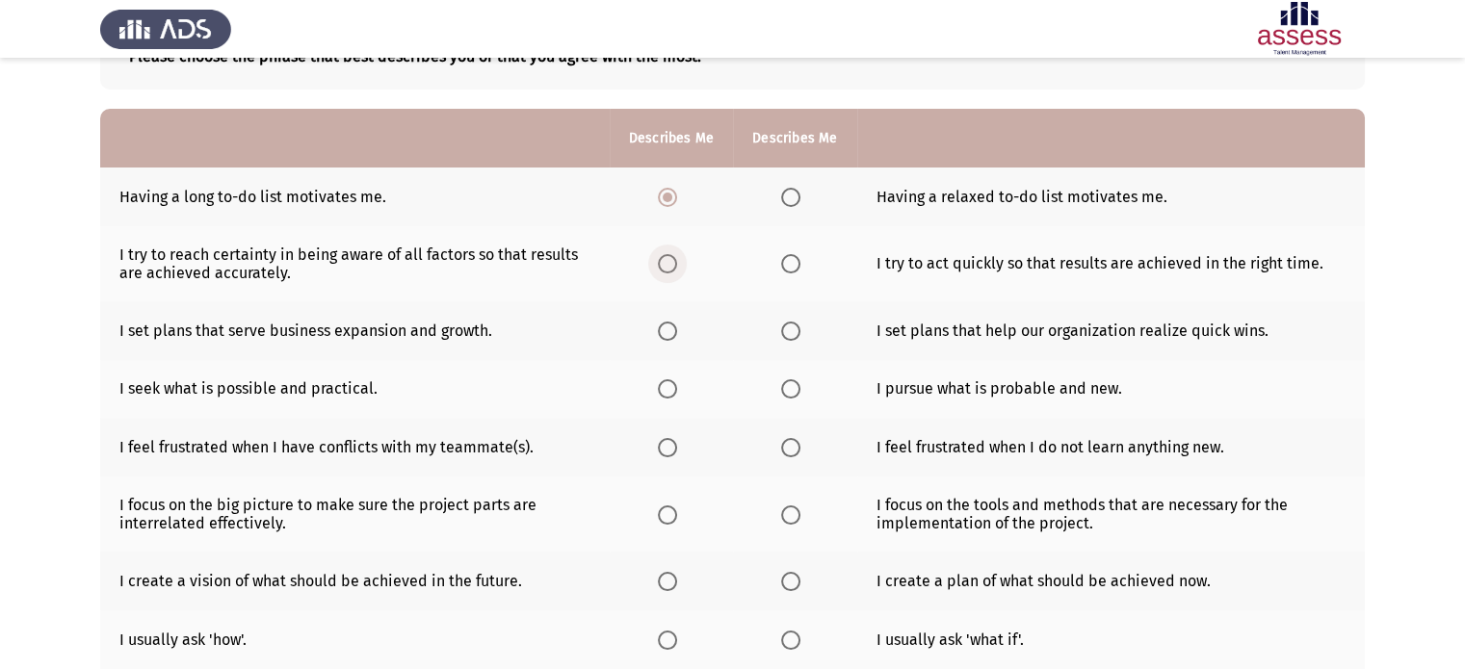
click at [660, 273] on span "Select an option" at bounding box center [667, 263] width 19 height 19
click at [660, 273] on input "Select an option" at bounding box center [667, 263] width 19 height 19
click at [658, 327] on span "Select an option" at bounding box center [667, 331] width 19 height 19
click at [658, 327] on input "Select an option" at bounding box center [667, 331] width 19 height 19
click at [655, 397] on th at bounding box center [671, 389] width 123 height 59
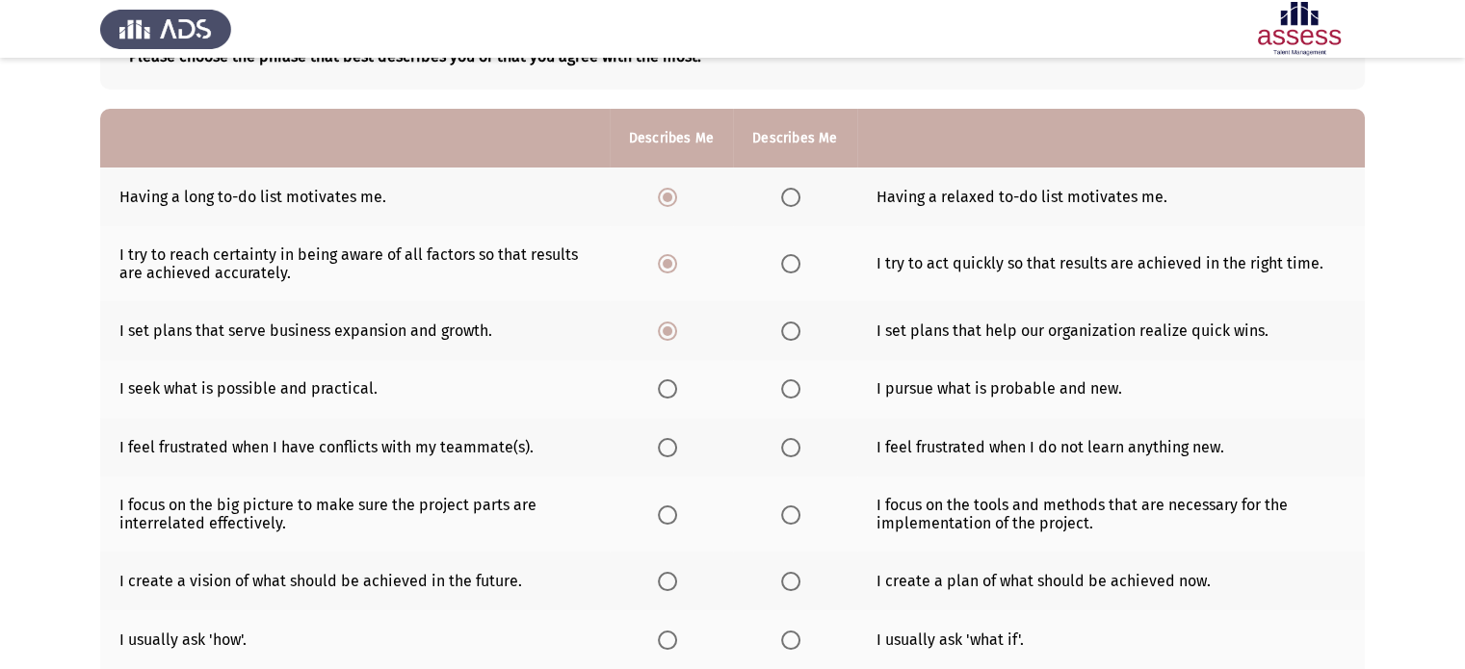
click at [659, 395] on th at bounding box center [671, 389] width 123 height 59
click at [659, 395] on span "Select an option" at bounding box center [667, 388] width 19 height 19
click at [659, 395] on input "Select an option" at bounding box center [667, 388] width 19 height 19
click at [781, 450] on span "Select an option" at bounding box center [790, 447] width 19 height 19
click at [781, 450] on input "Select an option" at bounding box center [790, 447] width 19 height 19
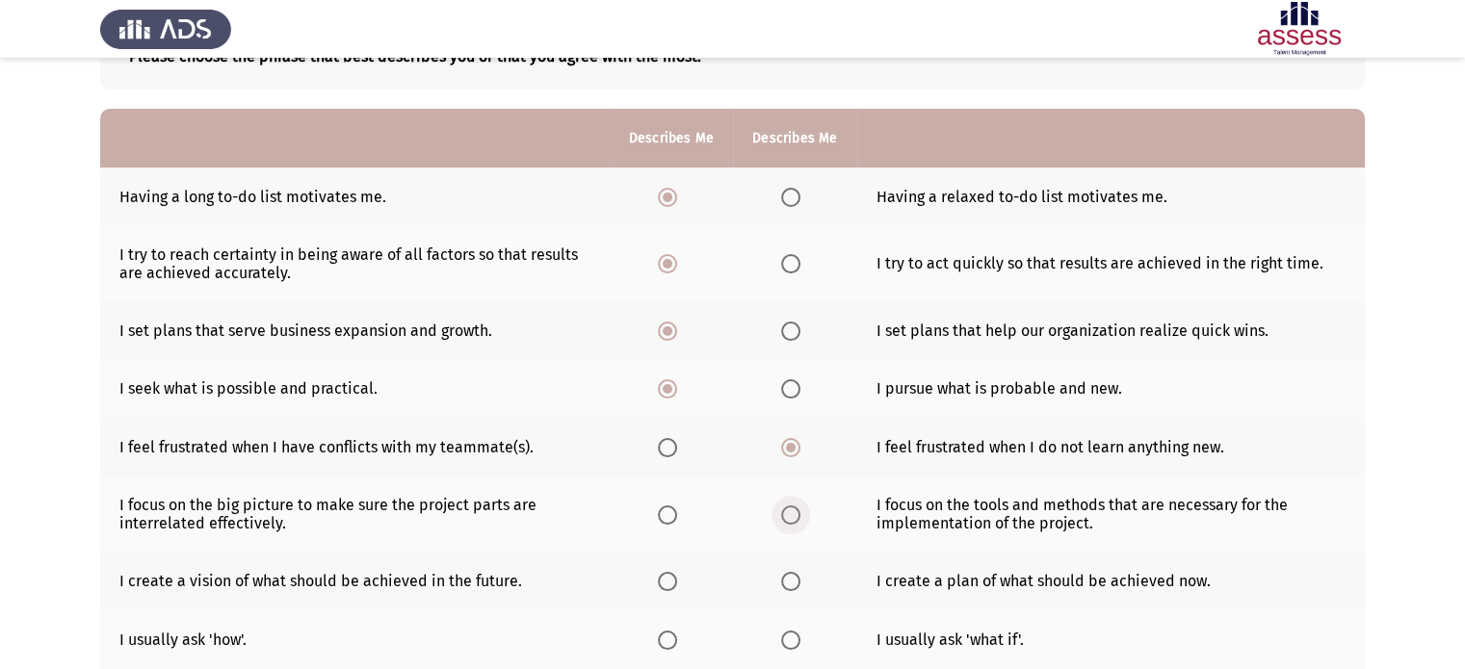
click at [790, 513] on span "Select an option" at bounding box center [790, 515] width 19 height 19
click at [790, 513] on input "Select an option" at bounding box center [790, 515] width 19 height 19
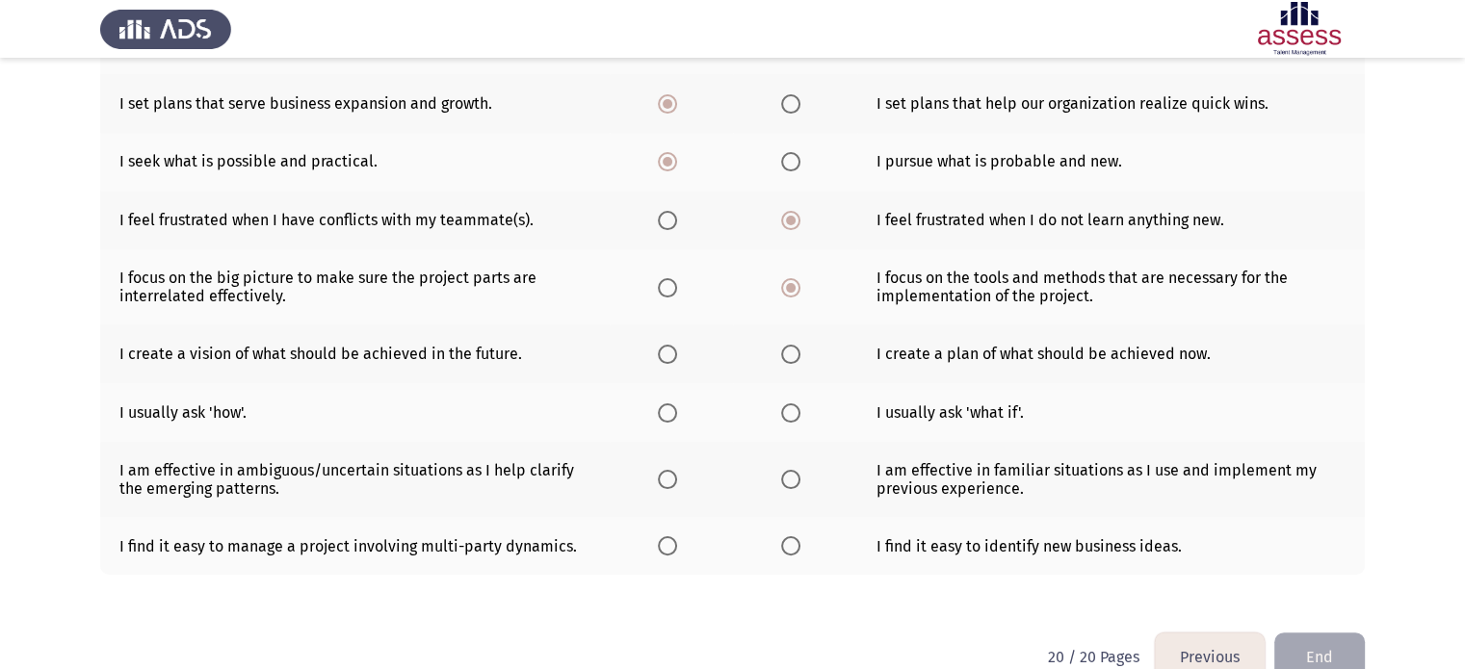
scroll to position [370, 0]
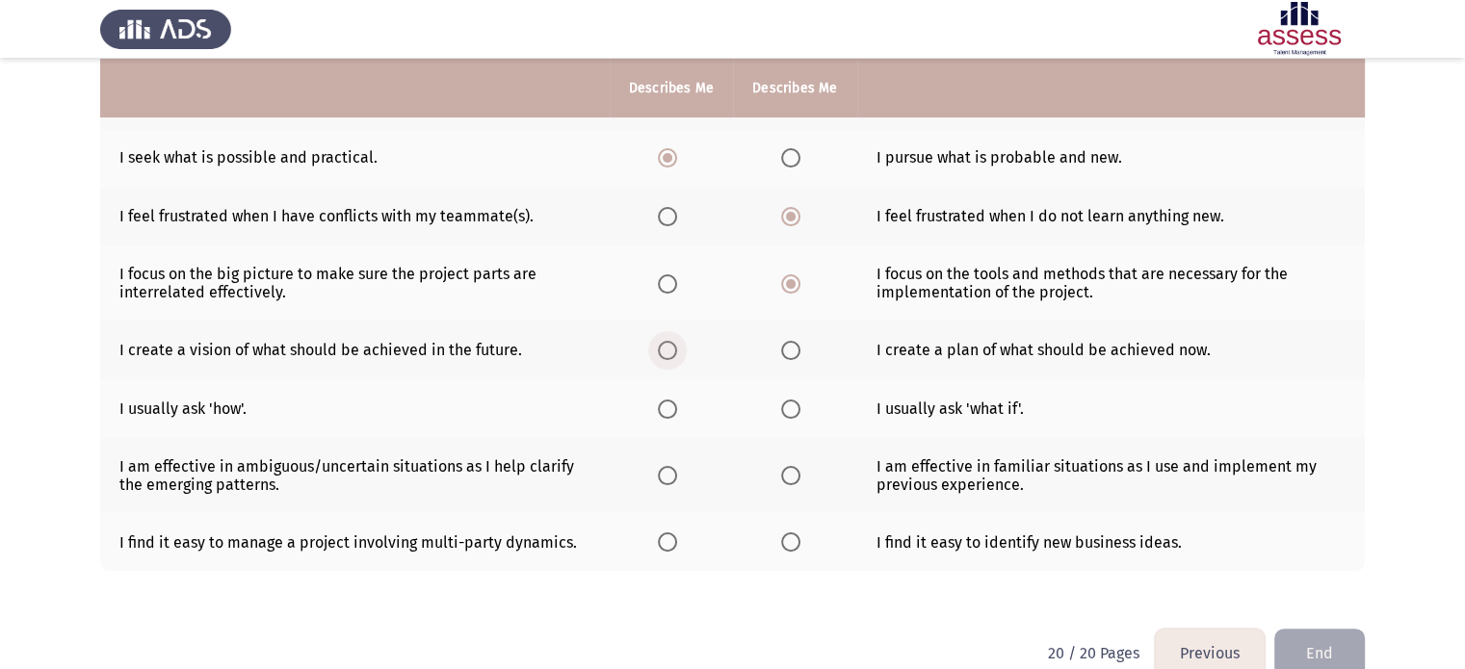
click at [659, 351] on span "Select an option" at bounding box center [667, 350] width 19 height 19
click at [659, 351] on input "Select an option" at bounding box center [667, 350] width 19 height 19
click at [787, 407] on span "Select an option" at bounding box center [790, 409] width 19 height 19
click at [787, 407] on input "Select an option" at bounding box center [790, 409] width 19 height 19
click at [661, 474] on span "Select an option" at bounding box center [667, 475] width 19 height 19
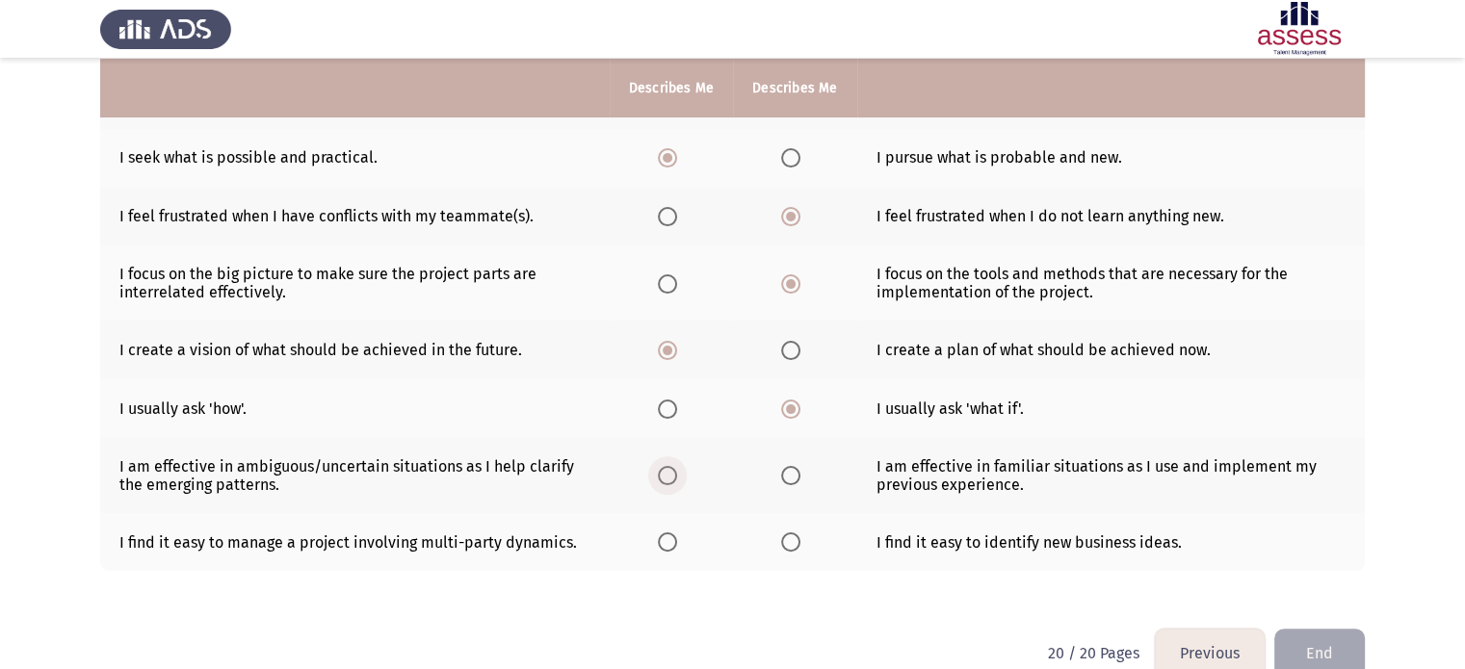
click at [661, 474] on input "Select an option" at bounding box center [667, 475] width 19 height 19
click at [793, 544] on span "Select an option" at bounding box center [790, 542] width 19 height 19
click at [793, 544] on input "Select an option" at bounding box center [790, 542] width 19 height 19
click at [1332, 654] on button "End" at bounding box center [1319, 653] width 91 height 49
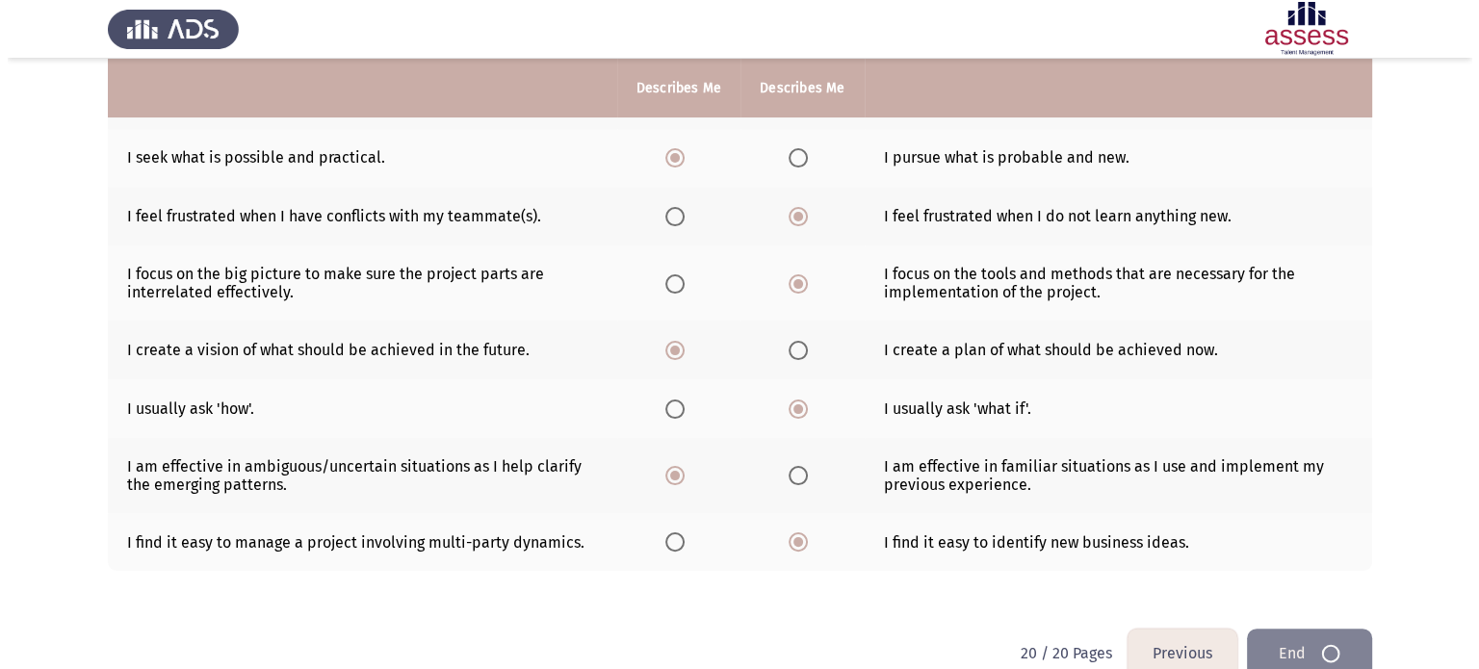
scroll to position [0, 0]
